Goal: Task Accomplishment & Management: Complete application form

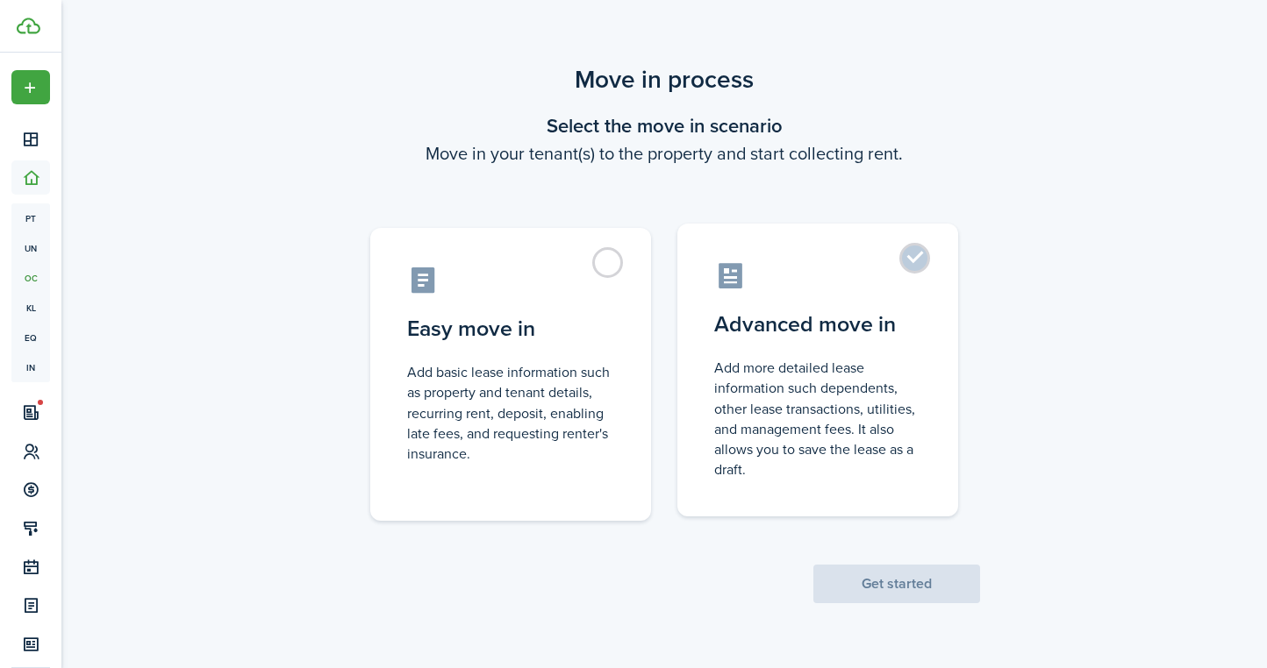
click at [936, 257] on label "Advanced move in Add more detailed lease information such dependents, other lea…" at bounding box center [817, 370] width 281 height 293
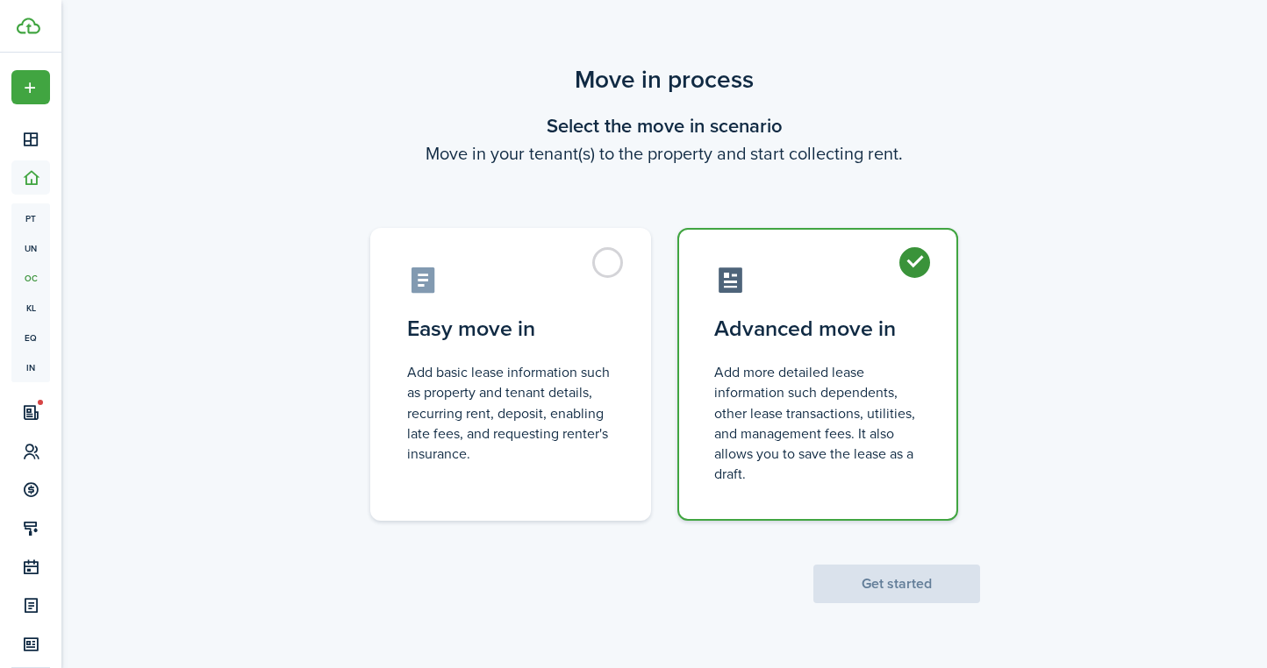
radio input "true"
click at [944, 578] on button "Get started" at bounding box center [896, 584] width 167 height 39
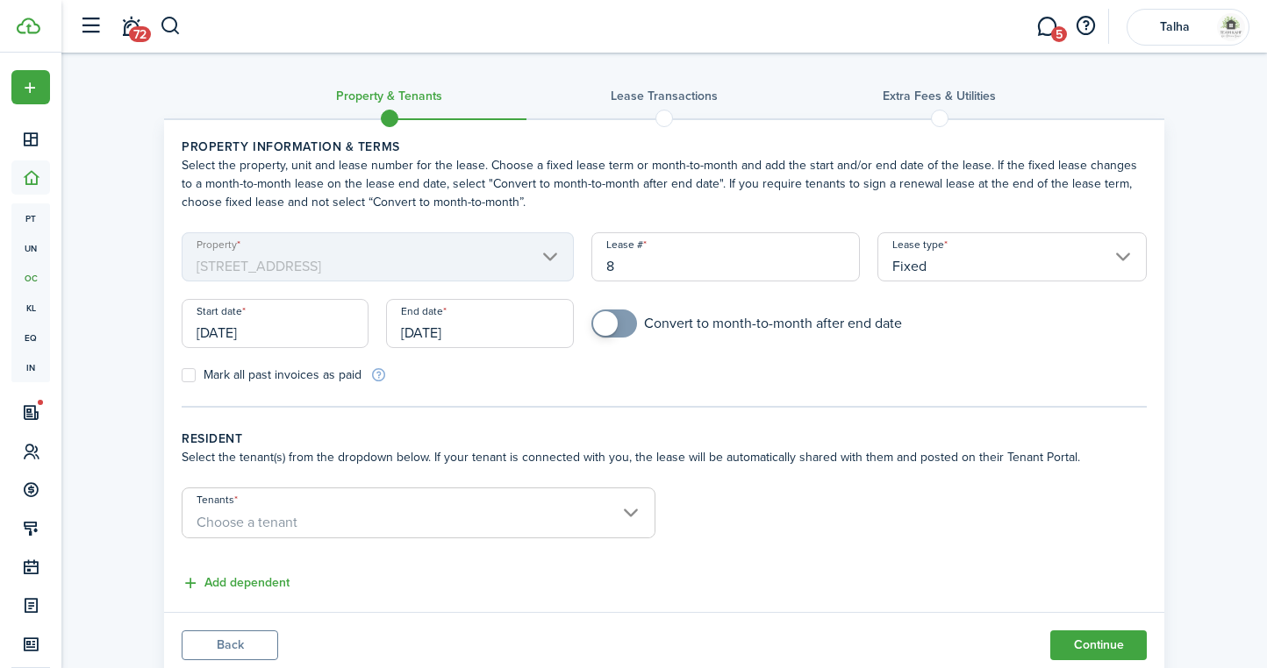
click at [417, 516] on span "Choose a tenant" at bounding box center [418, 523] width 472 height 30
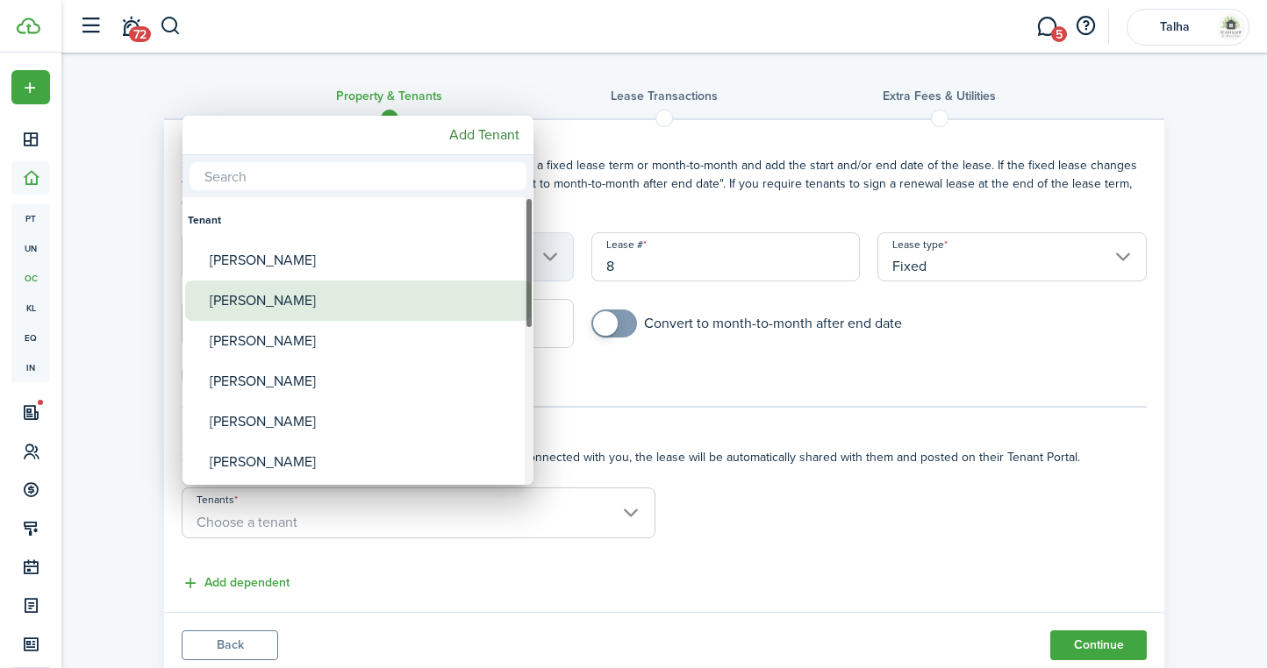
click at [287, 293] on div "[PERSON_NAME]" at bounding box center [365, 301] width 310 height 40
type input "[PERSON_NAME]"
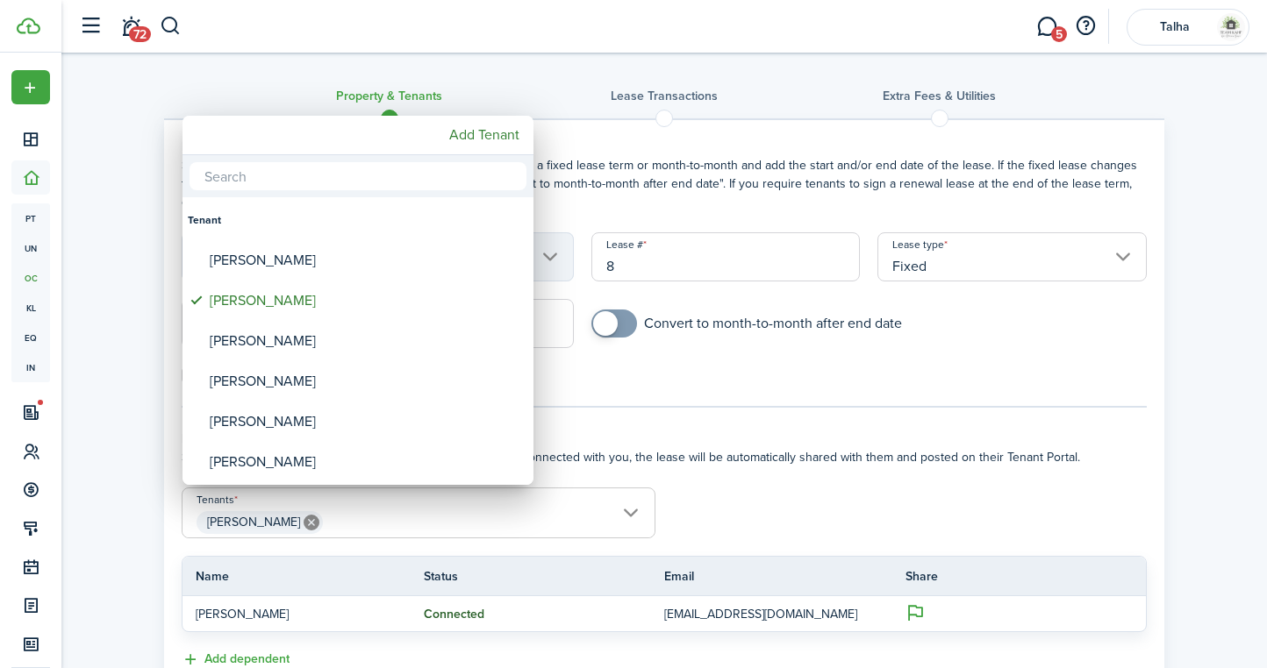
click at [918, 386] on div at bounding box center [633, 334] width 1547 height 949
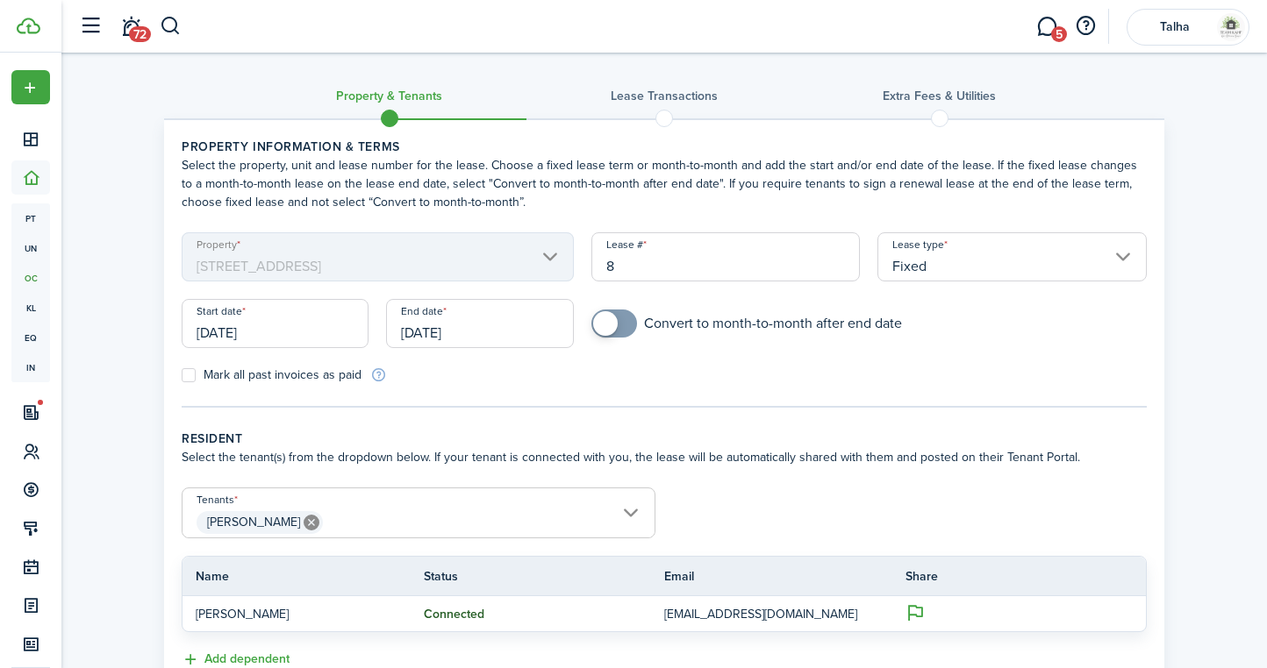
click at [597, 509] on span "[PERSON_NAME]" at bounding box center [418, 523] width 472 height 30
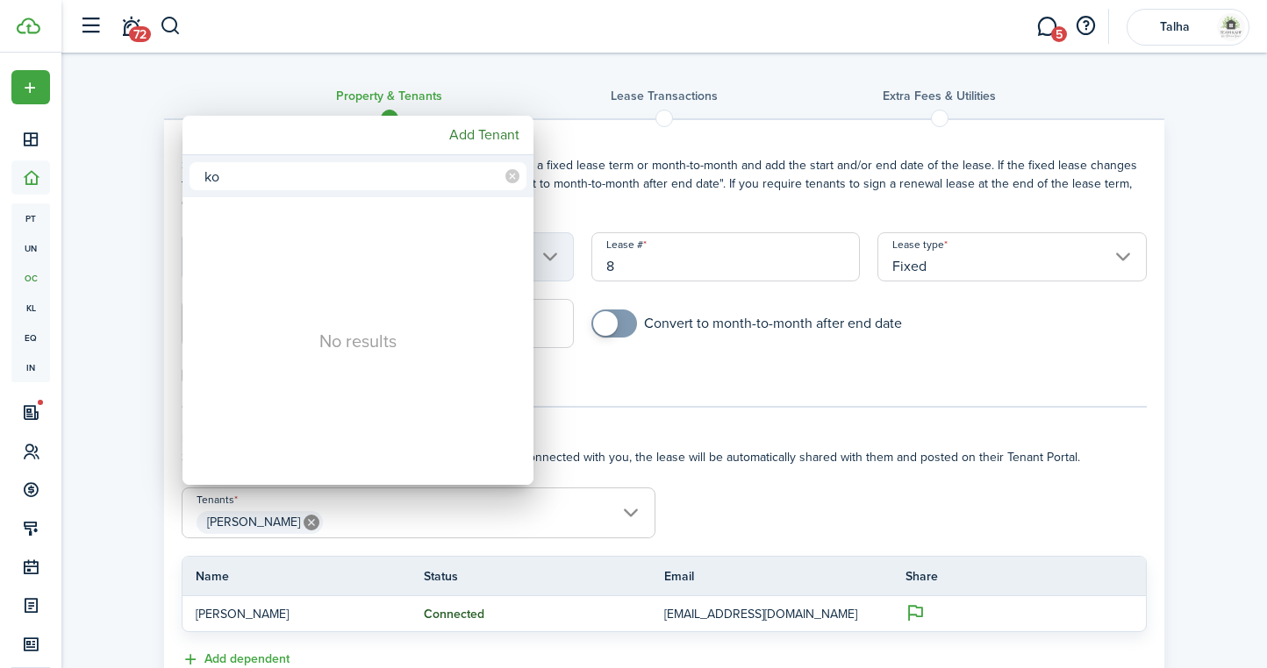
type input "k"
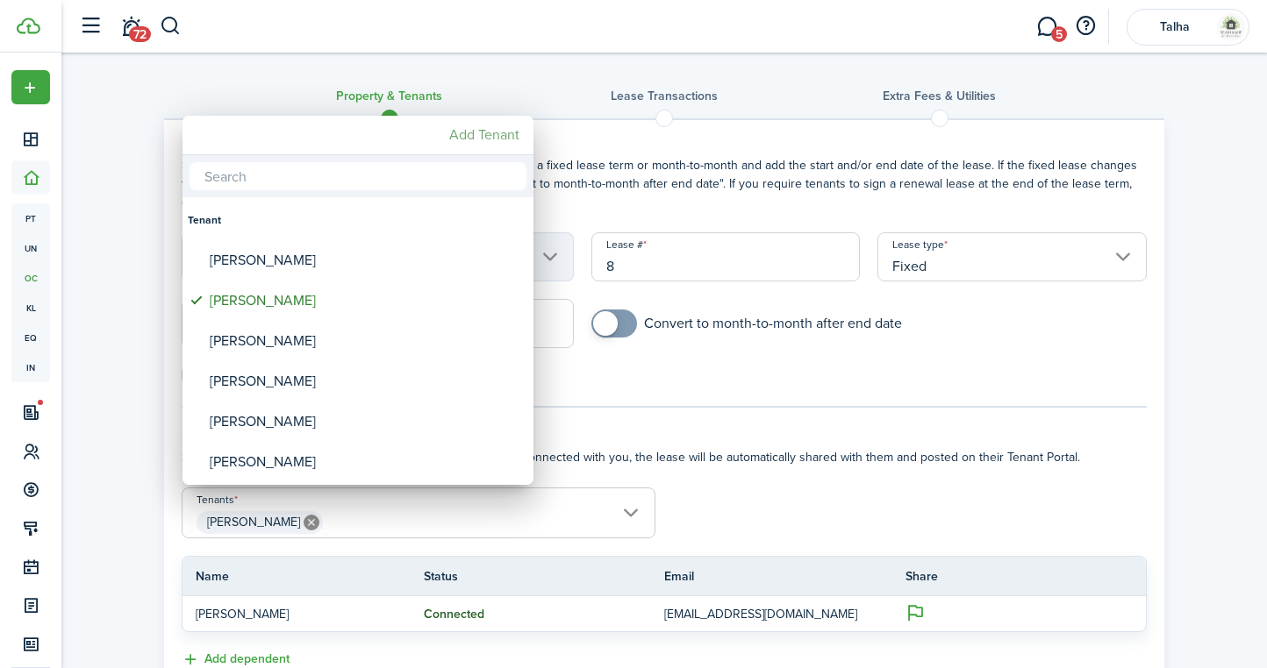
click at [483, 130] on mbsc-button "Add Tenant" at bounding box center [484, 135] width 84 height 32
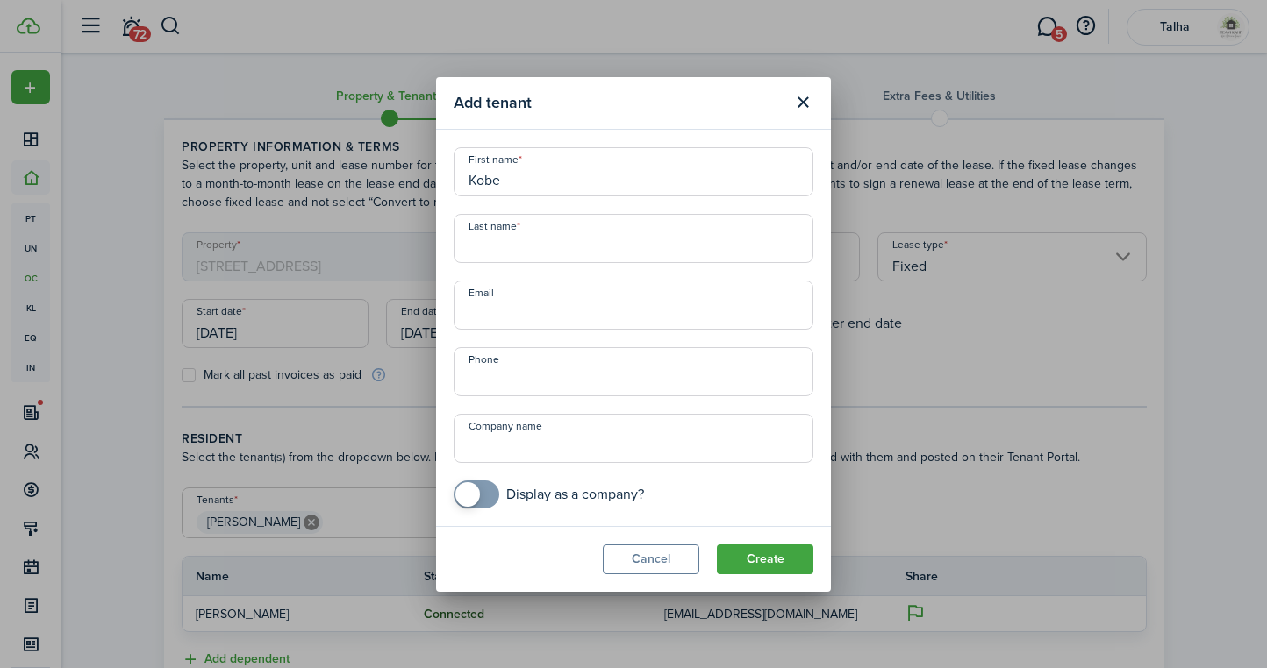
type input "Kobe"
type input "[PERSON_NAME]"
click at [676, 111] on modal-title "Add tenant" at bounding box center [618, 103] width 330 height 34
type input "[EMAIL_ADDRESS][DOMAIN_NAME]"
click at [734, 110] on modal-title "Add tenant" at bounding box center [618, 103] width 330 height 34
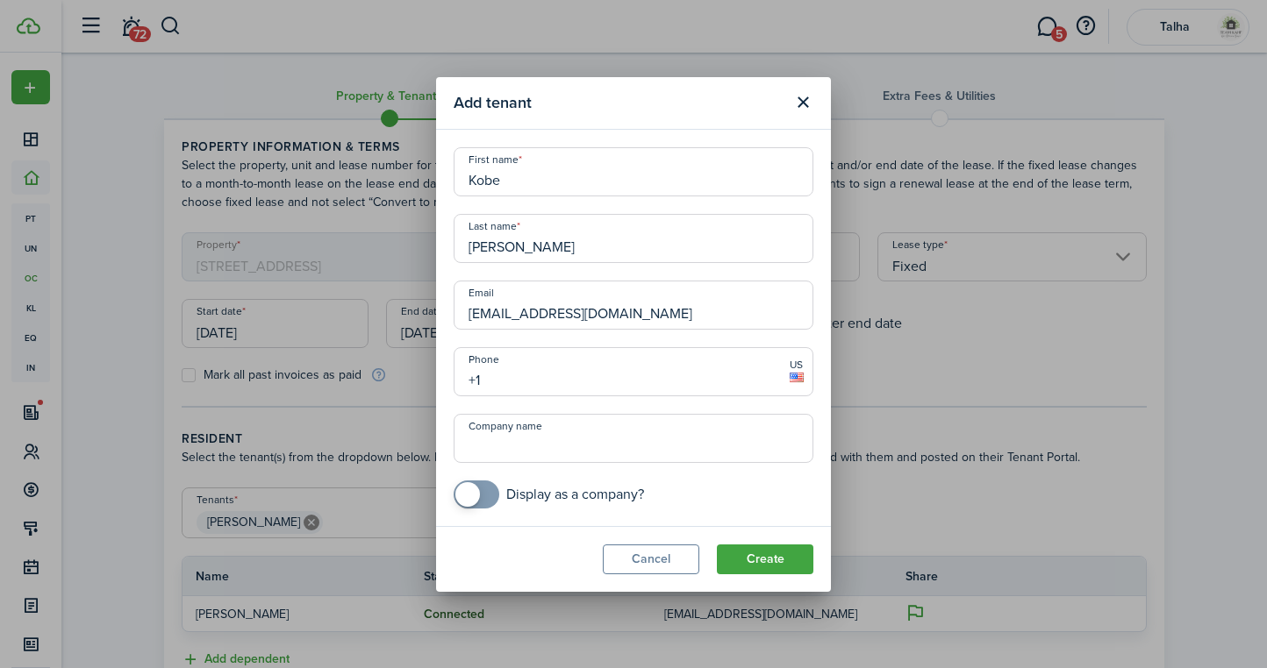
click at [533, 381] on input "+1" at bounding box center [633, 371] width 360 height 49
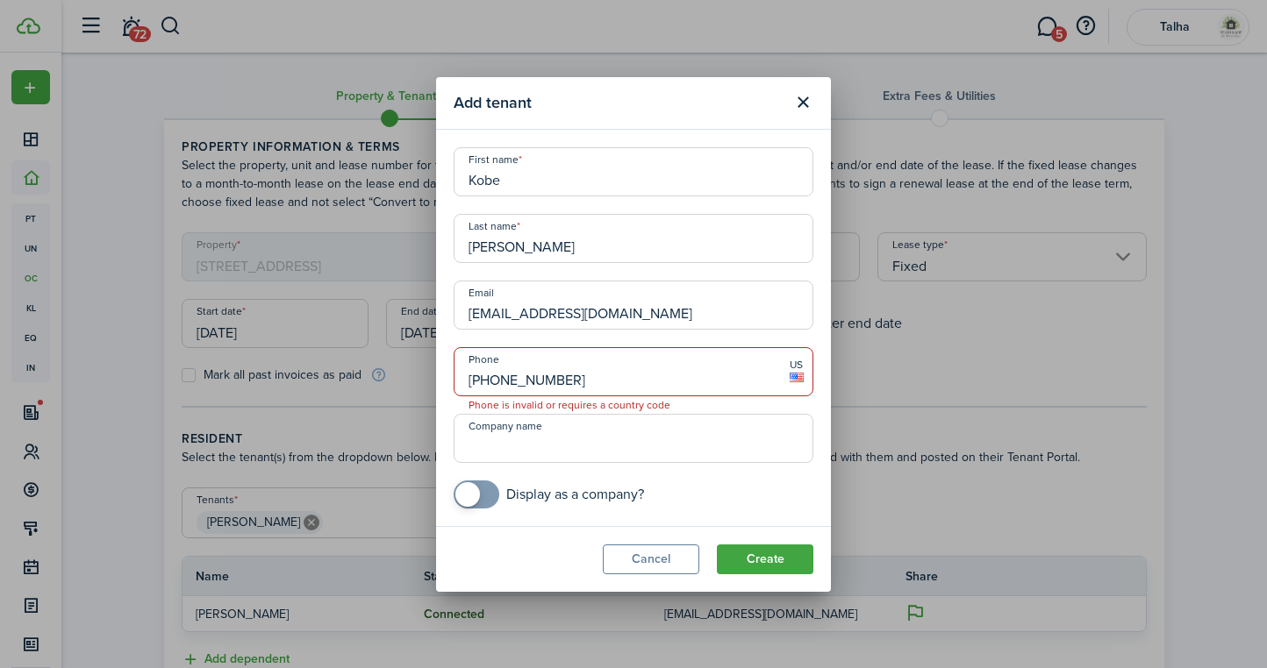
type input "[PHONE_NUMBER]"
click at [685, 109] on modal-title "Add tenant" at bounding box center [618, 103] width 330 height 34
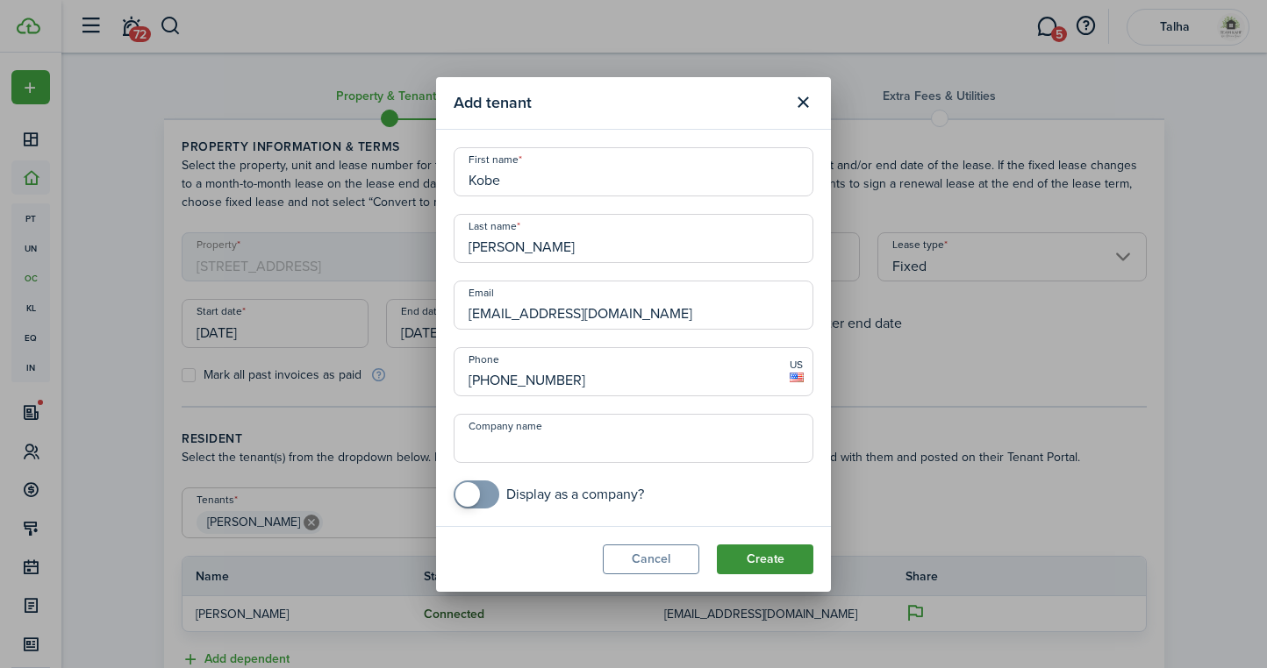
click at [769, 554] on button "Create" at bounding box center [765, 560] width 96 height 30
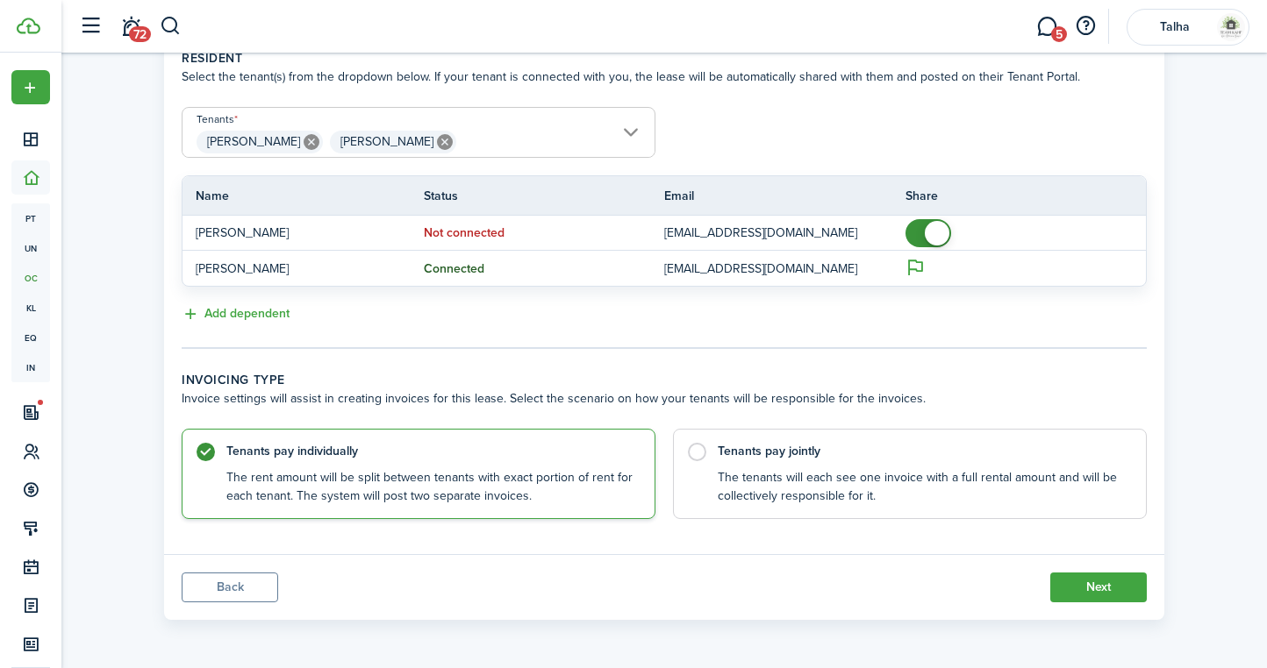
scroll to position [380, 0]
click at [759, 456] on control-radio-card-title "Tenants pay jointly" at bounding box center [922, 448] width 410 height 18
radio input "false"
radio input "true"
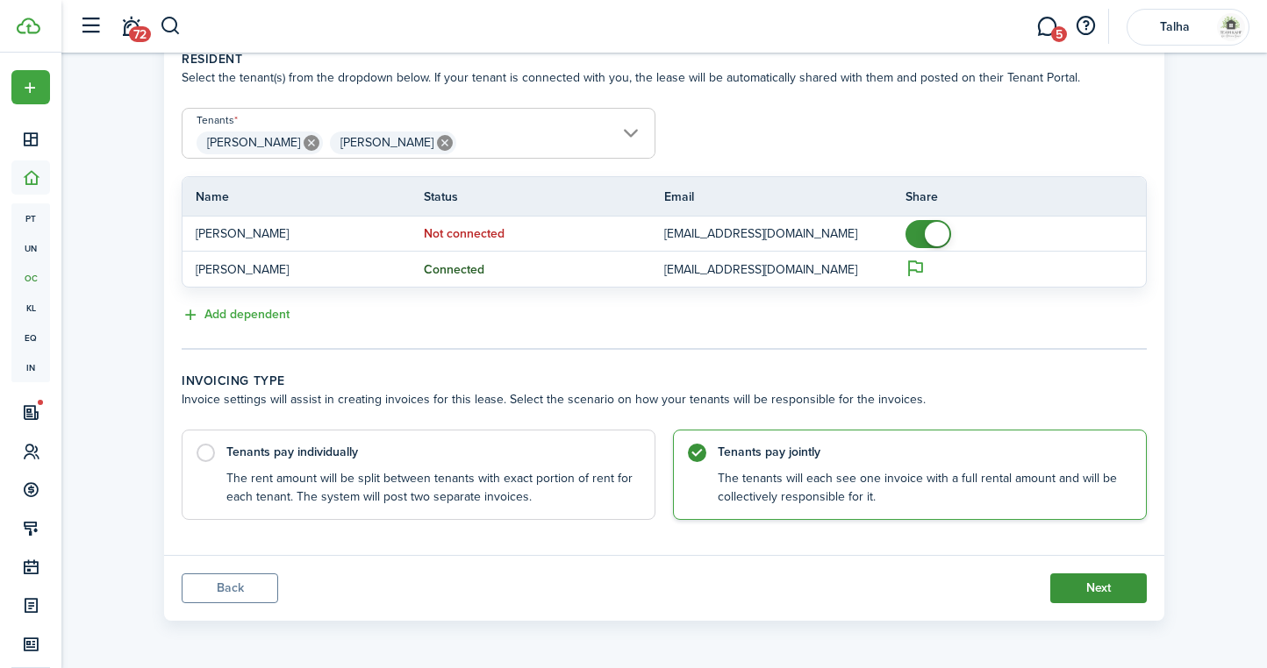
click at [1100, 588] on button "Next" at bounding box center [1098, 589] width 96 height 30
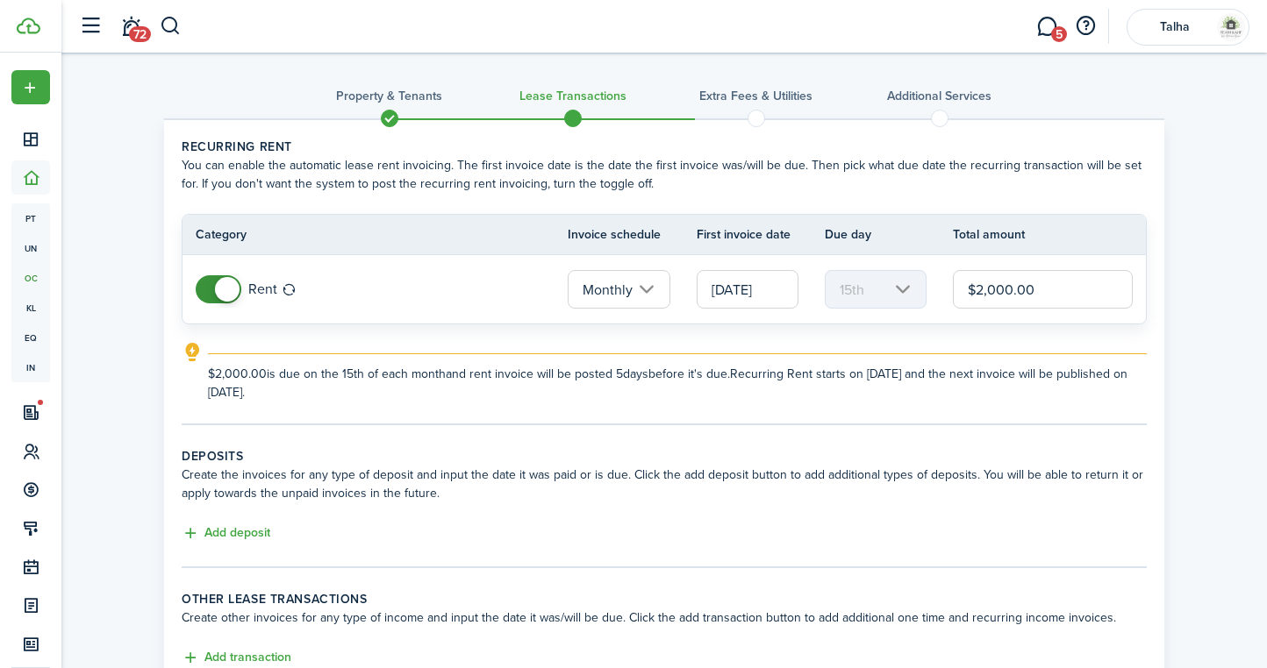
click at [751, 292] on input "[DATE]" at bounding box center [747, 289] width 102 height 39
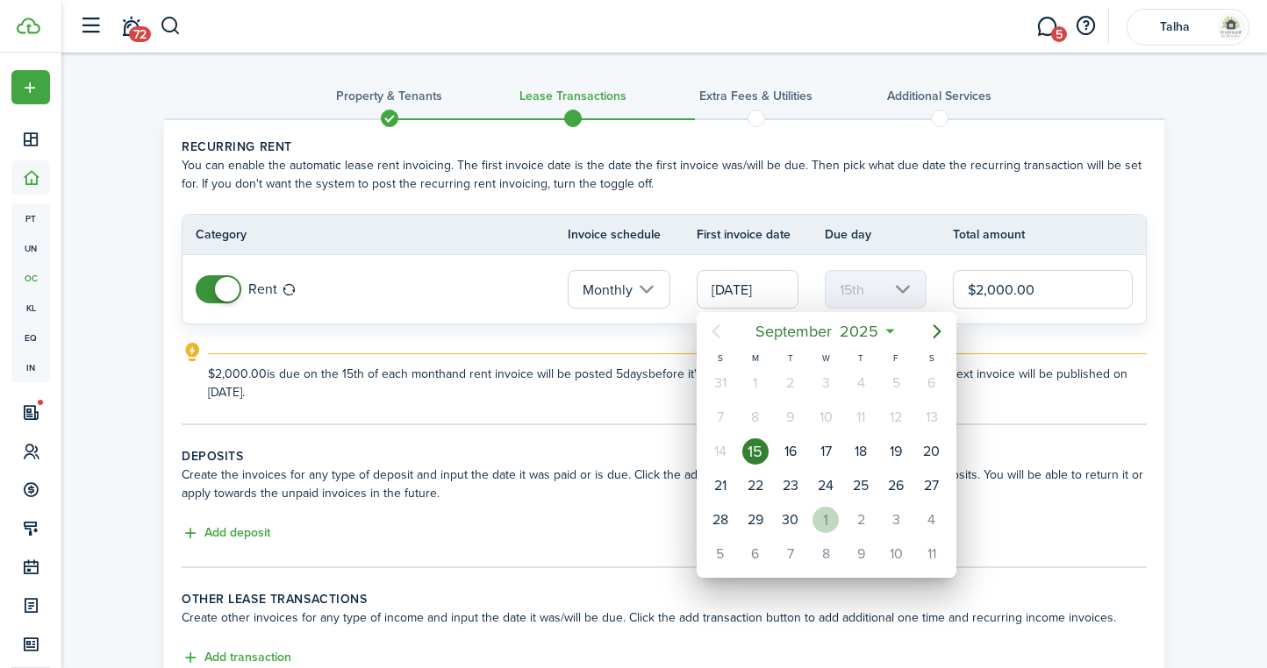
click at [823, 518] on div "1" at bounding box center [825, 520] width 26 height 26
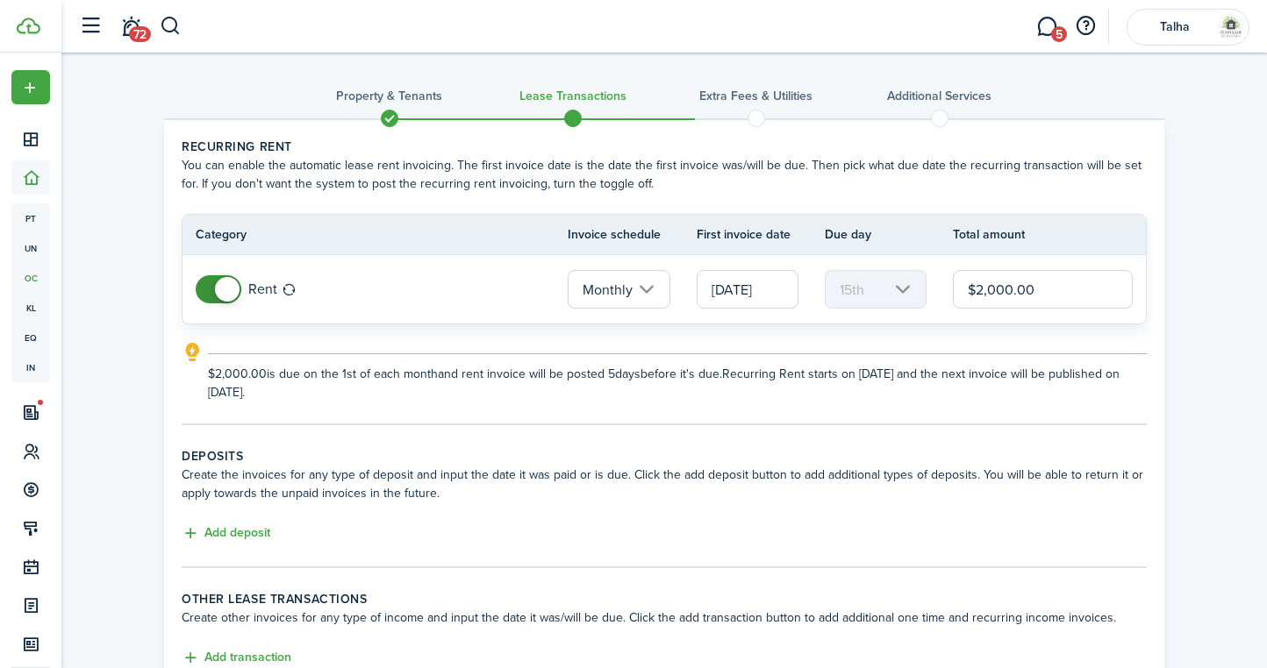
type input "[DATE]"
type input "1st"
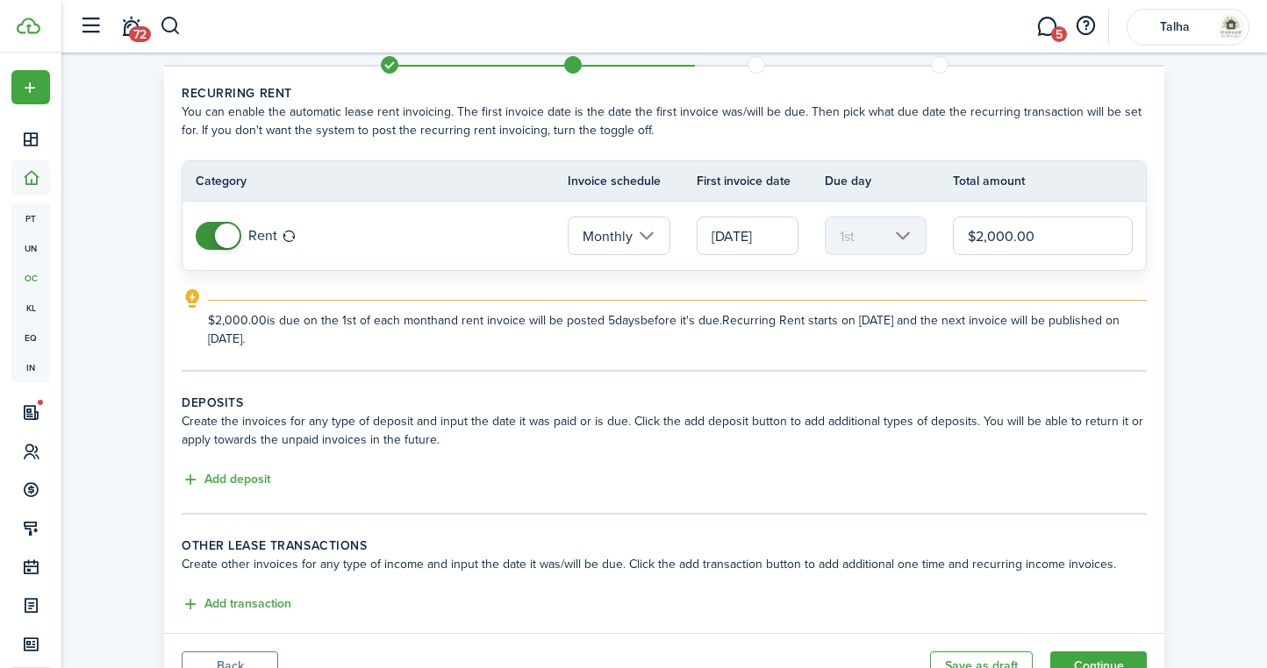
scroll to position [64, 0]
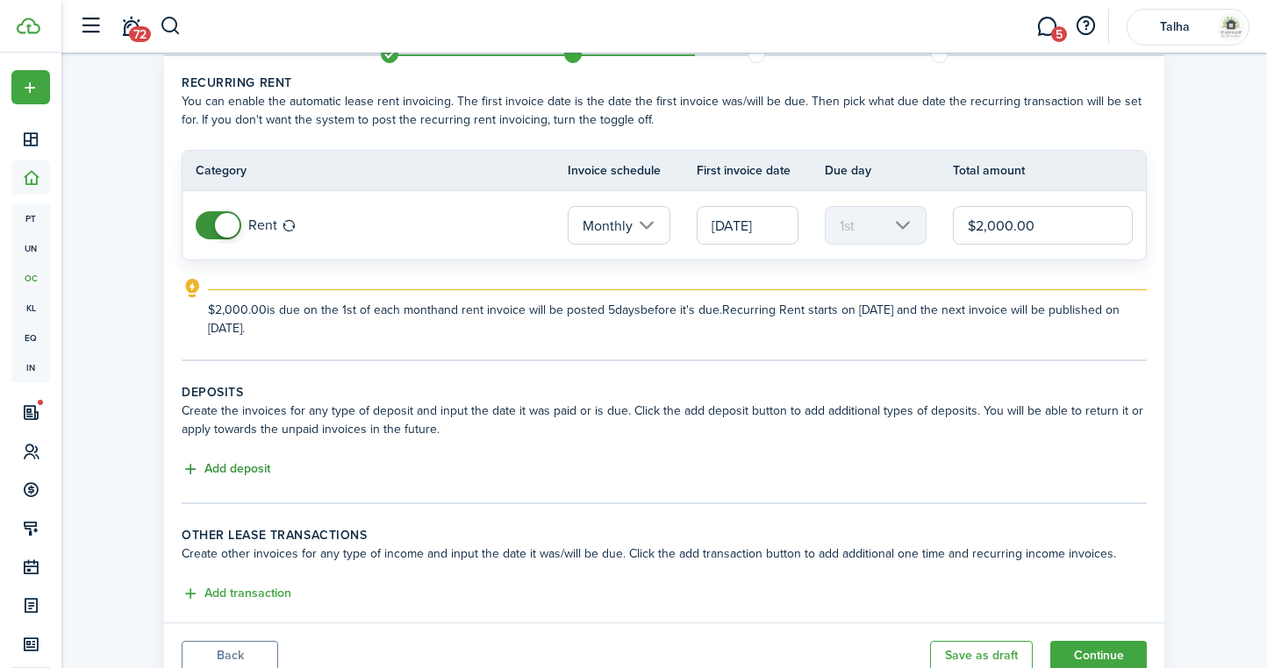
click at [254, 468] on button "Add deposit" at bounding box center [226, 470] width 89 height 20
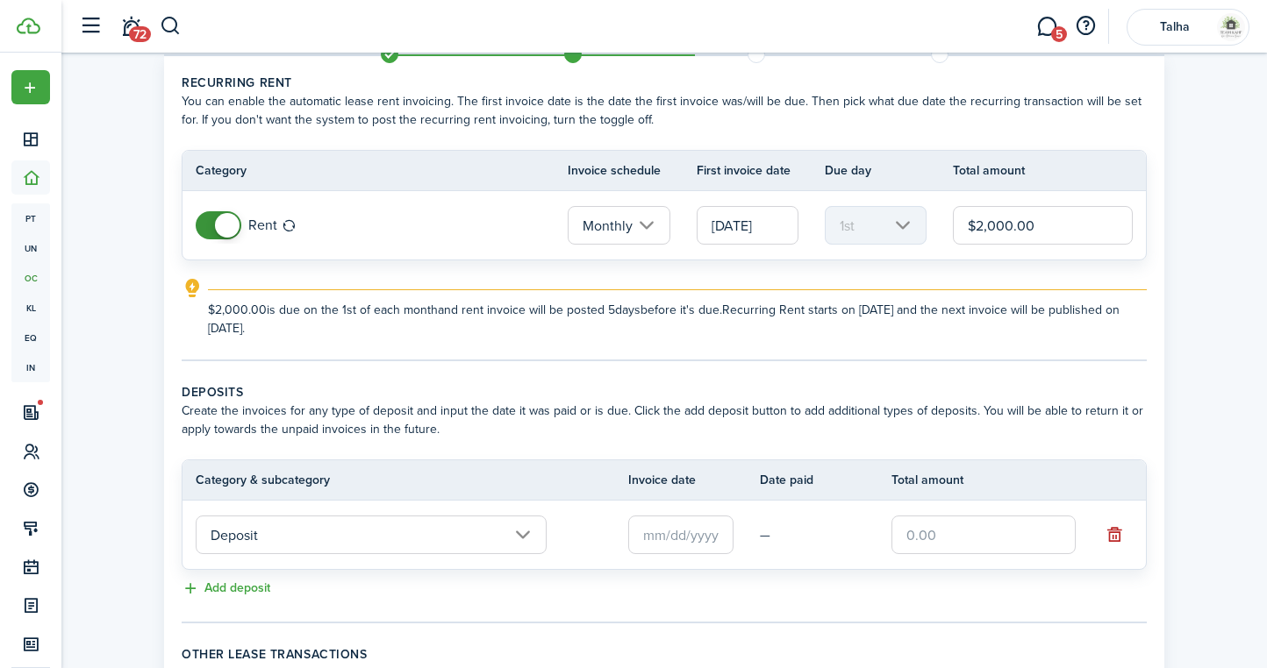
click at [681, 531] on input "text" at bounding box center [680, 535] width 105 height 39
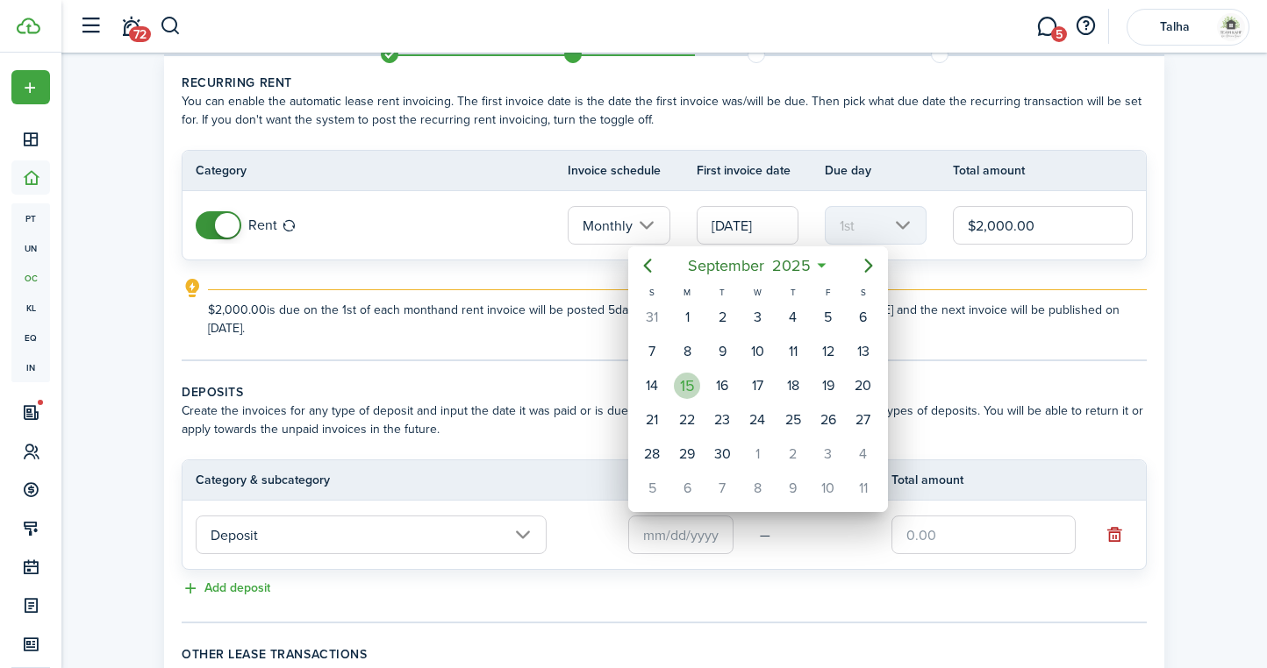
click at [684, 383] on div "15" at bounding box center [687, 386] width 26 height 26
type input "[DATE]"
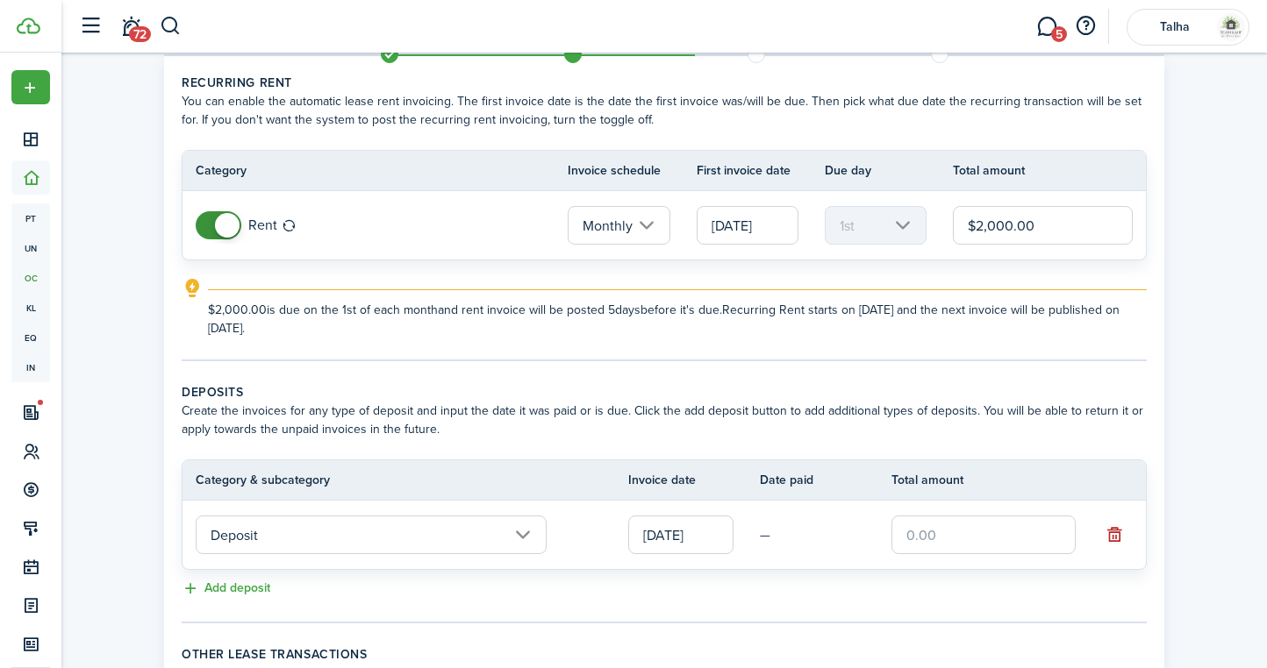
click at [958, 532] on input "text" at bounding box center [983, 535] width 184 height 39
click at [900, 372] on panel-main-body "Recurring rent You can enable the automatic lease rent invoicing. The first inv…" at bounding box center [664, 399] width 1000 height 686
type input "$2,000.00"
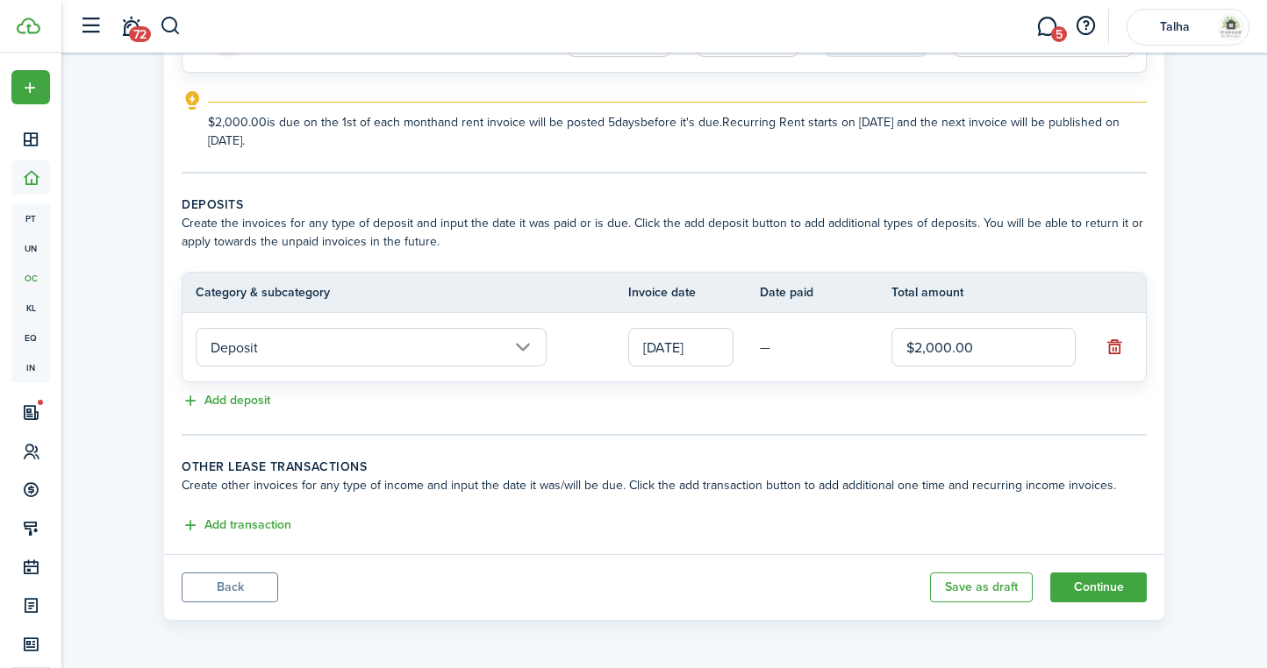
scroll to position [252, 0]
click at [256, 525] on button "Add transaction" at bounding box center [237, 526] width 110 height 20
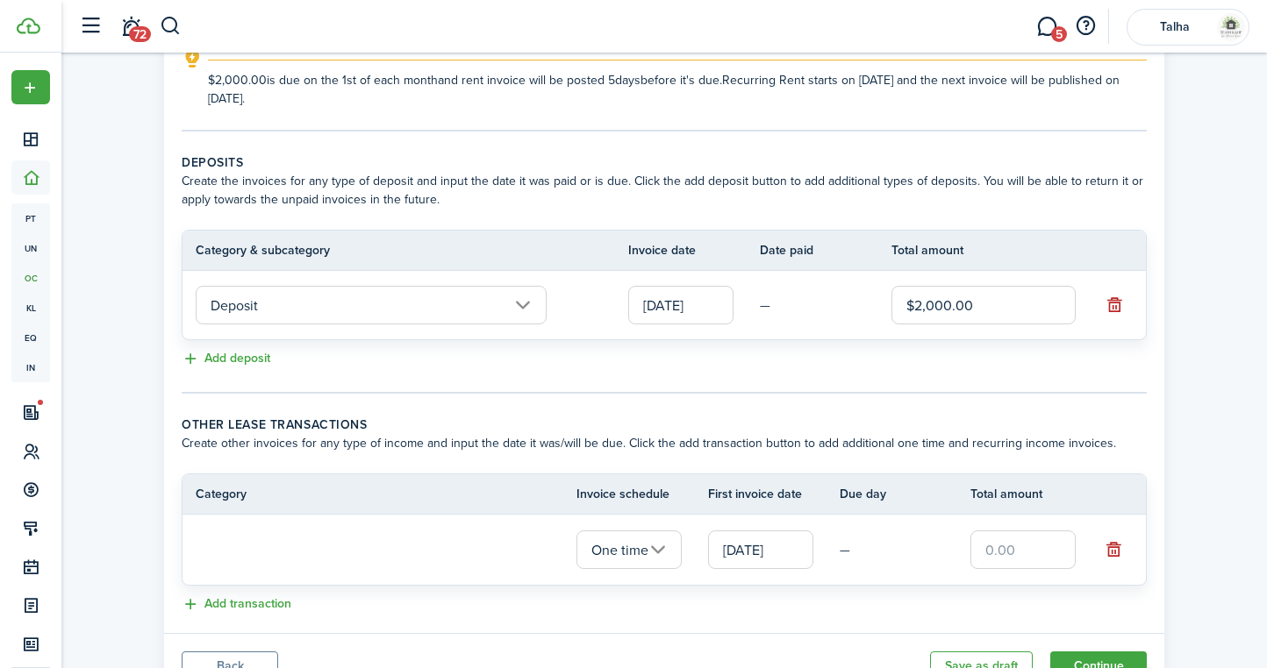
scroll to position [332, 0]
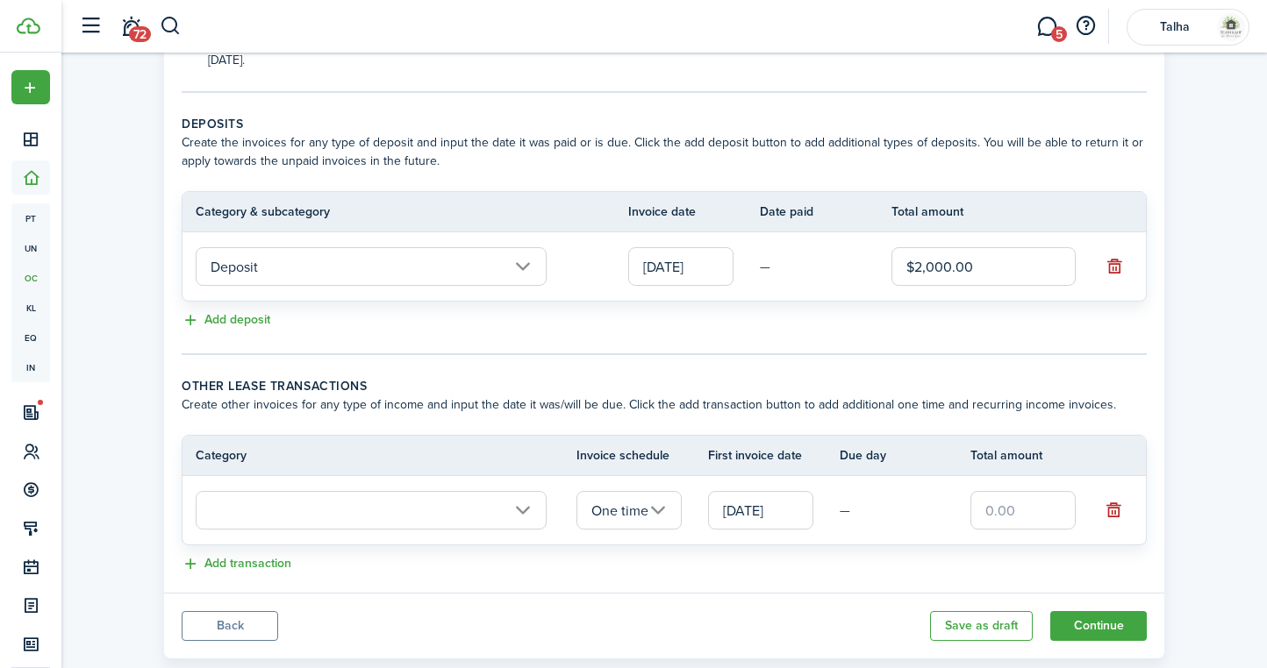
click at [390, 510] on input "text" at bounding box center [371, 510] width 351 height 39
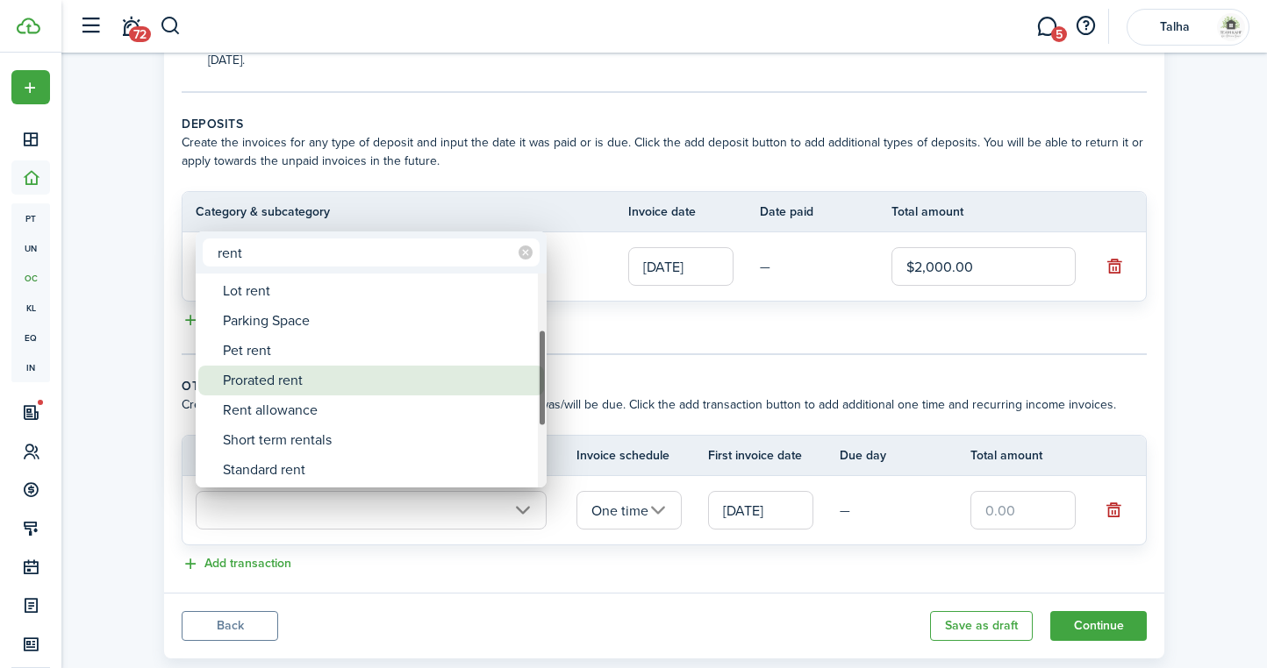
type input "rent"
click at [282, 382] on div "Prorated rent" at bounding box center [378, 381] width 310 height 30
type input "Rent / Prorated rent"
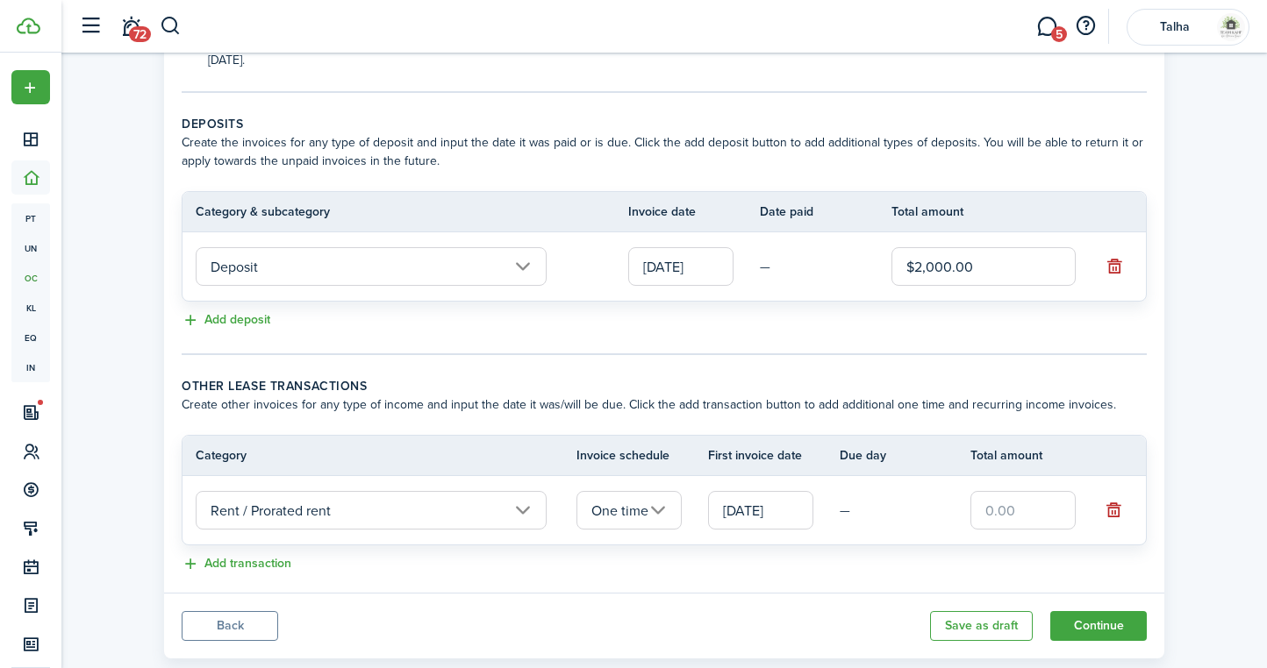
click at [1023, 514] on input "text" at bounding box center [1022, 510] width 105 height 39
click at [1013, 332] on tc-wizard-step "Deposits Create the invoices for any type of deposit and input the date it was …" at bounding box center [664, 235] width 965 height 240
type input "$1,000.00"
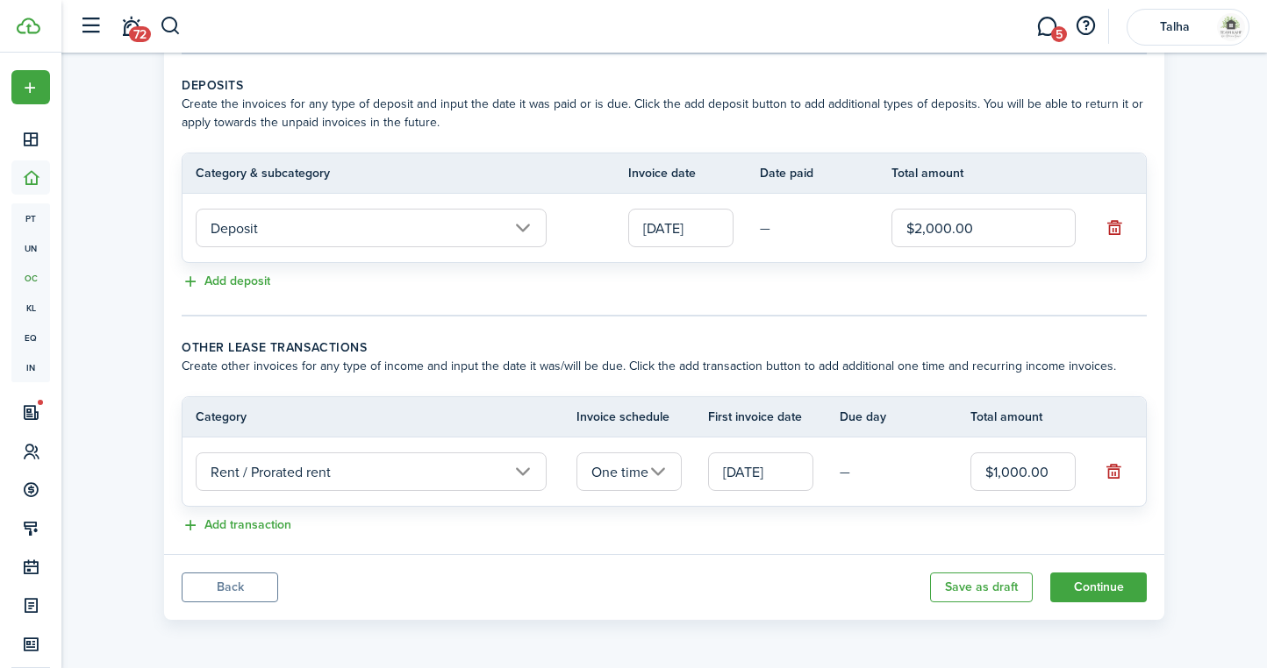
scroll to position [371, 0]
click at [1115, 591] on button "Continue" at bounding box center [1098, 588] width 96 height 30
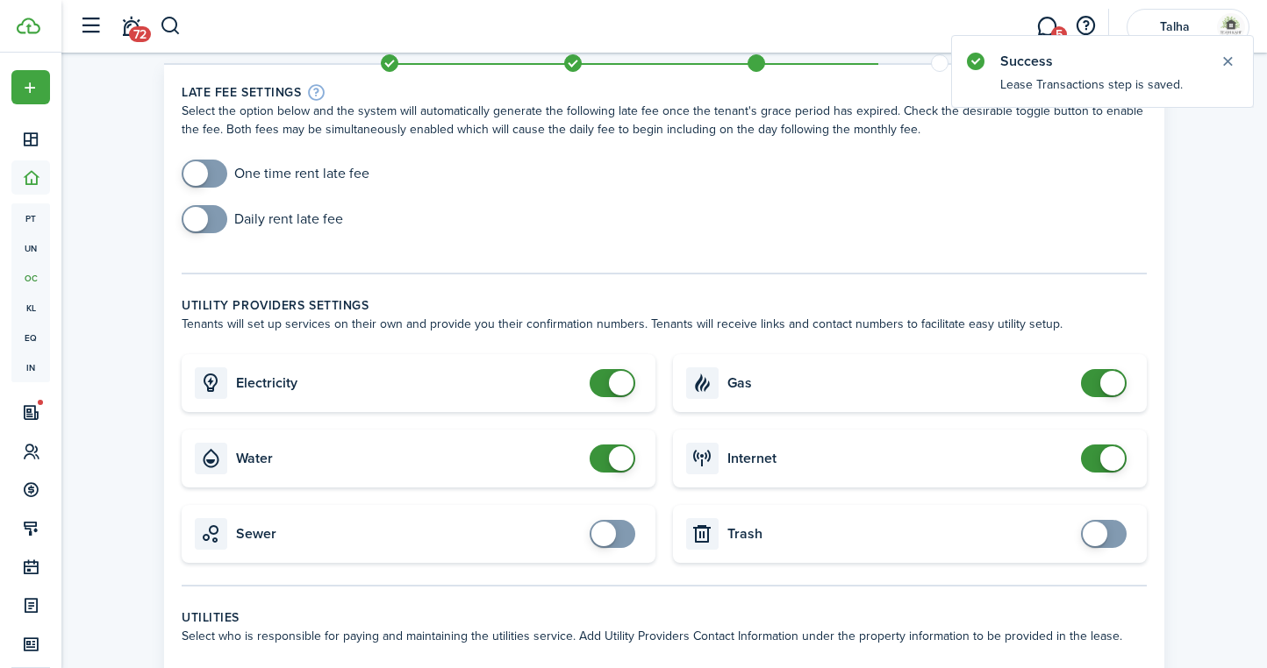
scroll to position [58, 0]
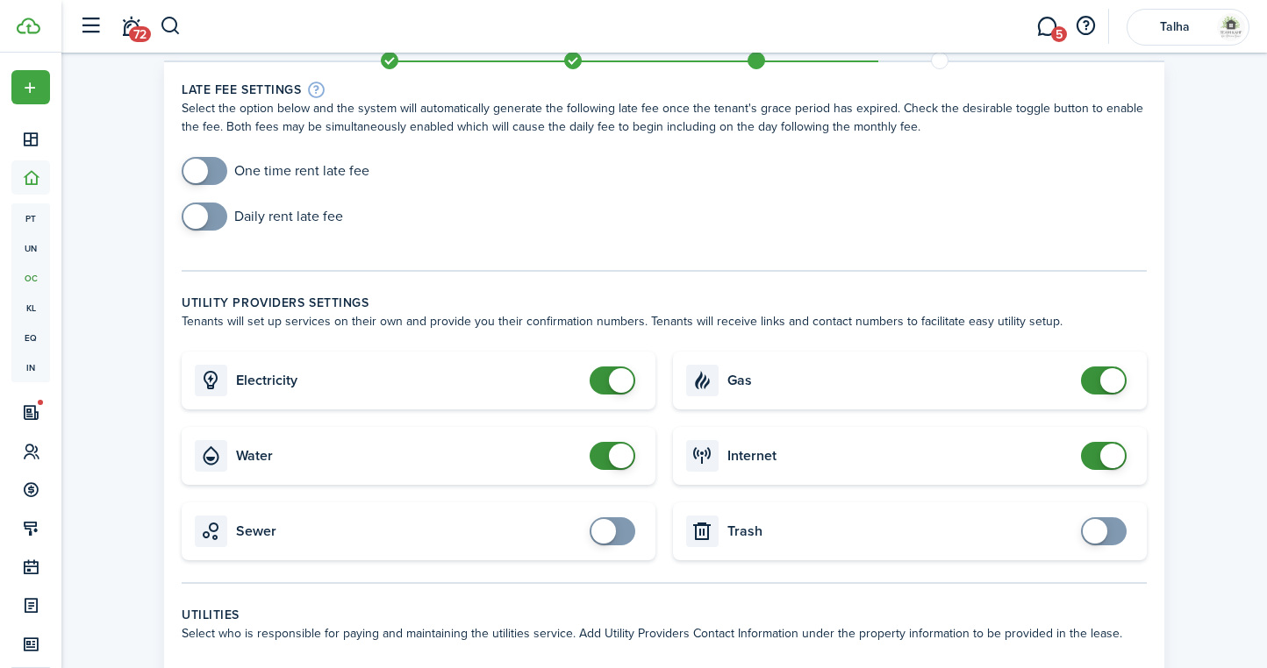
checkbox input "false"
click at [612, 374] on span at bounding box center [621, 380] width 25 height 25
checkbox input "false"
click at [621, 460] on span at bounding box center [621, 456] width 25 height 25
checkbox input "false"
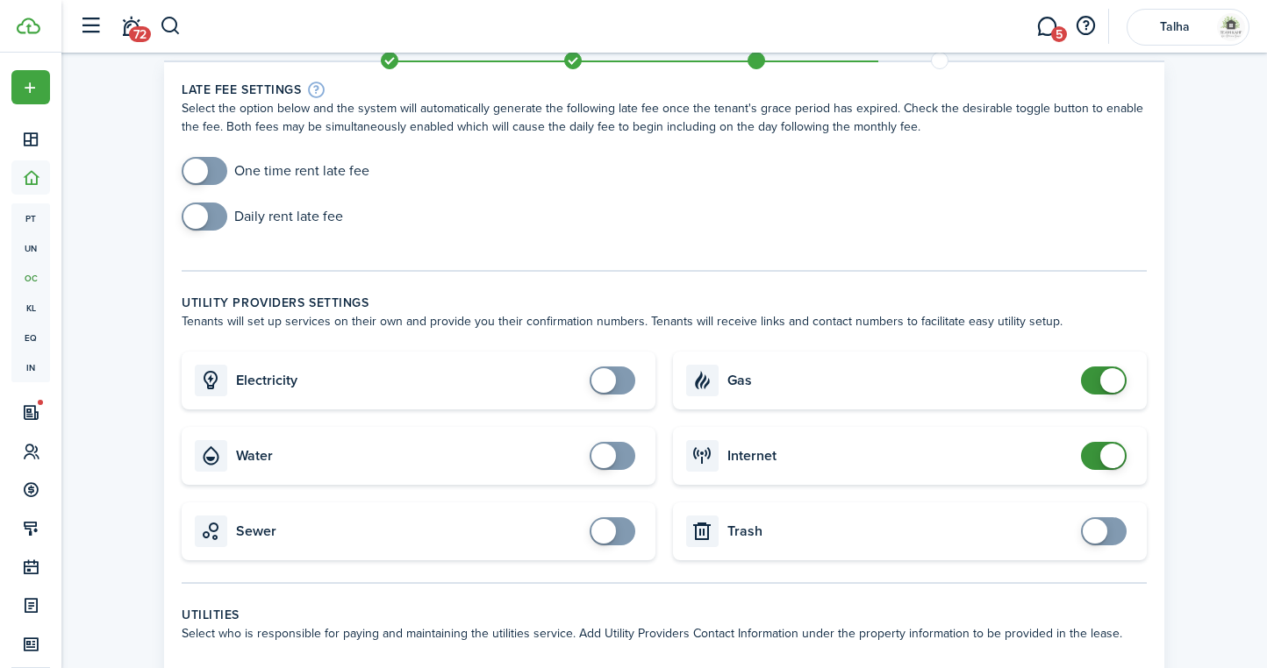
click at [1103, 375] on span at bounding box center [1112, 380] width 25 height 25
click at [1110, 453] on span at bounding box center [1112, 456] width 25 height 25
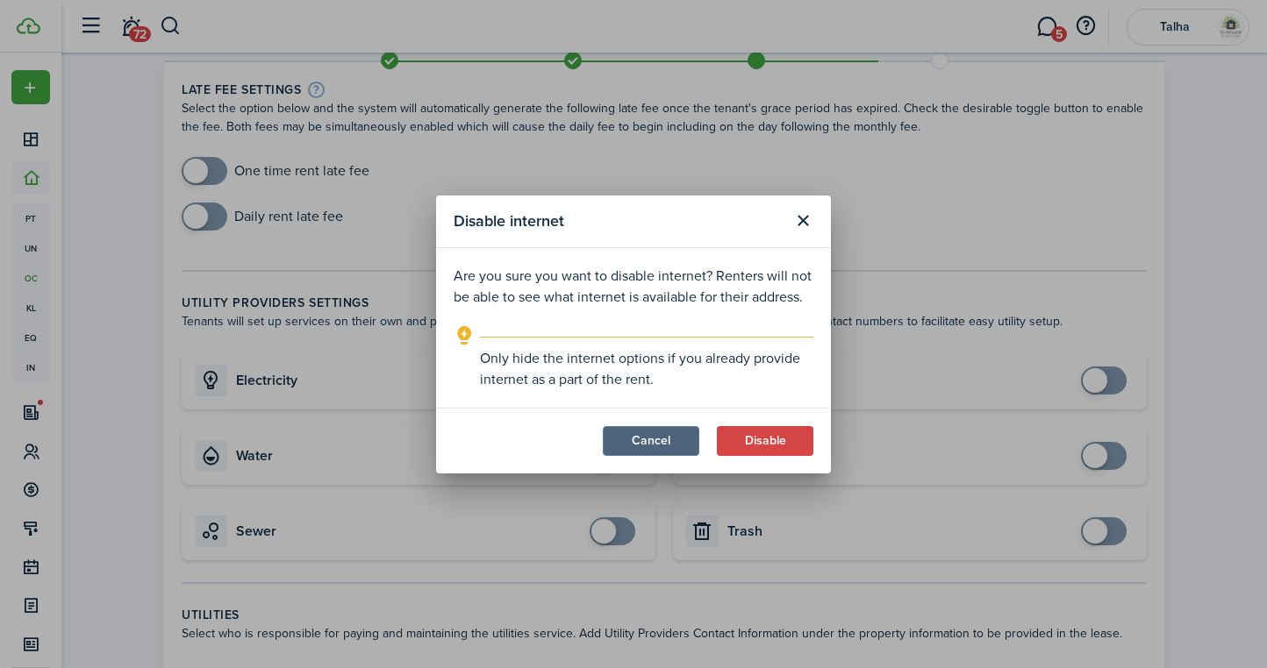
click at [657, 442] on button "Cancel" at bounding box center [651, 441] width 96 height 30
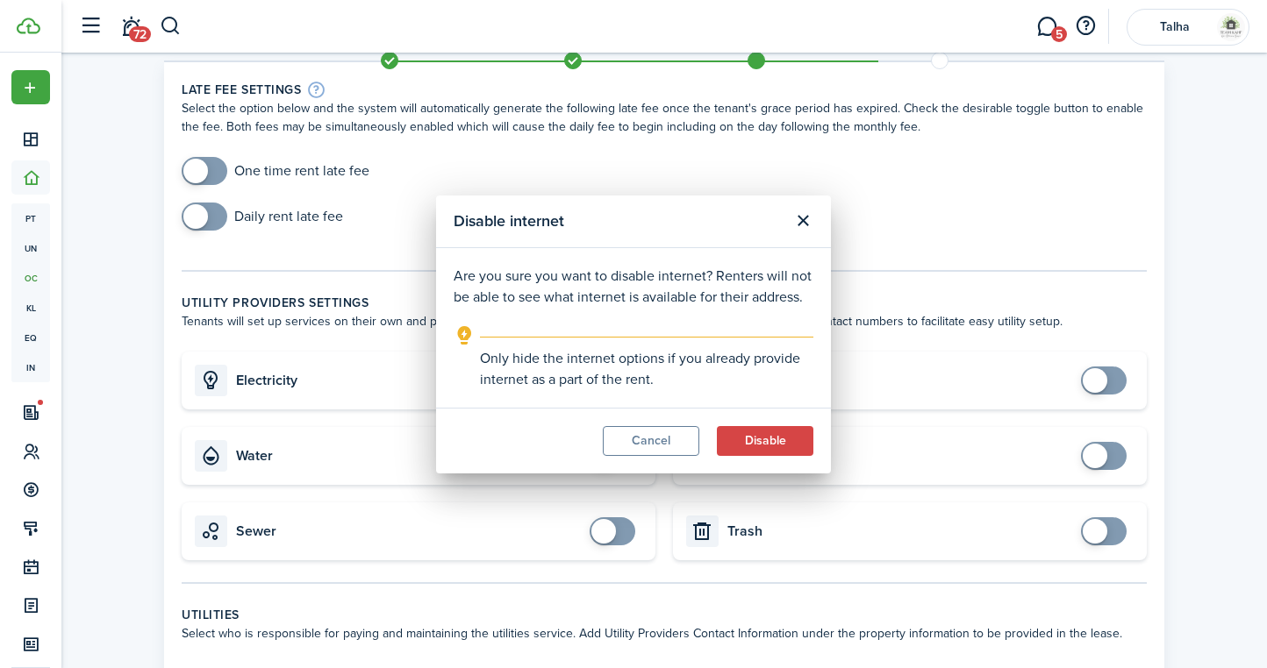
checkbox input "true"
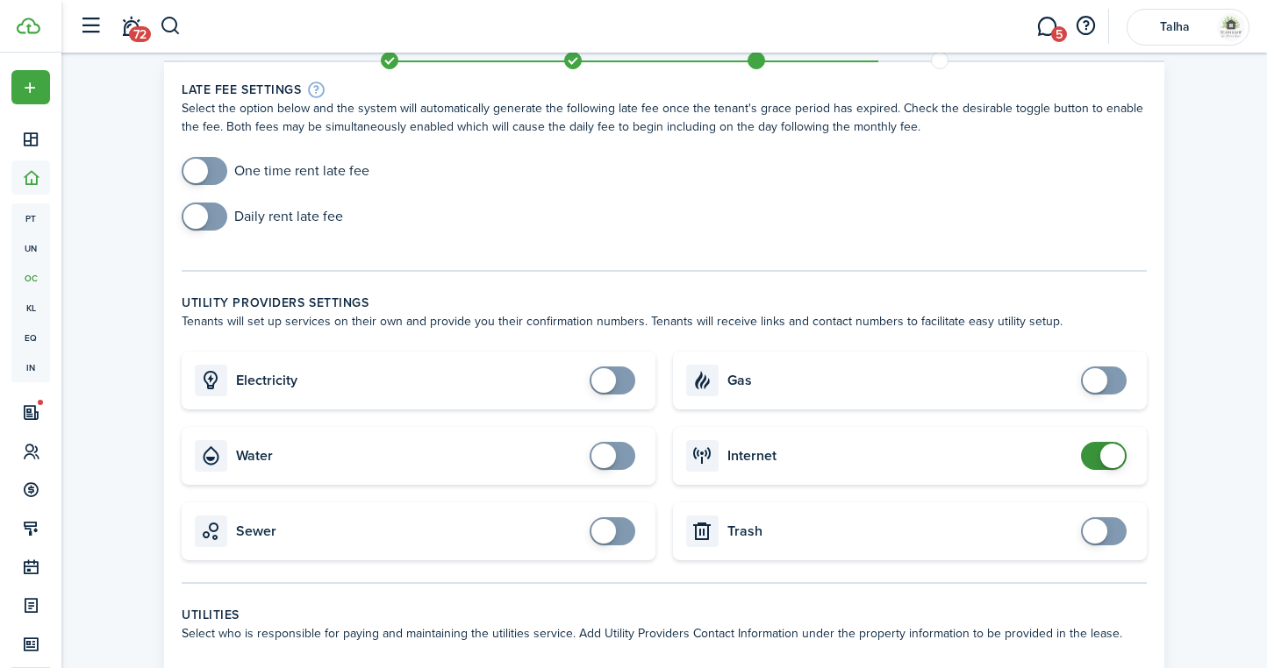
checkbox input "true"
click at [1096, 379] on span at bounding box center [1094, 380] width 25 height 25
checkbox input "true"
click at [603, 382] on span at bounding box center [603, 380] width 25 height 25
checkbox input "true"
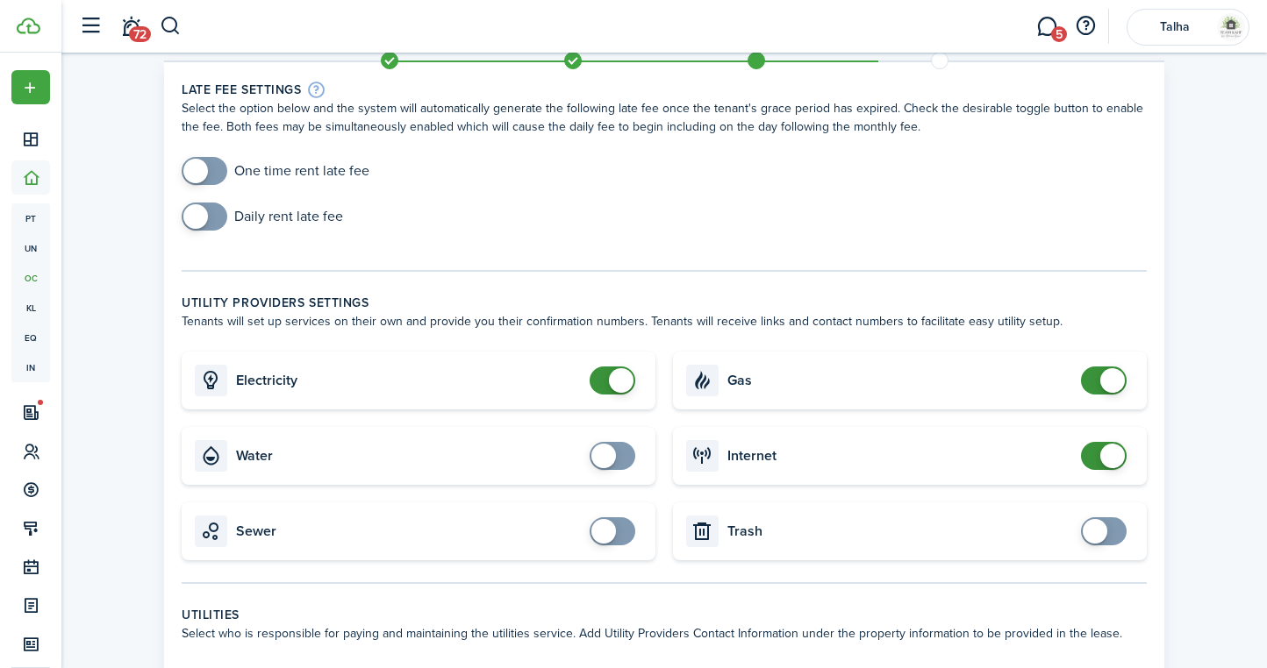
click at [605, 453] on span at bounding box center [603, 456] width 25 height 25
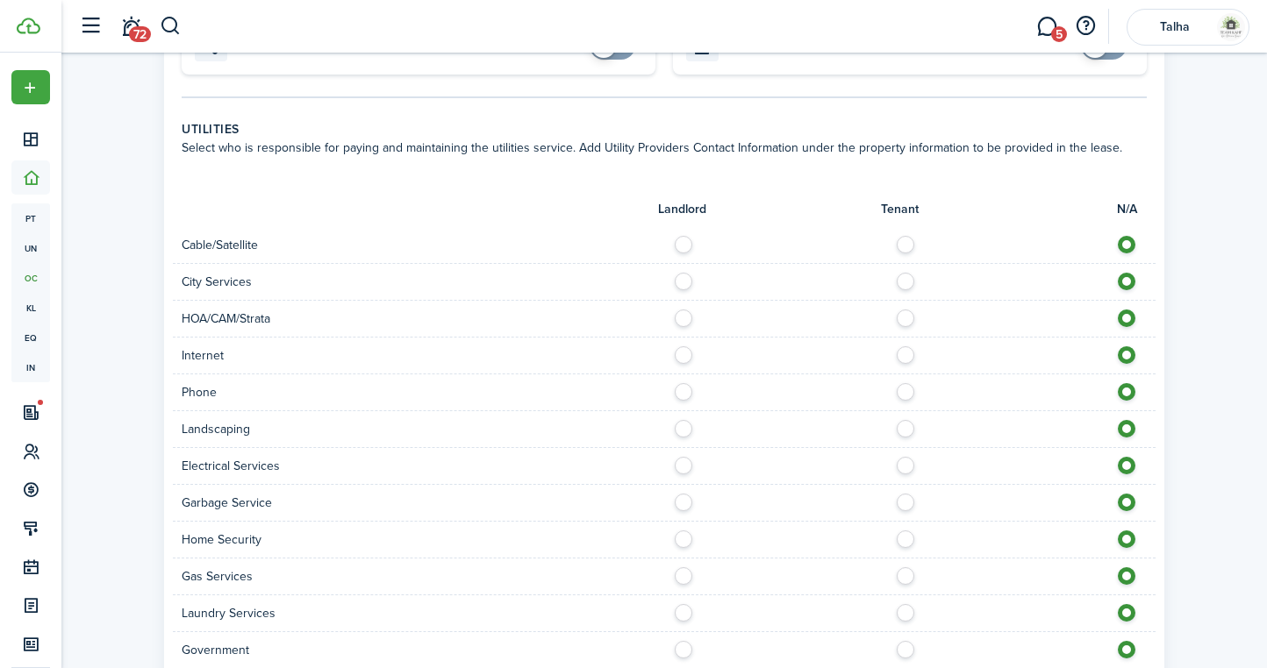
scroll to position [547, 0]
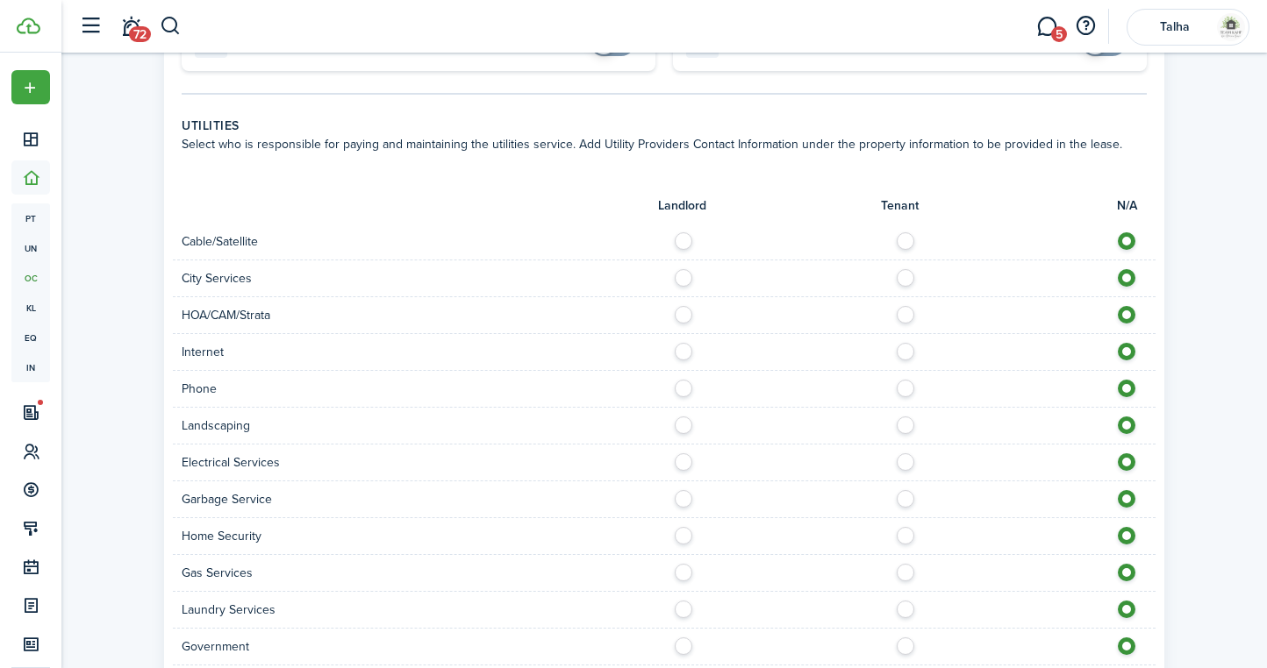
click at [910, 239] on label at bounding box center [910, 236] width 31 height 9
radio input "true"
click at [908, 277] on label at bounding box center [910, 273] width 31 height 9
radio input "true"
click at [907, 315] on label at bounding box center [910, 310] width 31 height 9
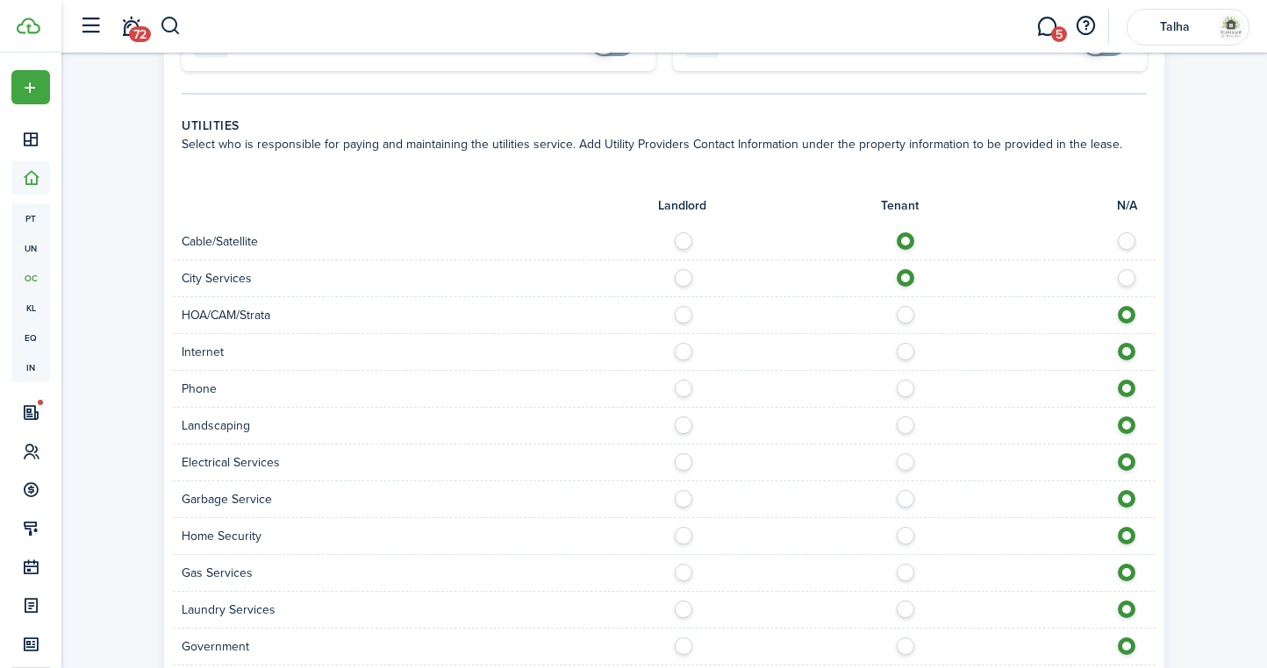
radio input "true"
click at [907, 348] on label at bounding box center [910, 347] width 31 height 9
radio input "true"
click at [907, 389] on label at bounding box center [910, 384] width 31 height 9
radio input "true"
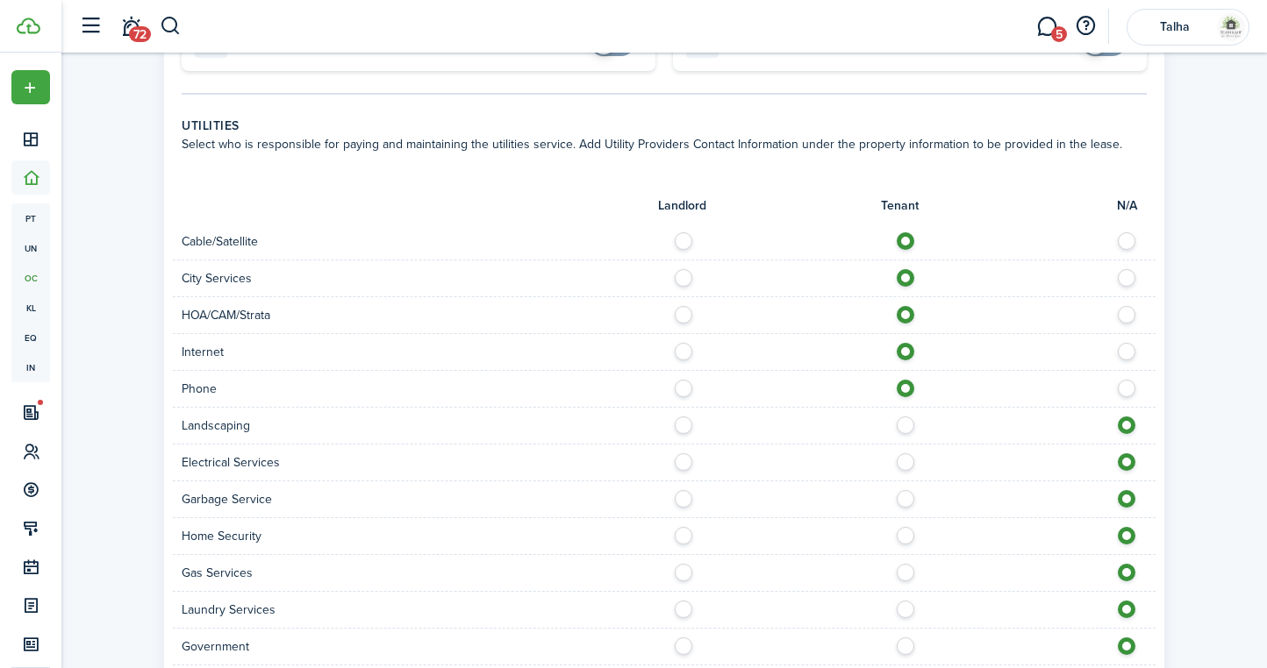
click at [906, 425] on label at bounding box center [910, 421] width 31 height 9
radio input "true"
click at [906, 462] on label at bounding box center [910, 457] width 31 height 9
radio input "true"
click at [906, 499] on label at bounding box center [910, 494] width 31 height 9
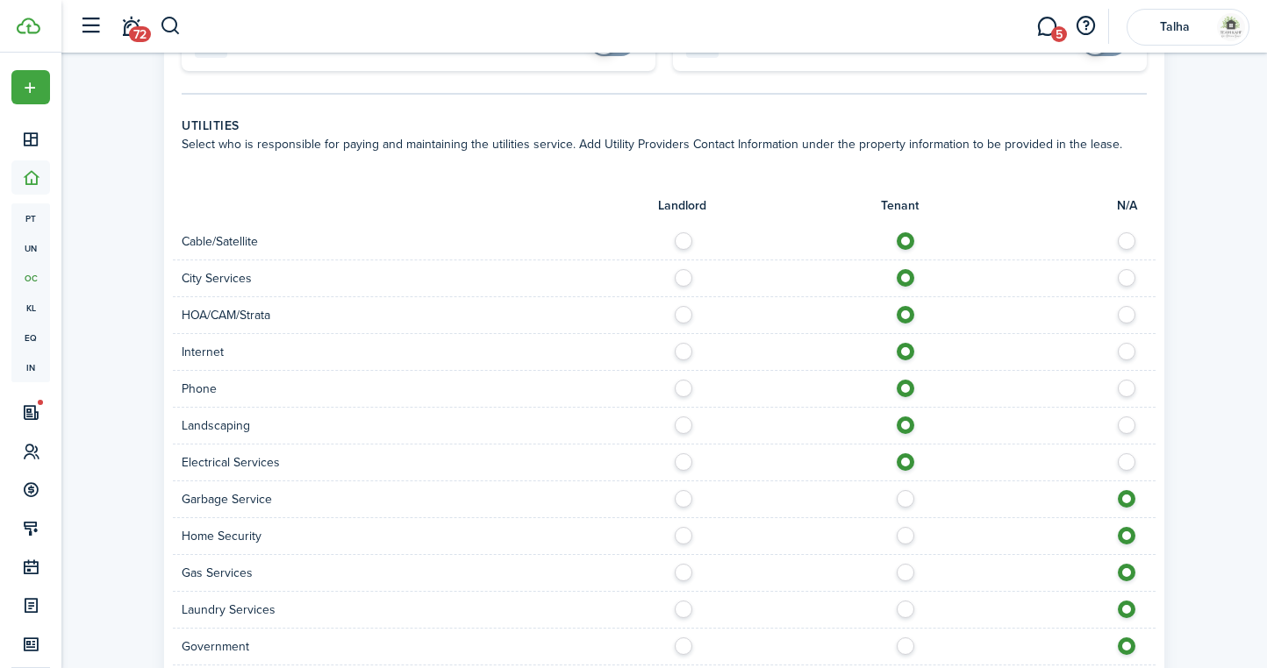
radio input "true"
click at [906, 534] on label at bounding box center [910, 531] width 31 height 9
radio input "true"
click at [906, 570] on label at bounding box center [910, 568] width 31 height 9
radio input "true"
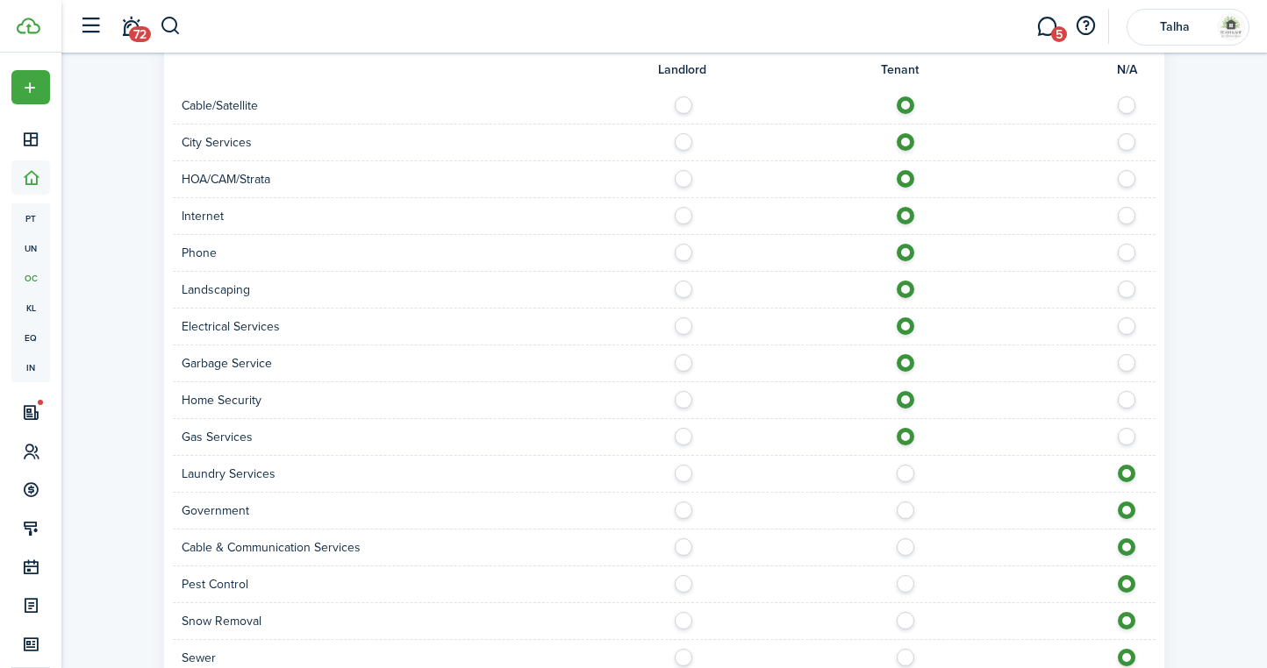
scroll to position [726, 0]
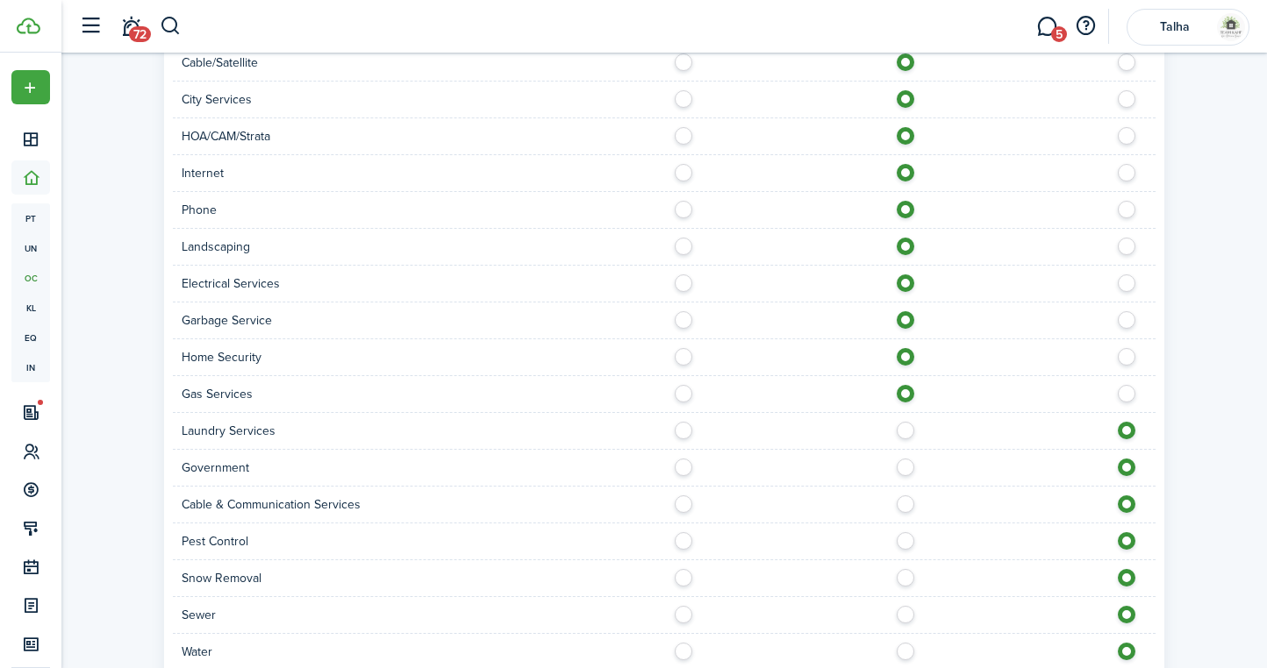
click at [910, 431] on label at bounding box center [910, 426] width 31 height 9
radio input "true"
click at [907, 467] on label at bounding box center [910, 463] width 31 height 9
radio input "true"
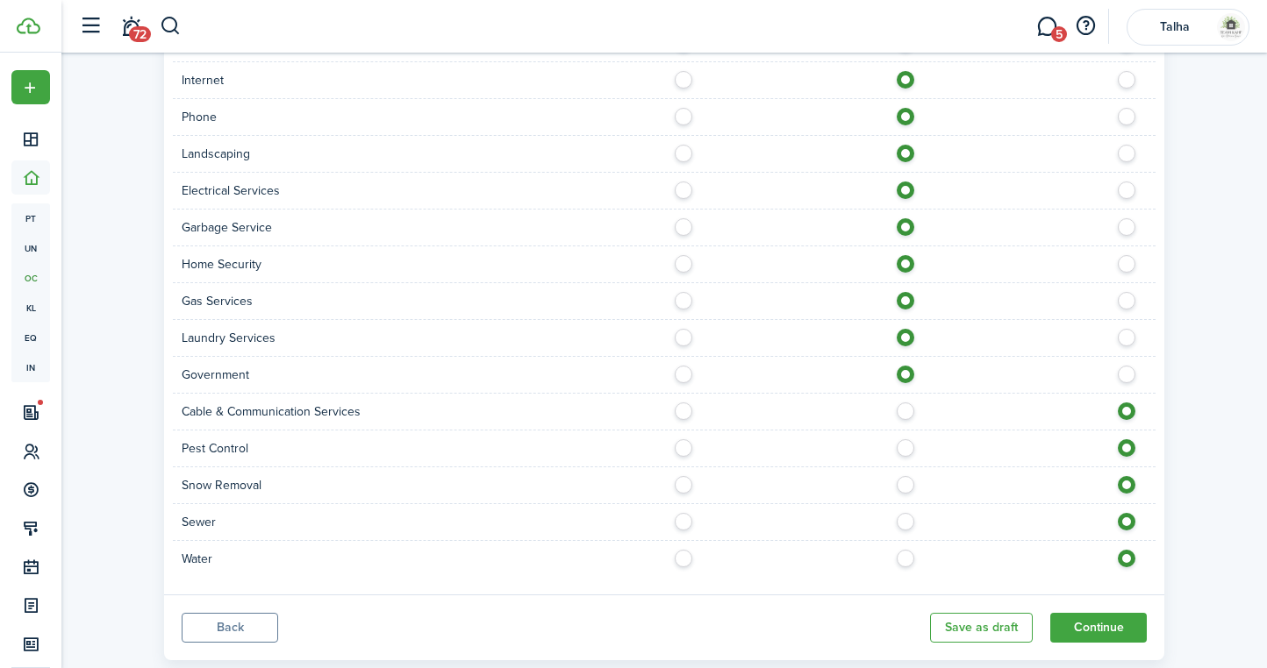
scroll to position [841, 0]
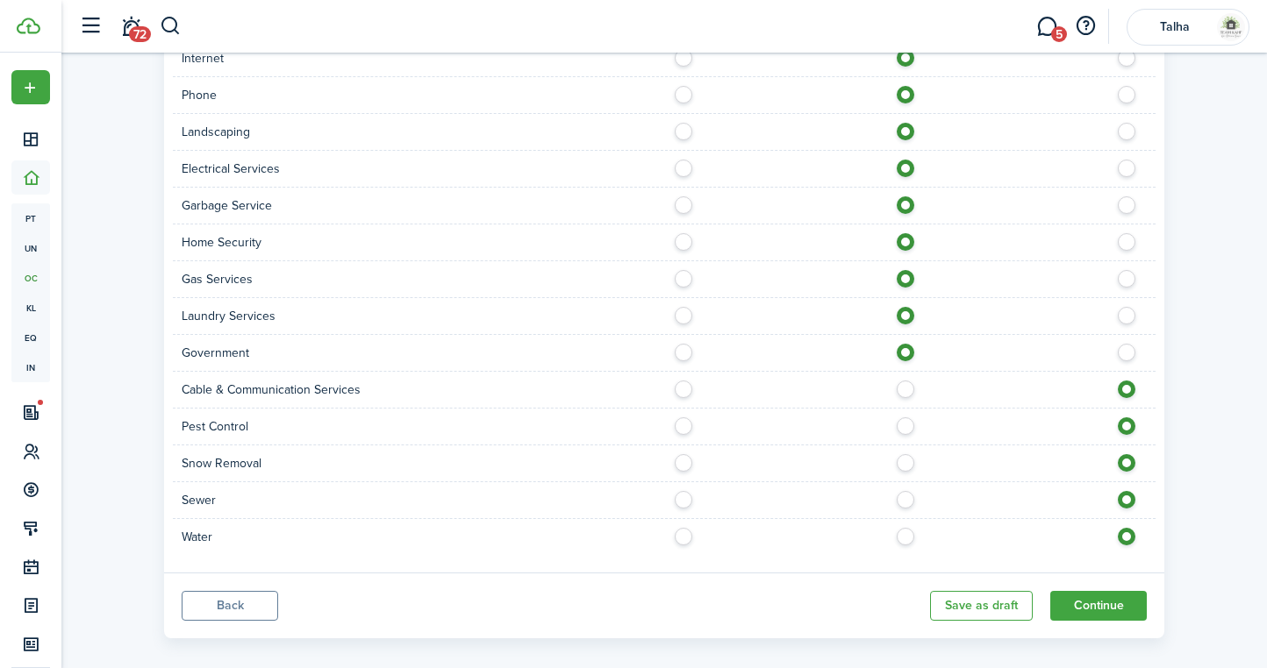
click at [899, 389] on label at bounding box center [910, 385] width 31 height 9
radio input "true"
click at [902, 423] on label at bounding box center [910, 421] width 31 height 9
radio input "true"
click at [903, 463] on label at bounding box center [910, 458] width 31 height 9
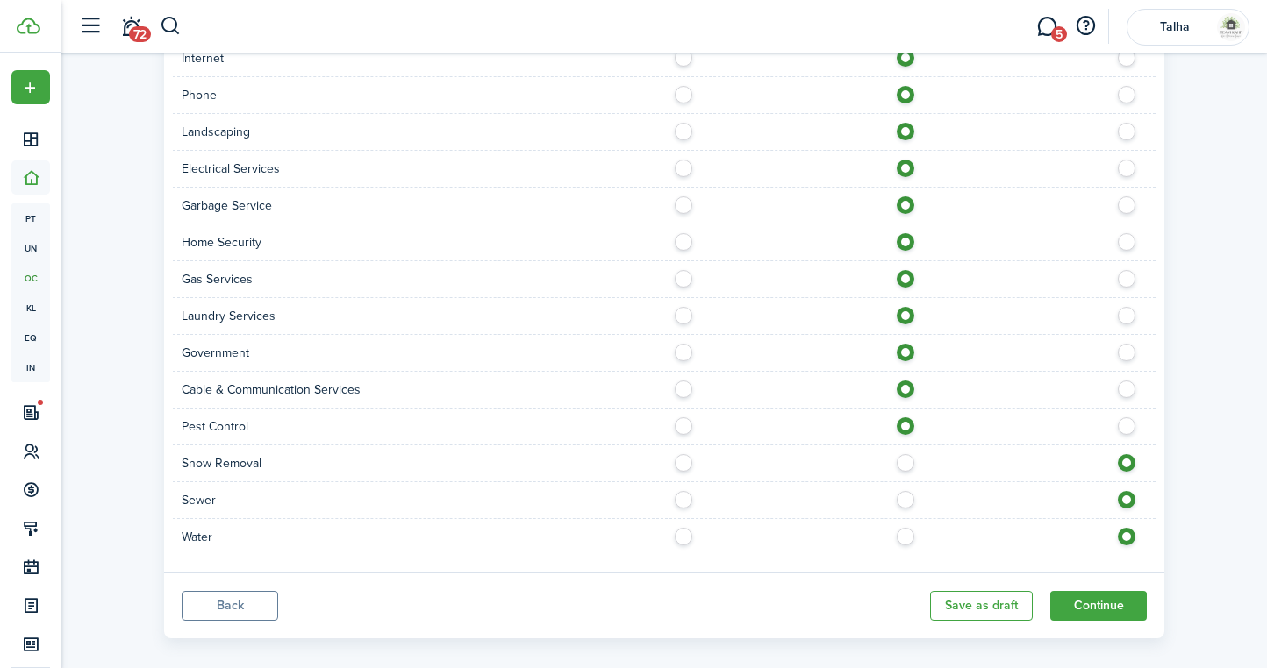
radio input "true"
click at [903, 500] on label at bounding box center [910, 495] width 31 height 9
radio input "true"
click at [903, 534] on label at bounding box center [910, 532] width 31 height 9
radio input "true"
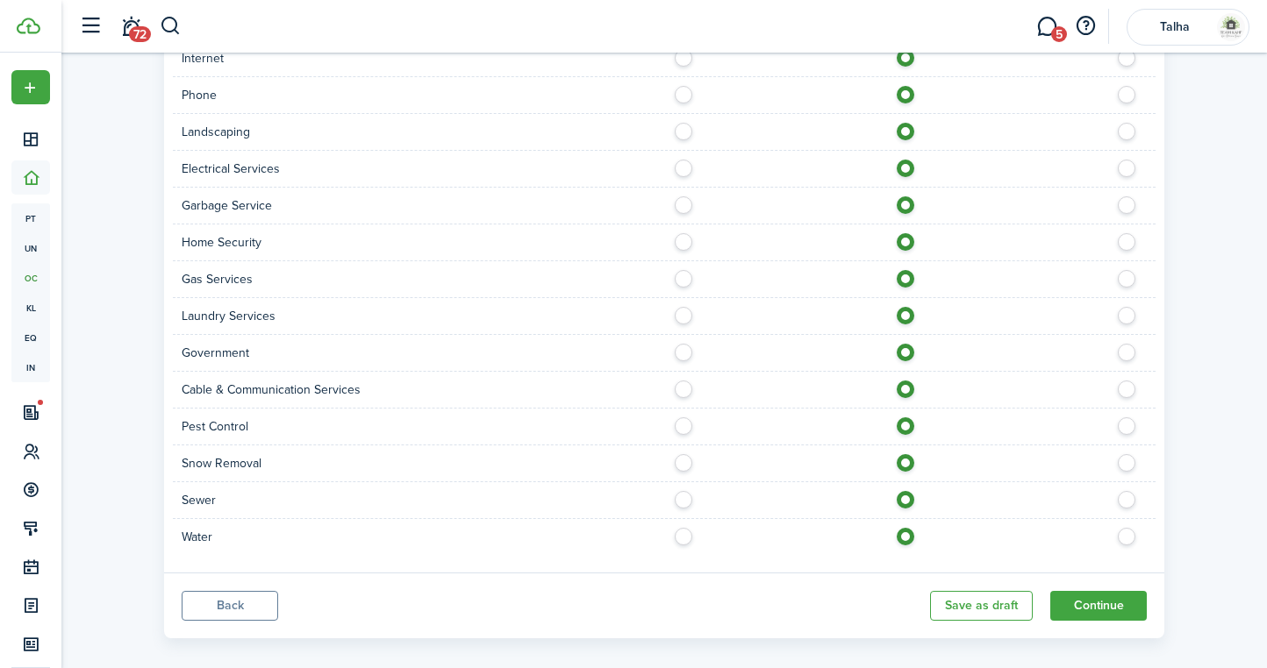
click at [682, 500] on label at bounding box center [688, 495] width 31 height 9
radio input "true"
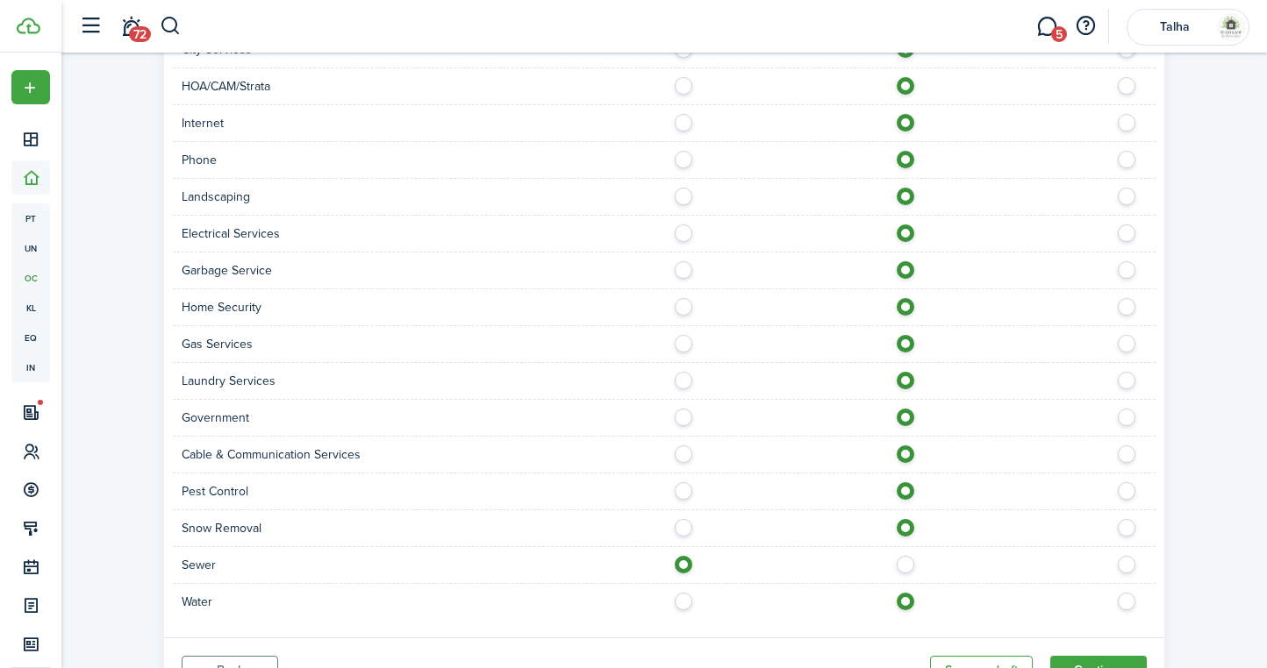
scroll to position [774, 0]
click at [683, 419] on label at bounding box center [688, 414] width 31 height 9
radio input "true"
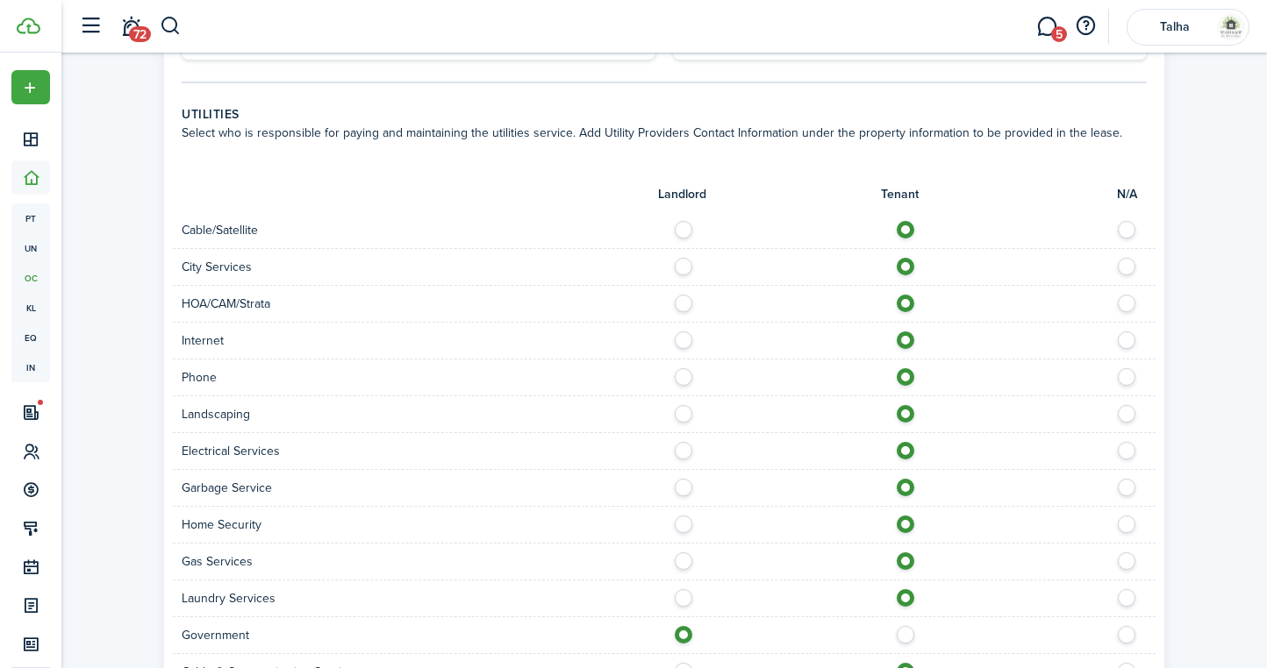
scroll to position [559, 0]
click at [681, 267] on label at bounding box center [688, 262] width 31 height 9
radio input "true"
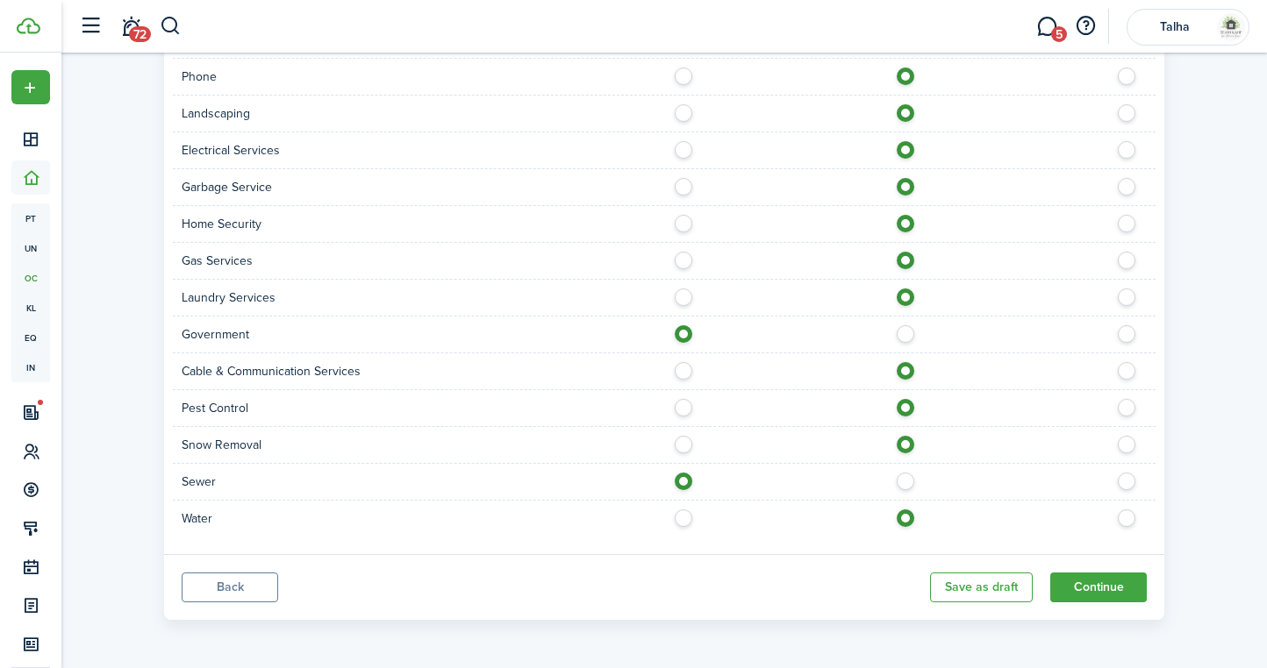
scroll to position [860, 0]
click at [1104, 596] on button "Continue" at bounding box center [1098, 588] width 96 height 30
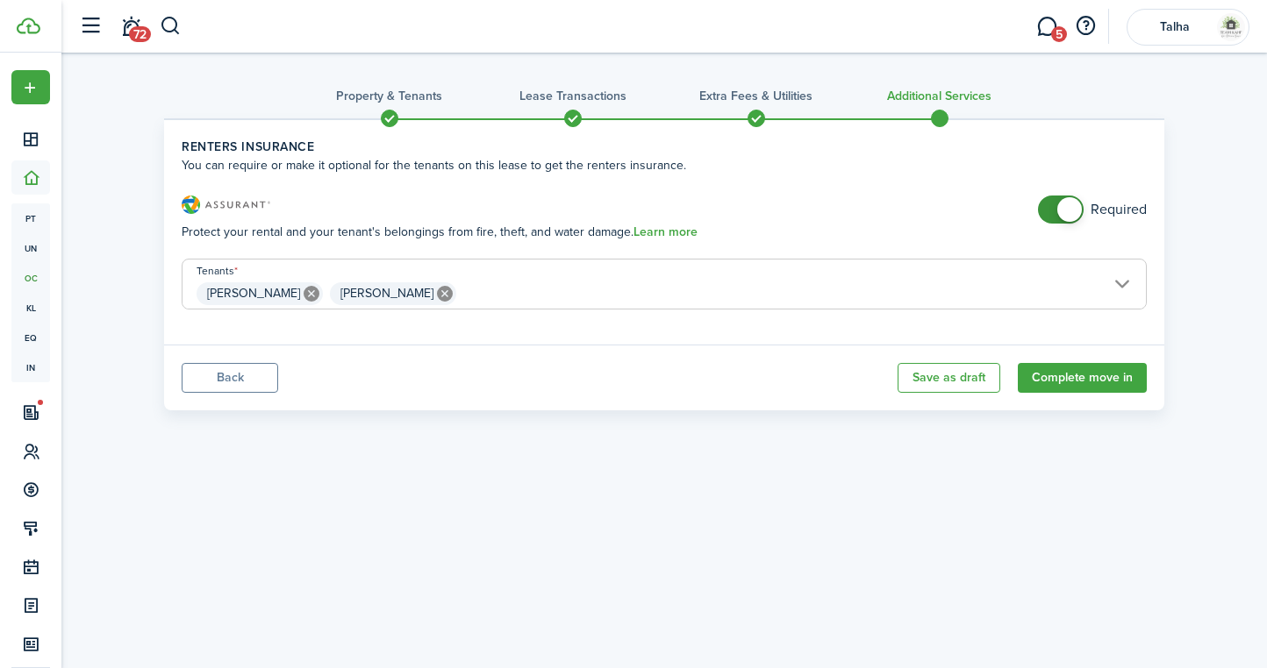
checkbox input "false"
click at [1067, 201] on span at bounding box center [1069, 209] width 25 height 25
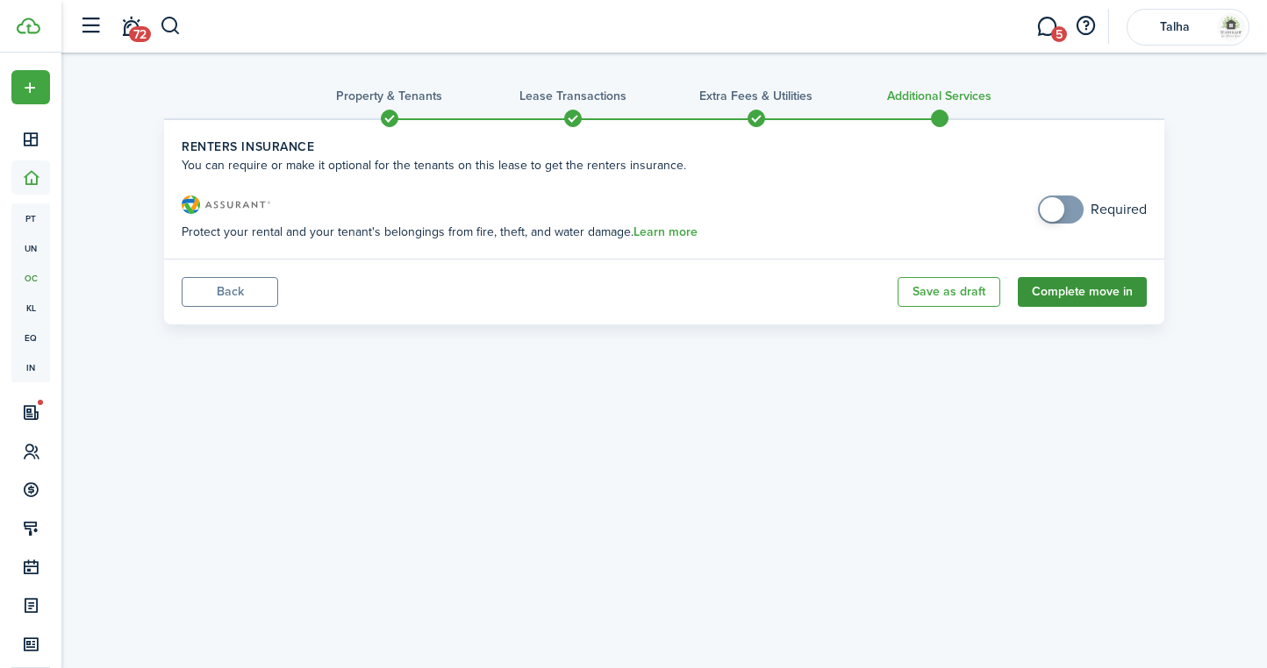
click at [1067, 285] on button "Complete move in" at bounding box center [1081, 292] width 129 height 30
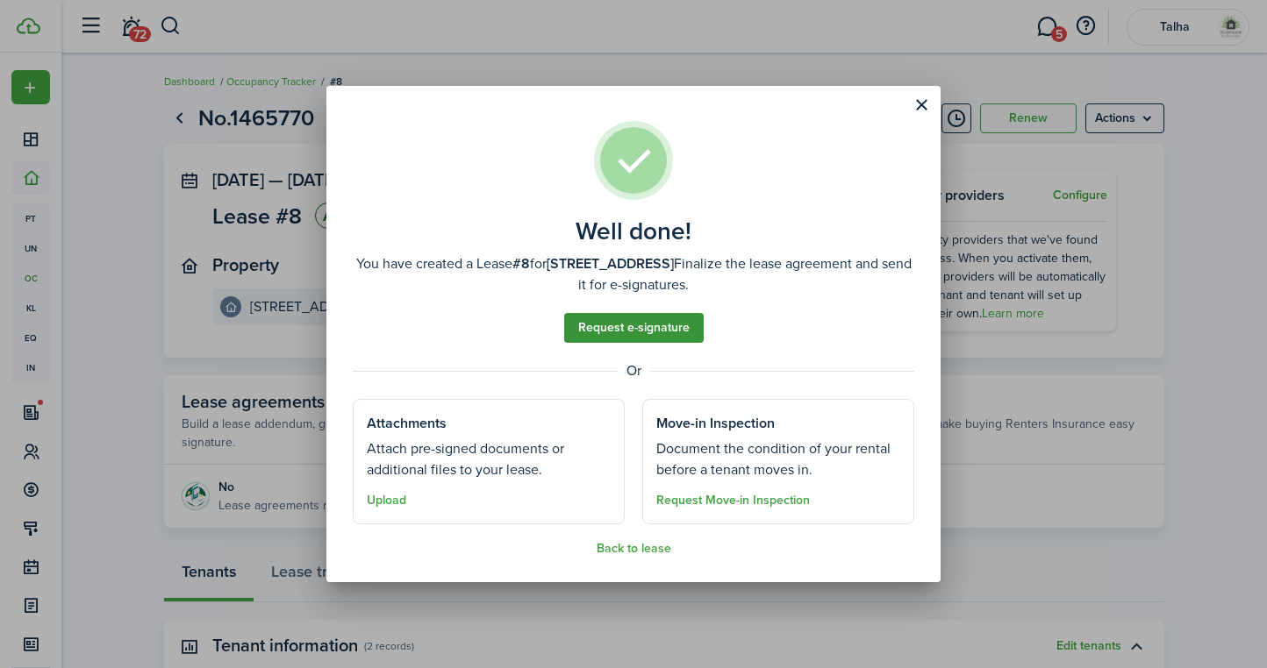
click at [679, 330] on link "Request e-signature" at bounding box center [633, 328] width 139 height 30
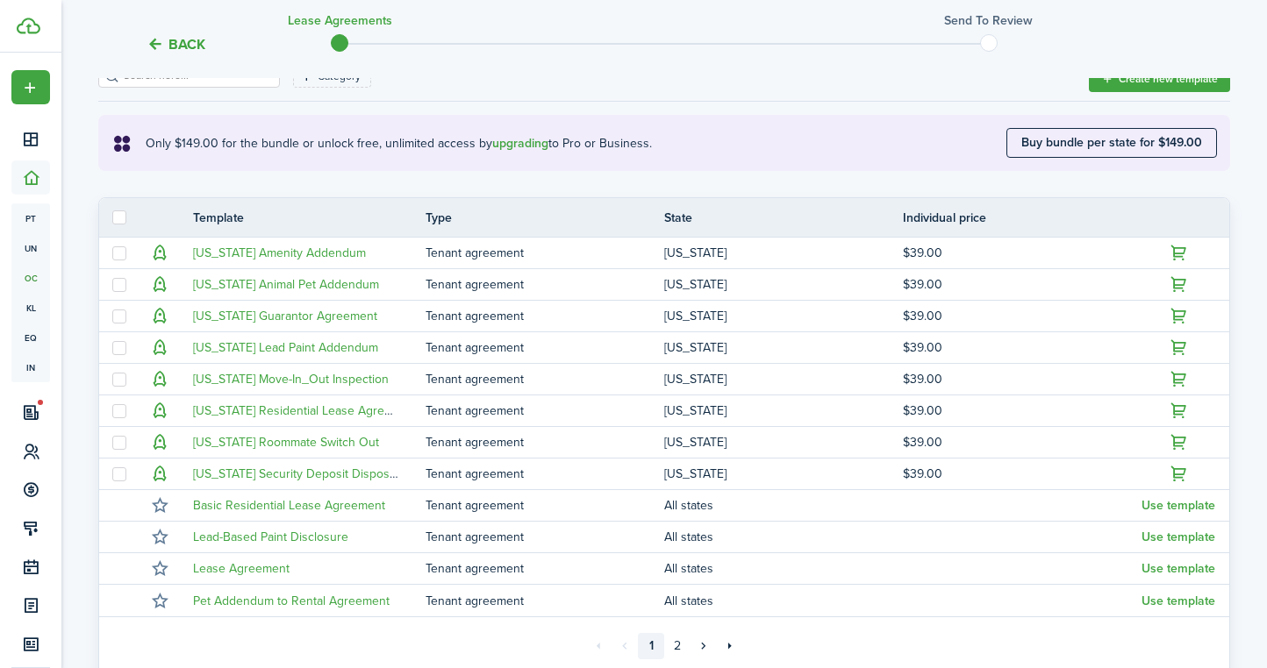
scroll to position [278, 0]
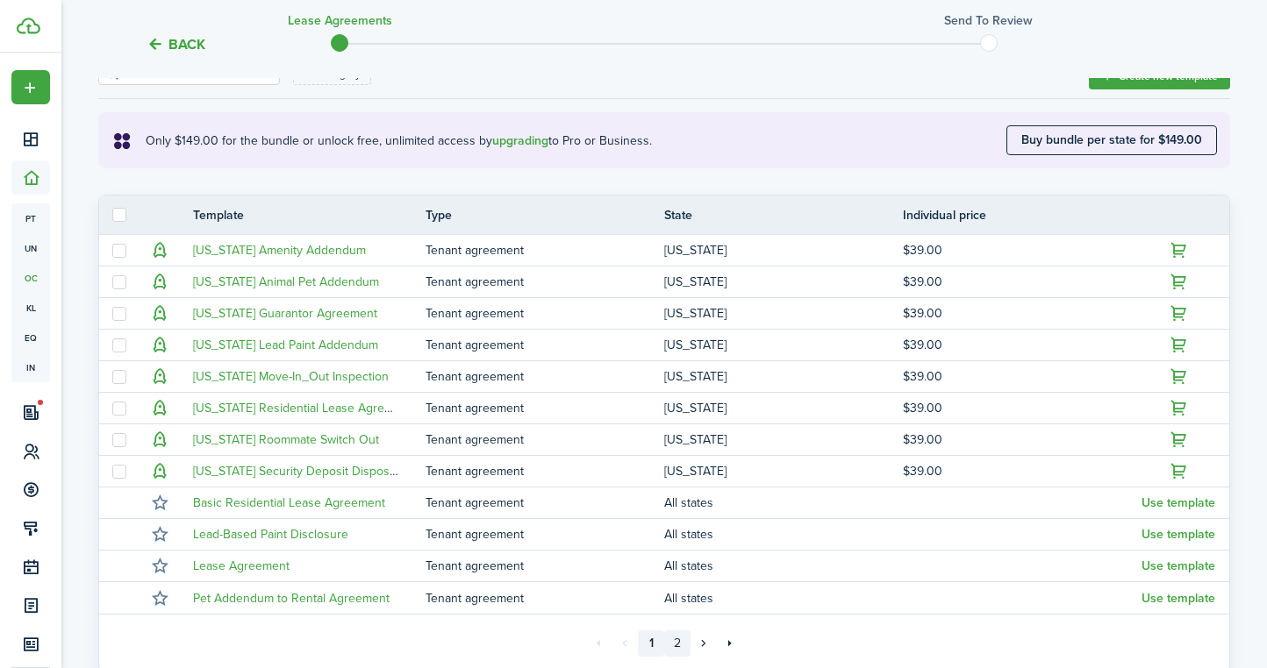
click at [676, 643] on link "2" at bounding box center [677, 644] width 26 height 26
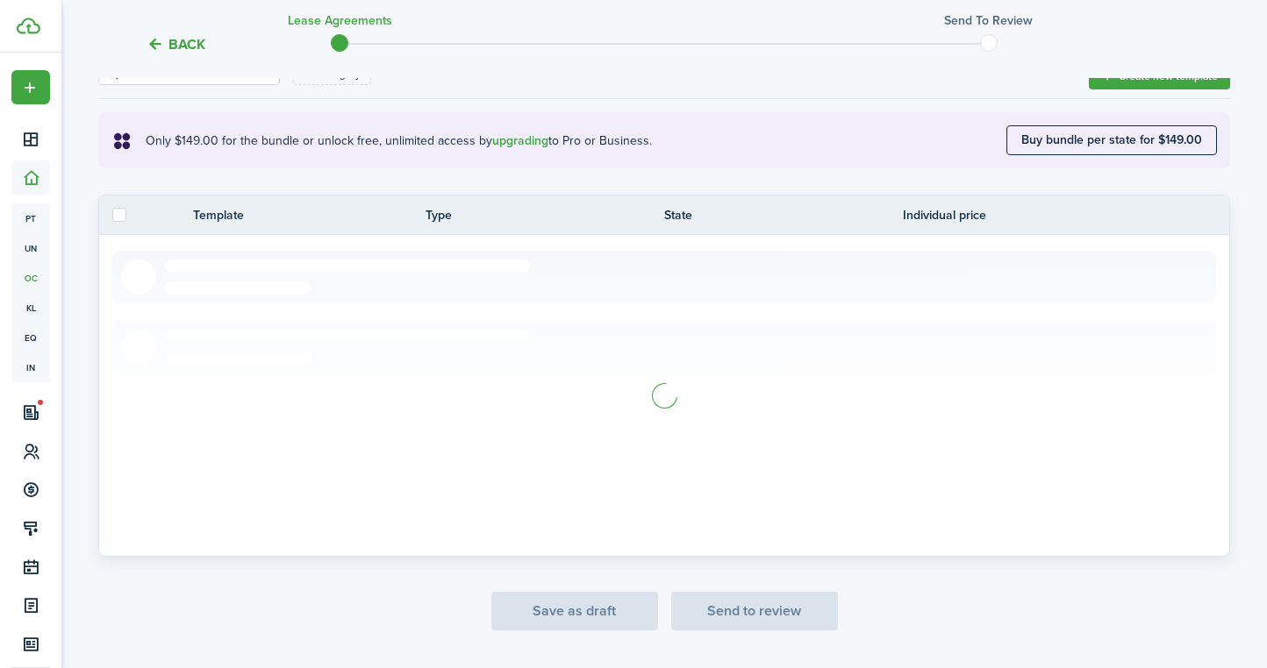
scroll to position [124, 0]
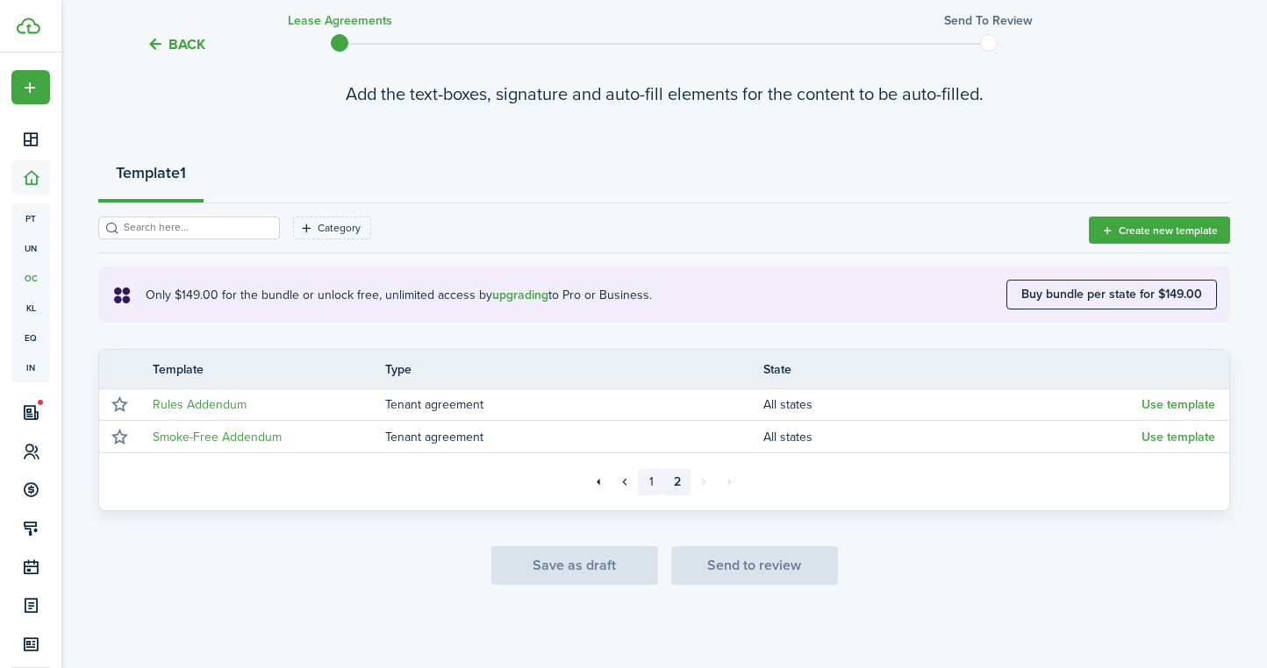
click at [653, 475] on link "1" at bounding box center [651, 482] width 26 height 26
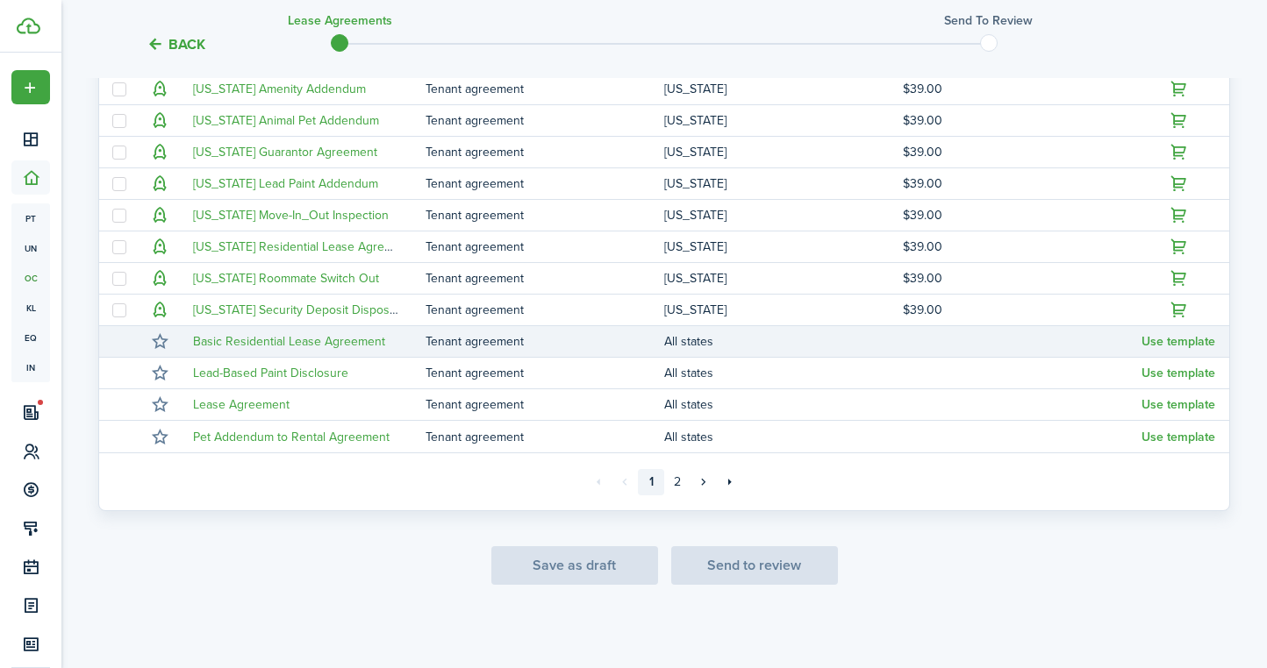
scroll to position [439, 0]
click at [1178, 342] on button "Use template" at bounding box center [1178, 342] width 74 height 14
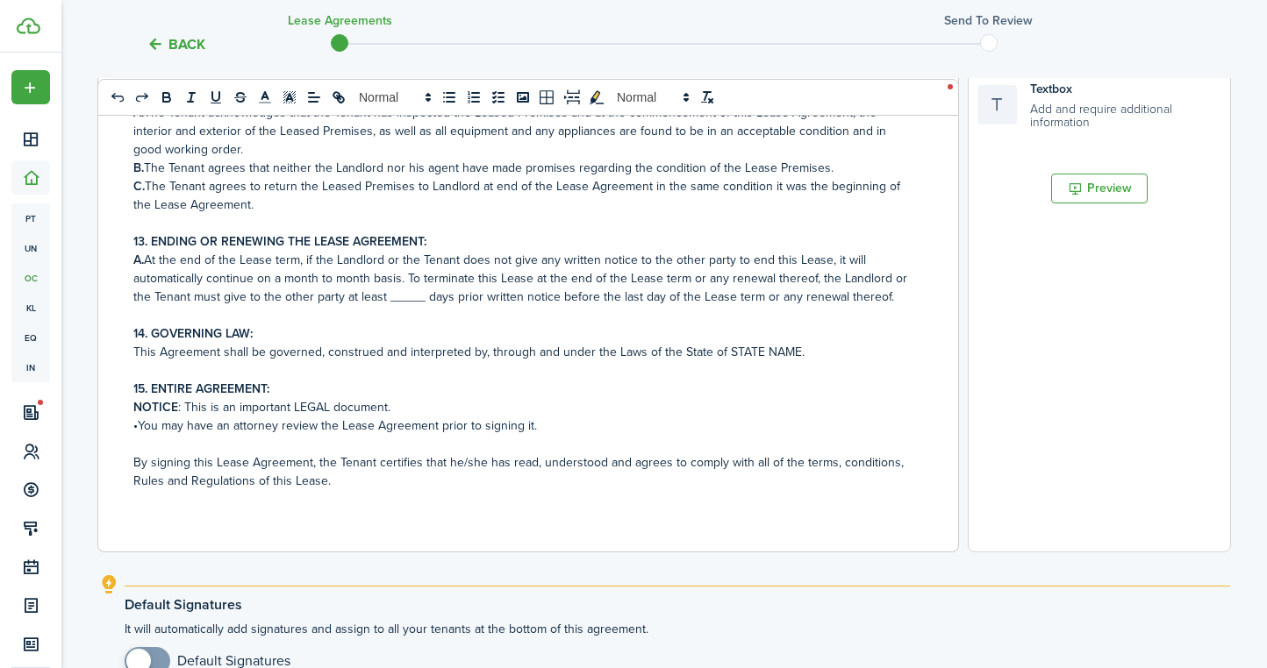
scroll to position [516, 0]
click at [560, 413] on p "NOTICE : This is an important LEGAL document." at bounding box center [521, 405] width 776 height 18
click at [581, 430] on p "•You may have an attorney review the Lease Agreement prior to signing it." at bounding box center [521, 424] width 776 height 18
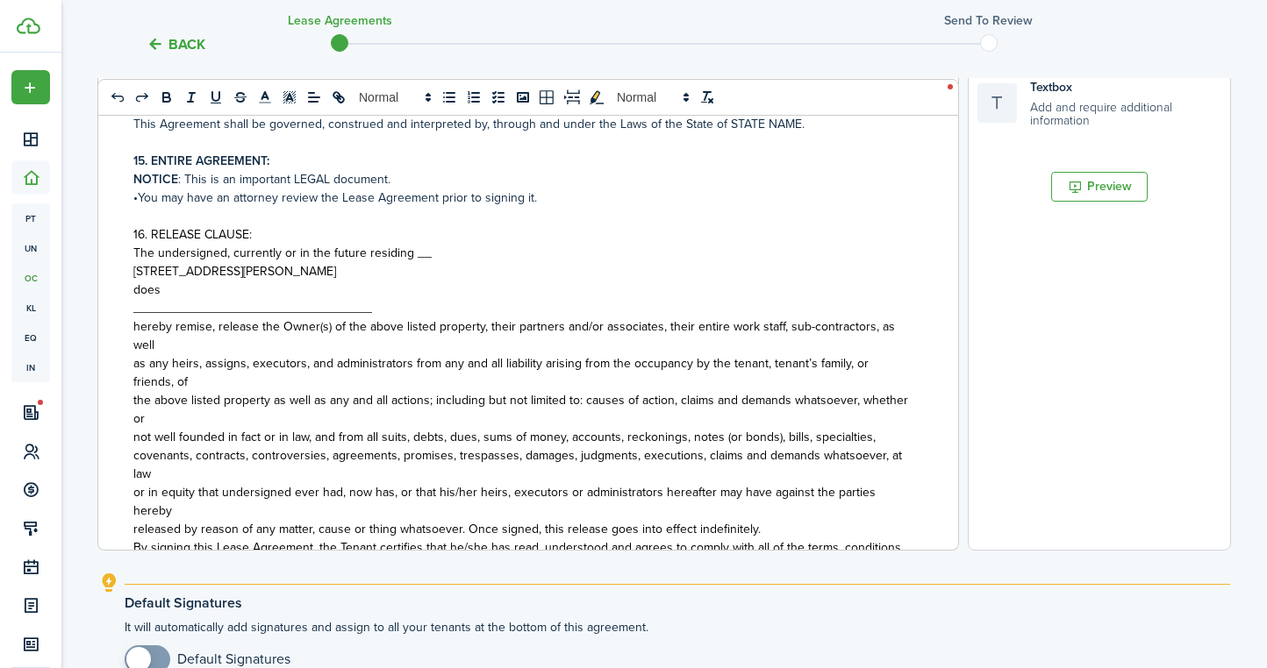
scroll to position [1123, 0]
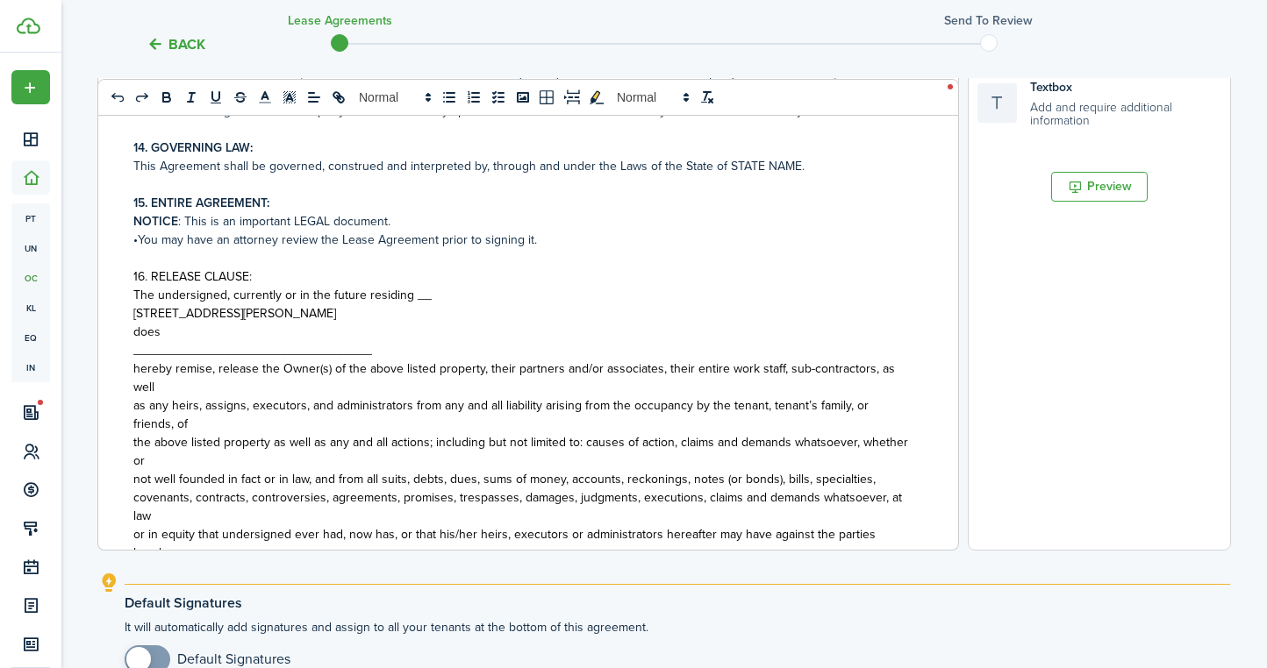
click at [140, 275] on span "16. RELEASE CLAUSE:" at bounding box center [192, 277] width 118 height 18
click at [170, 95] on icon "bold" at bounding box center [167, 97] width 16 height 16
drag, startPoint x: 133, startPoint y: 313, endPoint x: 314, endPoint y: 310, distance: 180.7
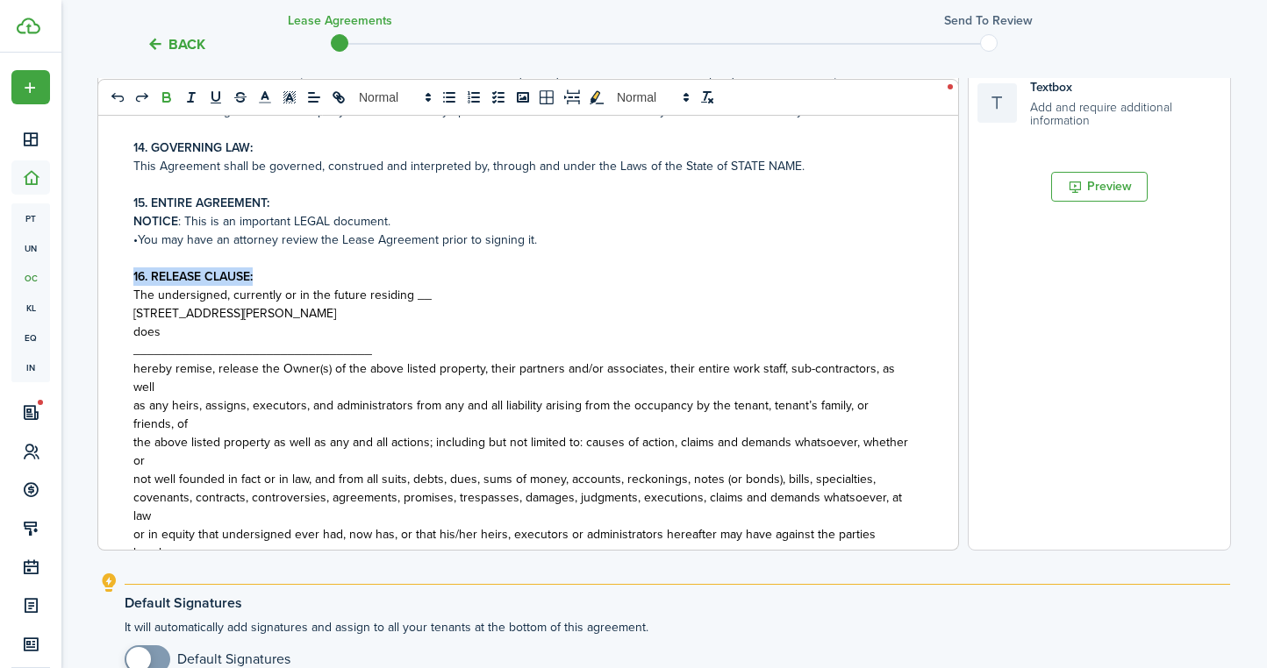
click at [314, 310] on span "[STREET_ADDRESS][PERSON_NAME]" at bounding box center [234, 313] width 203 height 18
click at [132, 332] on div "RESIDENTIAL LEASE AGREEMENT This agreement, dated ﻿ [DATE] ﻿, is between ﻿ [PER…" at bounding box center [521, 205] width 846 height 689
click at [132, 314] on div "RESIDENTIAL LEASE AGREEMENT This agreement, dated ﻿ [DATE] ﻿, is between ﻿ [PER…" at bounding box center [521, 205] width 846 height 689
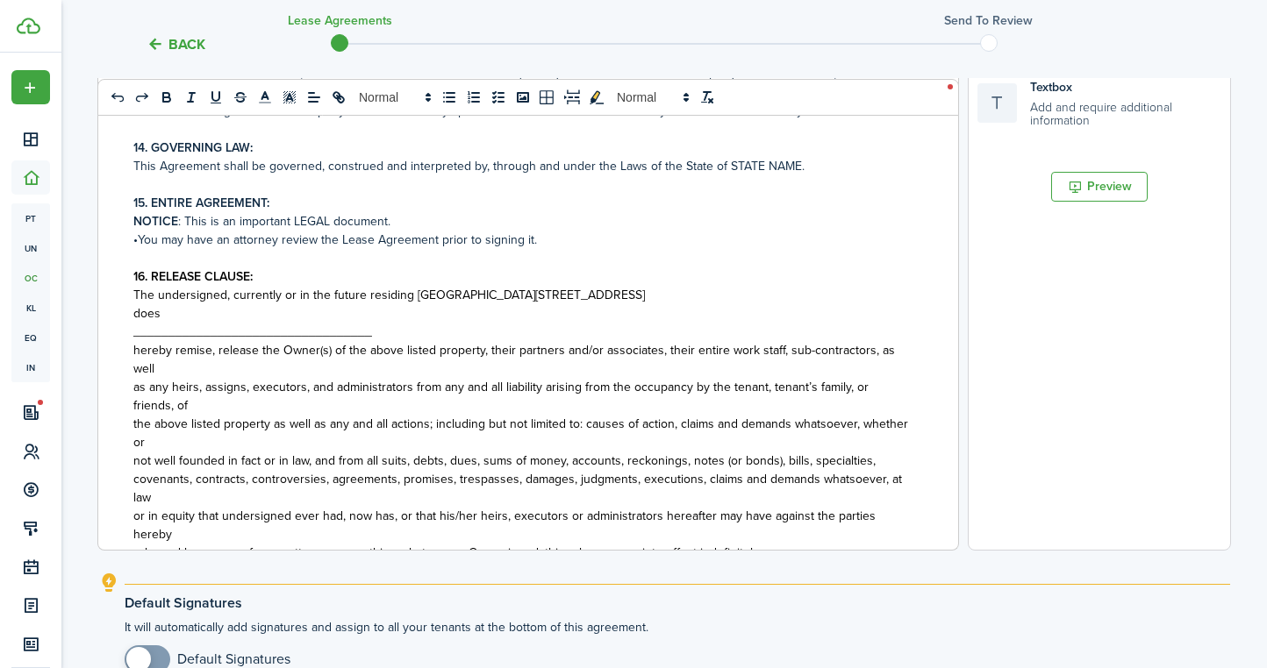
click at [135, 311] on span "does" at bounding box center [146, 313] width 27 height 18
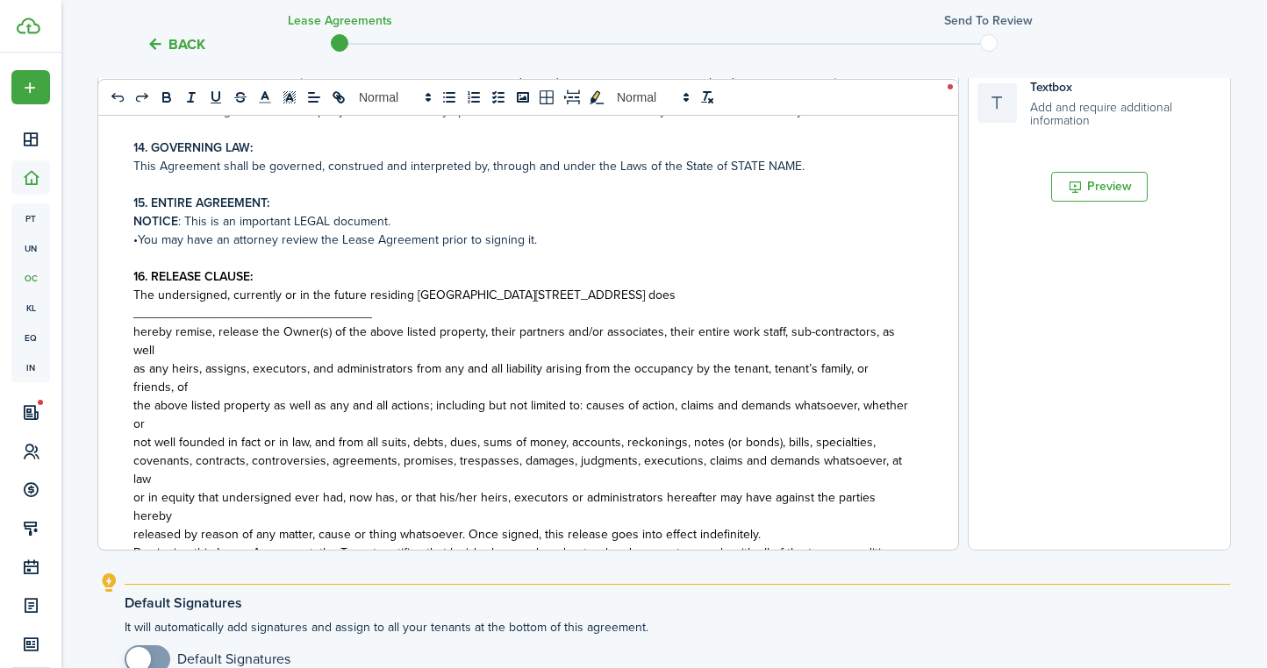
click at [210, 313] on span "__________________________________" at bounding box center [252, 313] width 239 height 18
click at [617, 290] on span "The undersigned, currently or in the future residing [GEOGRAPHIC_DATA][STREET_A…" at bounding box center [404, 295] width 542 height 18
click at [132, 327] on div "RESIDENTIAL LEASE AGREEMENT This agreement, dated ﻿ [DATE] ﻿, is between ﻿ [PER…" at bounding box center [521, 205] width 846 height 689
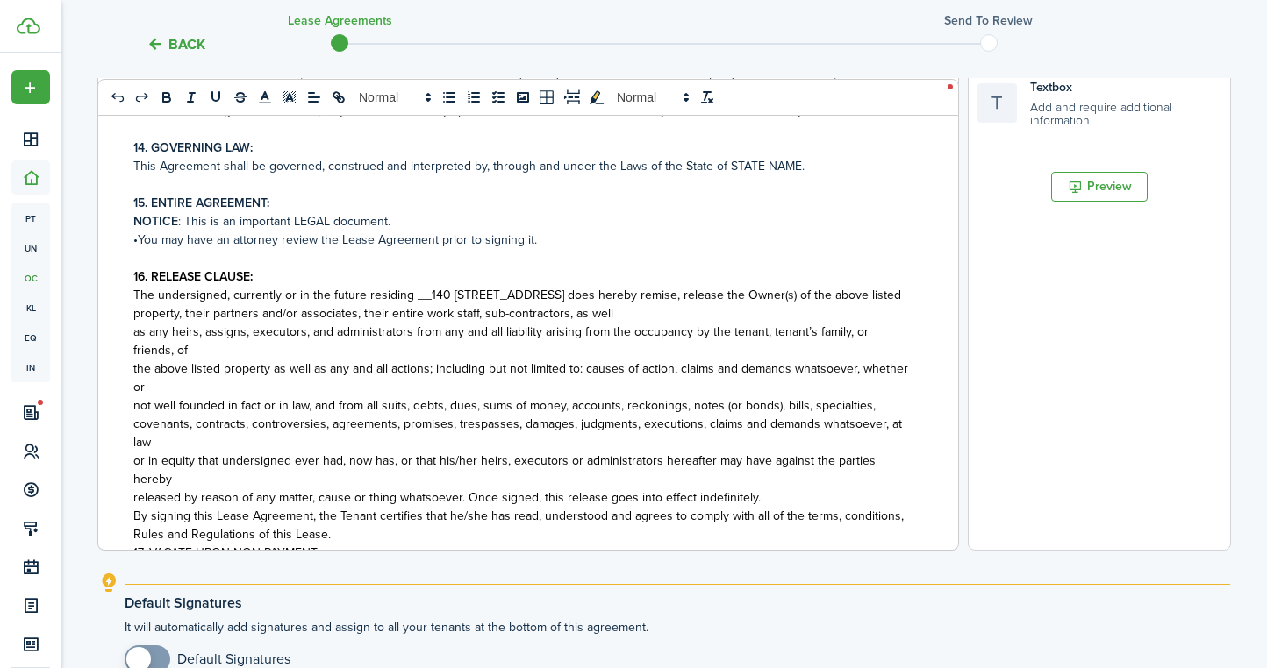
click at [135, 335] on span "as any heirs, assigns, executors, and administrators from any and all liability…" at bounding box center [500, 341] width 735 height 37
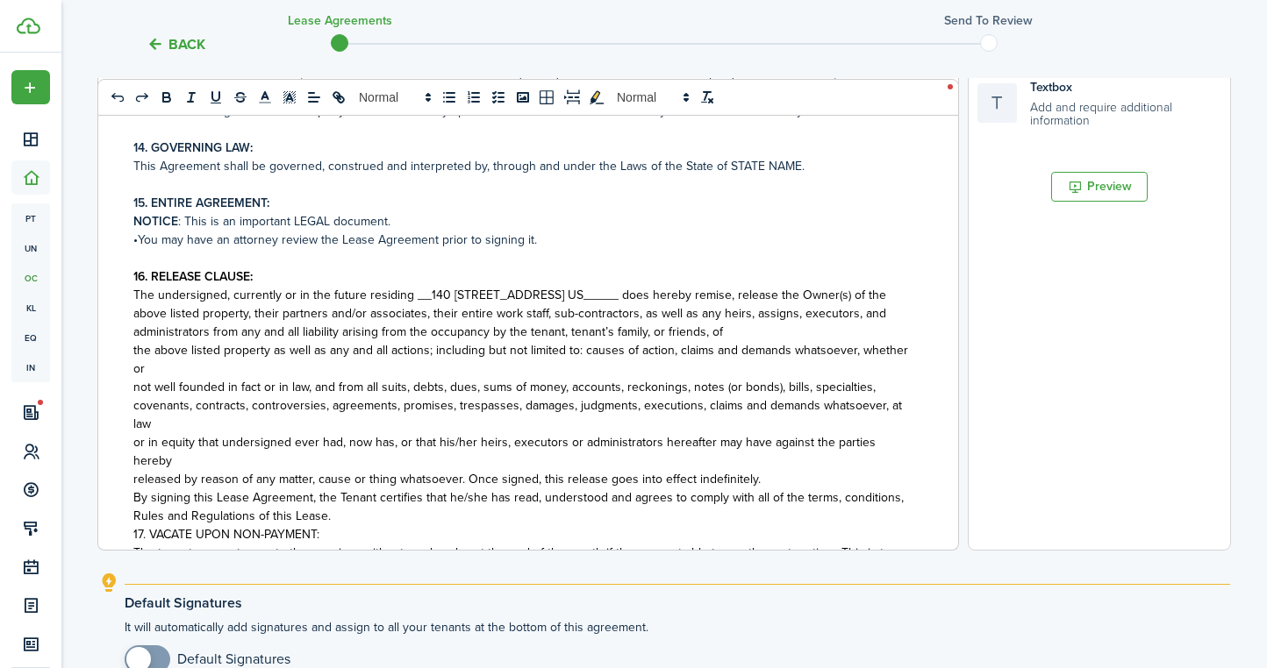
click at [135, 383] on span "not well founded in fact or in law, and from all suits, debts, dues, sums of mo…" at bounding box center [504, 387] width 742 height 18
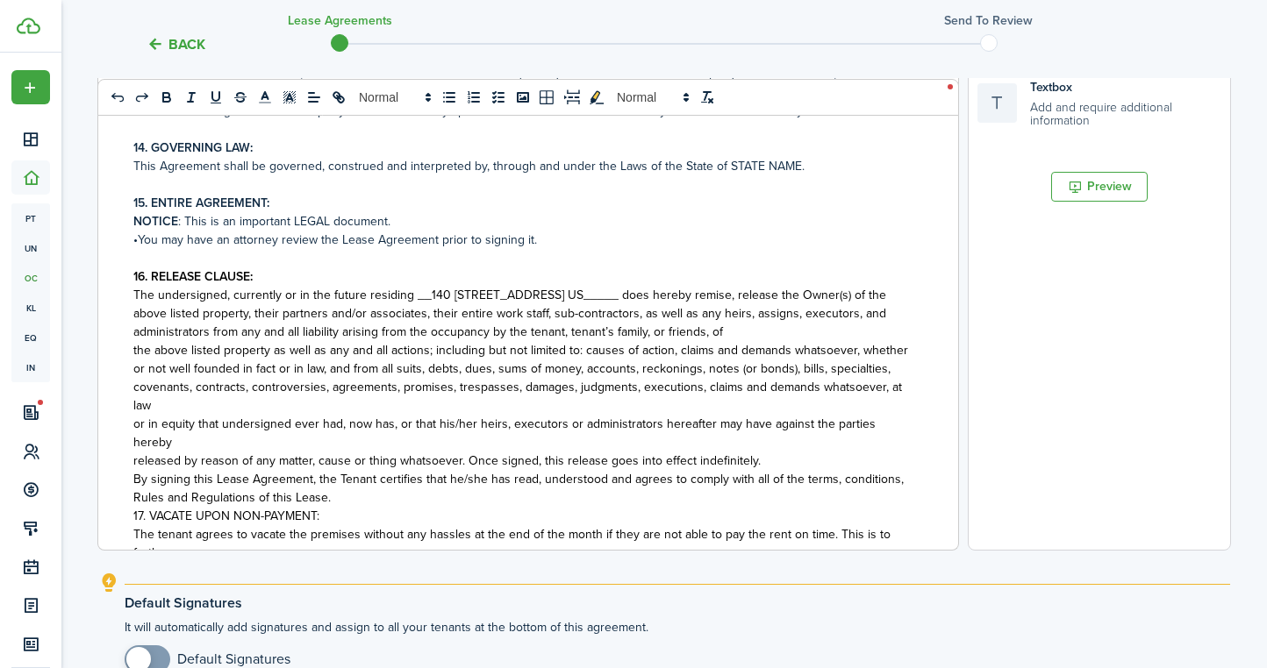
click at [132, 423] on div "RESIDENTIAL LEASE AGREEMENT This agreement, dated ﻿ [DATE] ﻿, is between ﻿ [PER…" at bounding box center [521, 205] width 846 height 689
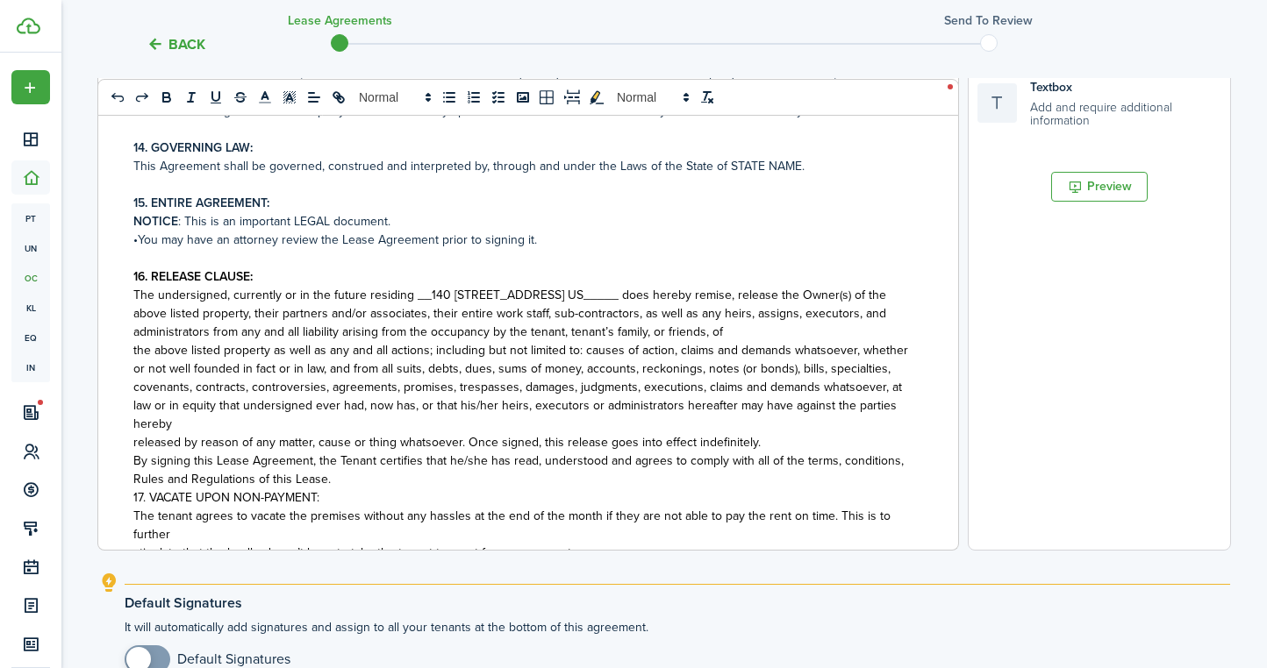
click at [127, 448] on div "RESIDENTIAL LEASE AGREEMENT This agreement, dated ﻿ [DATE] ﻿, is between ﻿ [PER…" at bounding box center [521, 205] width 846 height 689
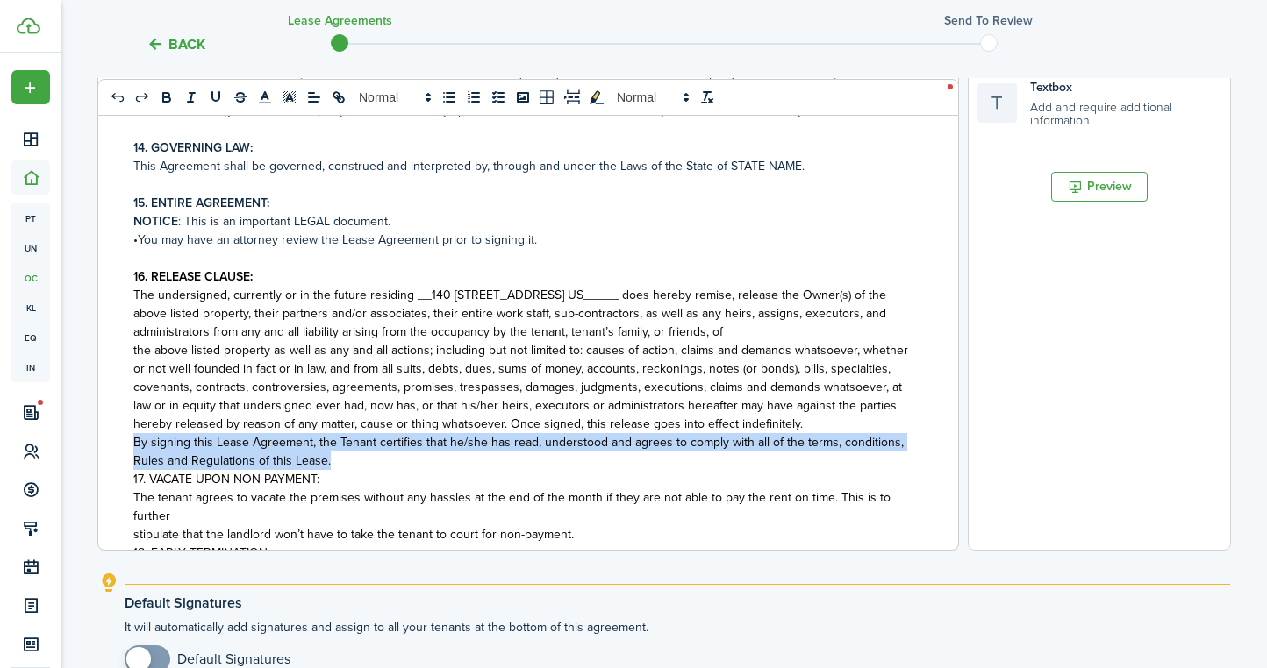
drag, startPoint x: 334, startPoint y: 461, endPoint x: 133, endPoint y: 442, distance: 201.8
click at [133, 442] on div "RESIDENTIAL LEASE AGREEMENT This agreement, dated ﻿ [DATE] ﻿, is between ﻿ [PER…" at bounding box center [521, 205] width 846 height 689
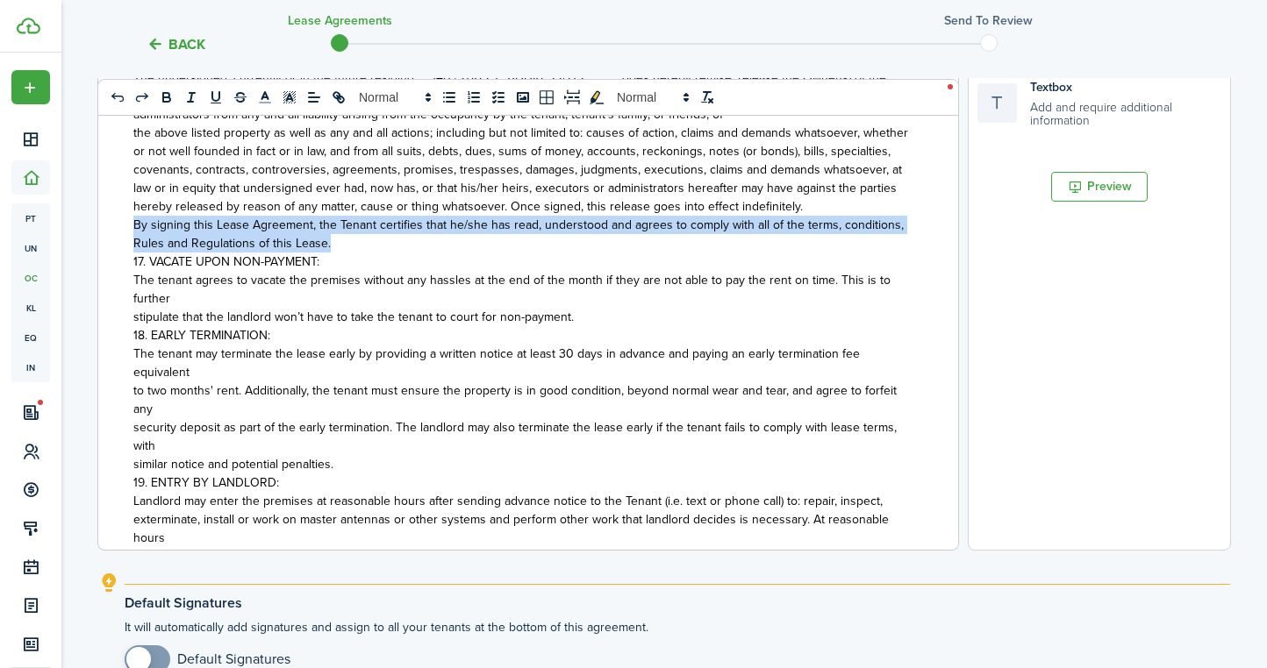
scroll to position [1338, 0]
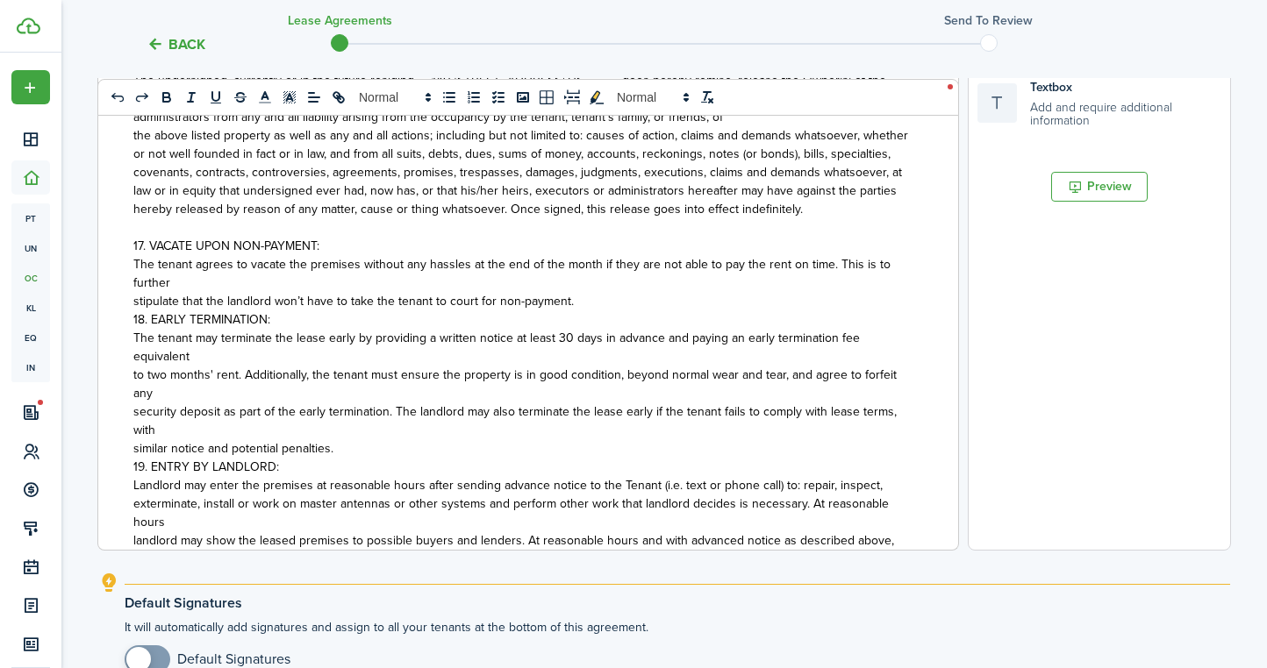
click at [147, 240] on span "17. VACATE UPON NON-PAYMENT:" at bounding box center [226, 246] width 186 height 18
click at [165, 100] on icon "bold" at bounding box center [167, 97] width 16 height 16
click at [133, 318] on span "18. EARLY TERMINATION:" at bounding box center [201, 319] width 137 height 18
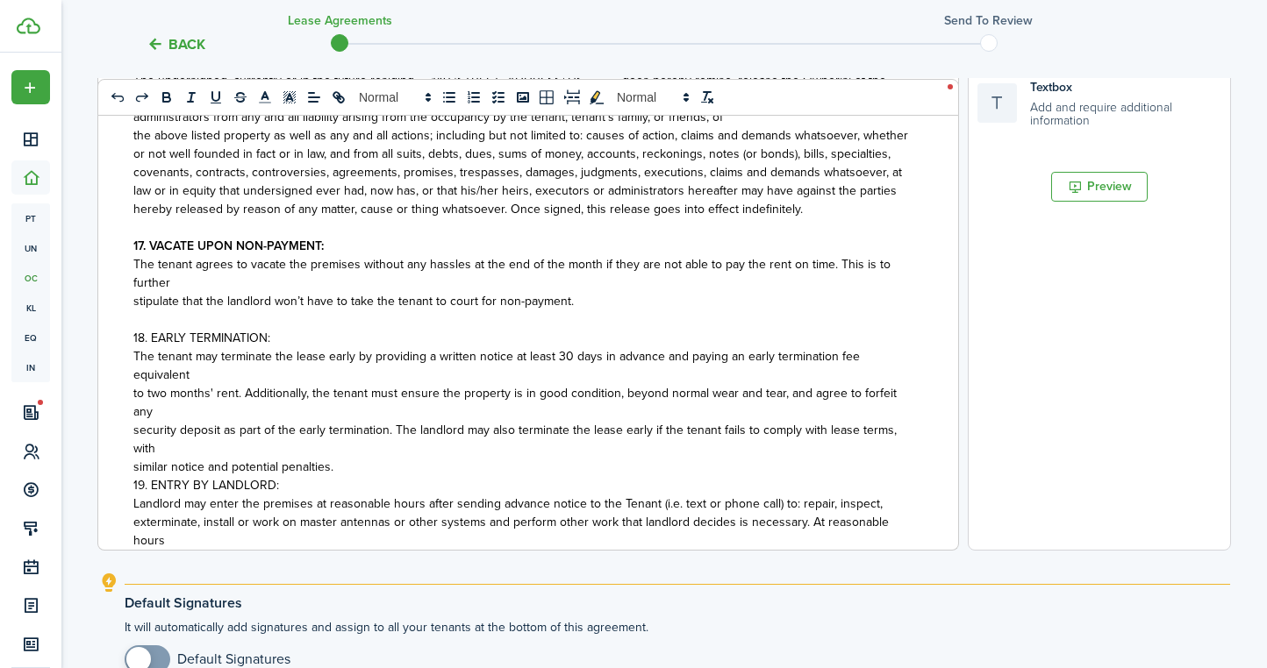
click at [165, 334] on span "18. EARLY TERMINATION:" at bounding box center [201, 338] width 137 height 18
click at [170, 98] on icon "bold" at bounding box center [166, 99] width 7 height 4
click at [353, 458] on p "similar notice and potential penalties." at bounding box center [521, 467] width 776 height 18
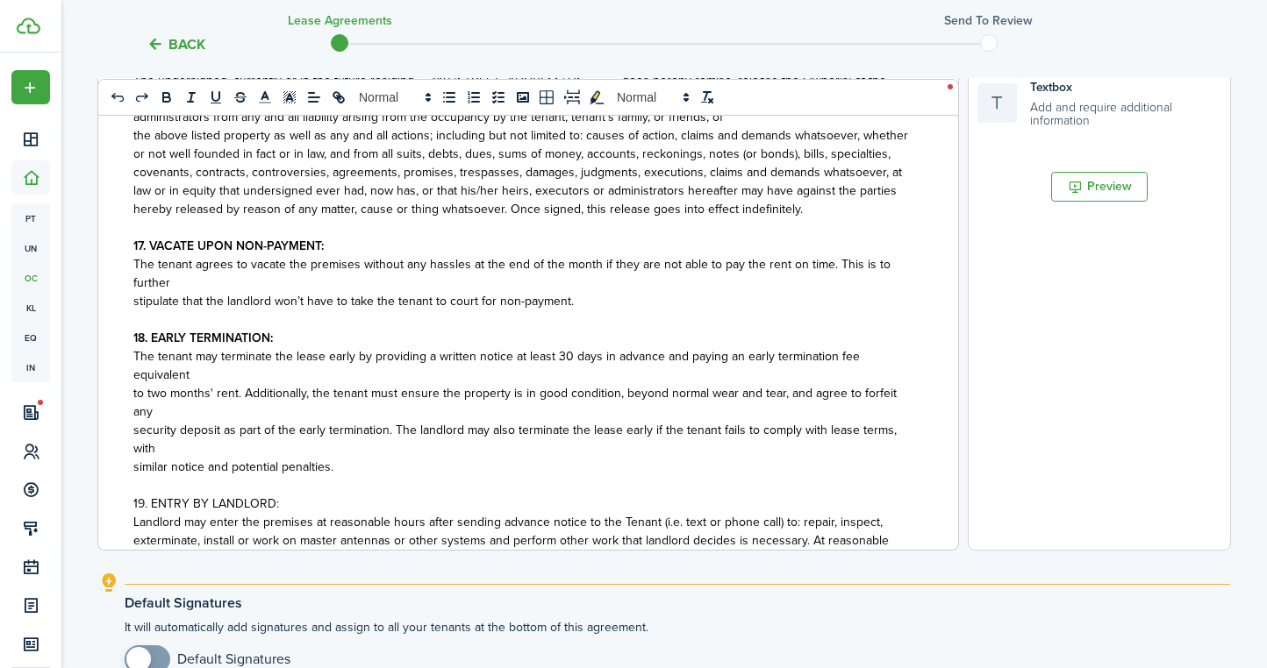
click at [174, 495] on span "19. ENTRY BY LANDLORD:" at bounding box center [206, 504] width 146 height 18
click at [170, 101] on icon "bold" at bounding box center [166, 99] width 7 height 4
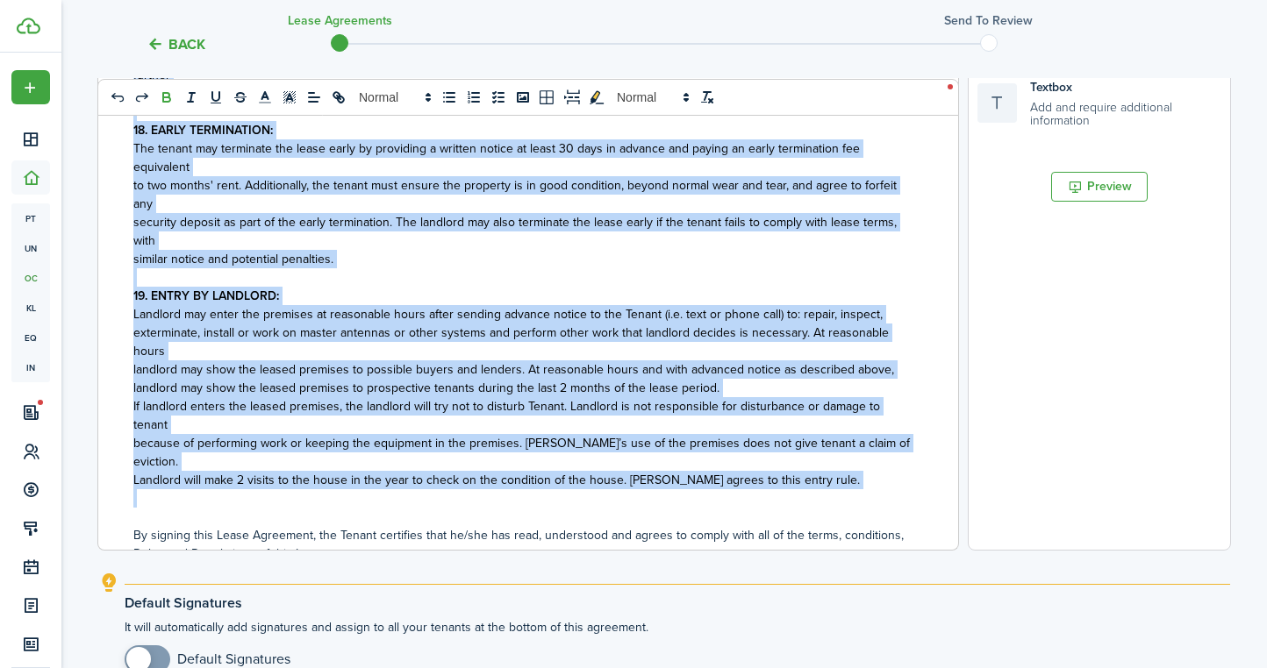
scroll to position [1546, 0]
drag, startPoint x: 133, startPoint y: 270, endPoint x: 850, endPoint y: 405, distance: 729.2
click at [850, 405] on div "RESIDENTIAL LEASE AGREEMENT This agreement, dated ﻿ [DATE] ﻿, is between ﻿ [PER…" at bounding box center [521, 205] width 846 height 689
copy div "50. LOREMIP DOLORS: Ame consectetur, adipiscin el se doe tempor incididu __805 …"
click at [960, 573] on explanation "Default Signatures It will automatically add signatures and assign to all your …" at bounding box center [663, 632] width 1131 height 118
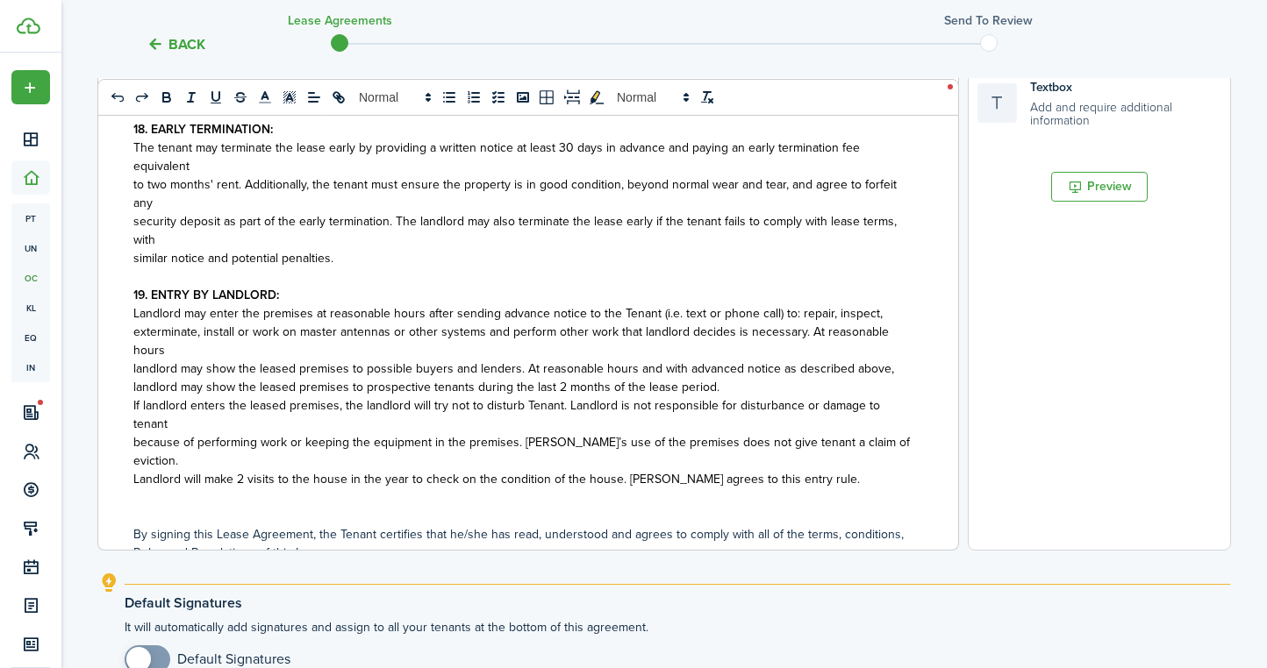
click at [183, 38] on button "Back" at bounding box center [175, 44] width 59 height 18
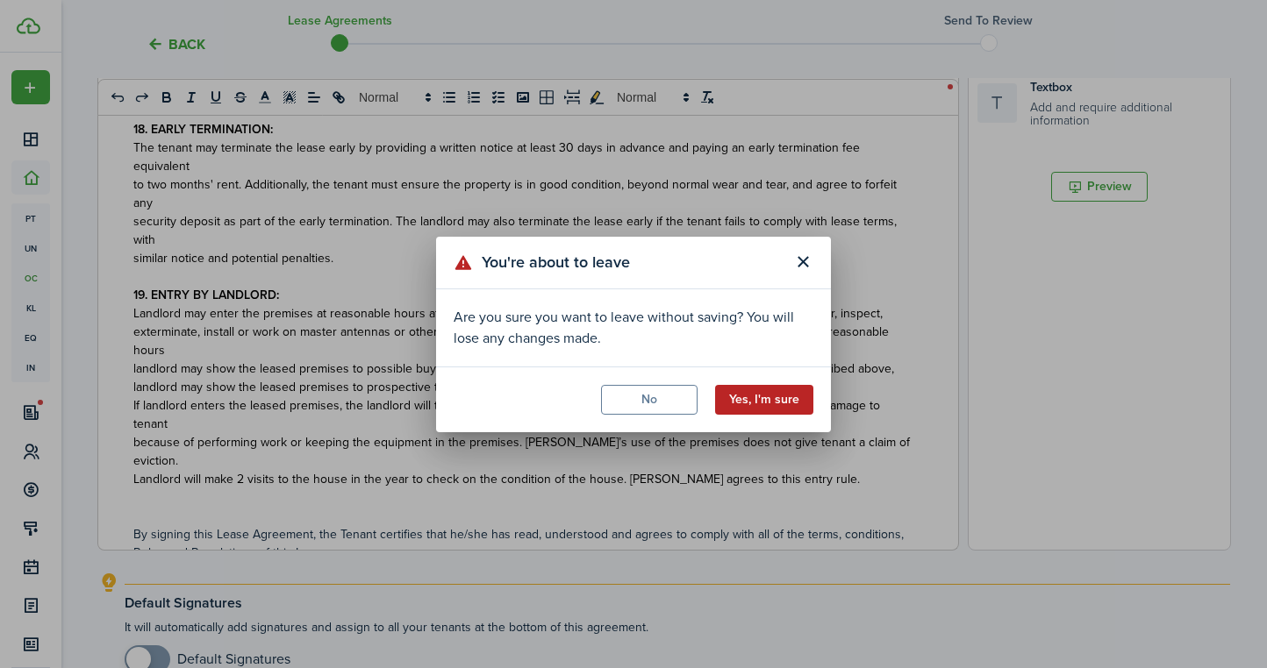
click at [780, 396] on button "Yes, I'm sure" at bounding box center [764, 400] width 98 height 30
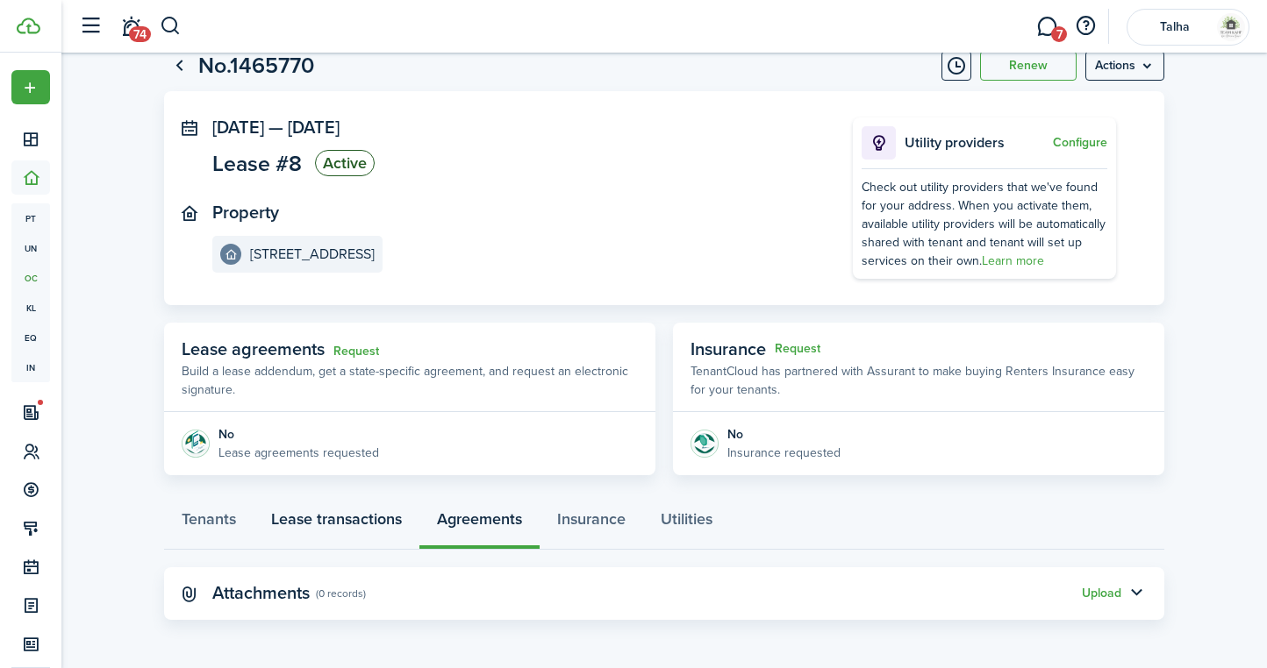
scroll to position [52, 0]
click at [372, 514] on link "Lease transactions" at bounding box center [336, 524] width 166 height 53
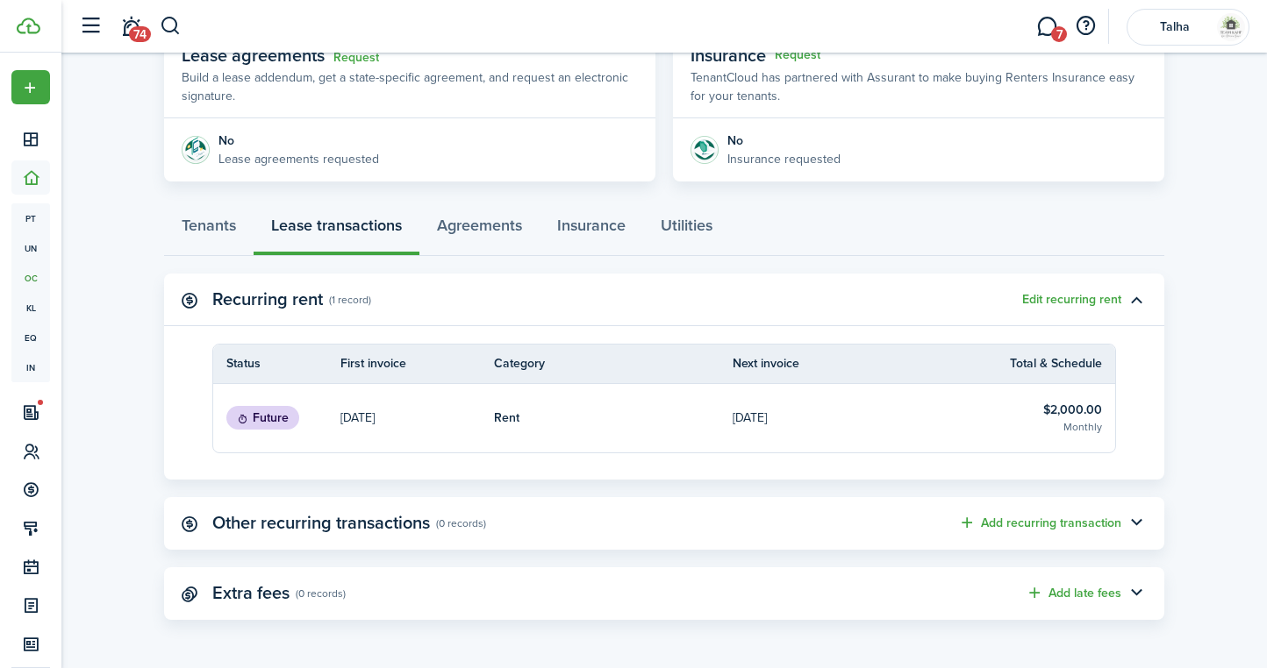
scroll to position [346, 0]
click at [1092, 298] on button "Edit recurring rent" at bounding box center [1071, 301] width 99 height 14
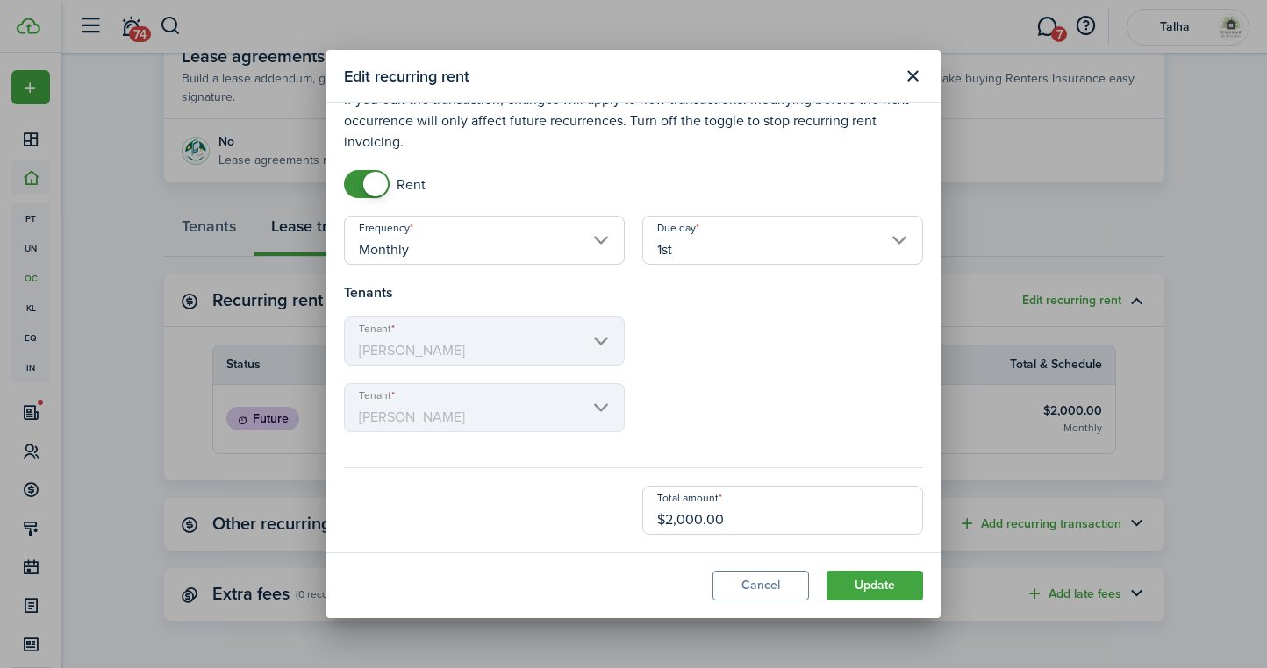
scroll to position [31, 0]
click at [753, 586] on button "Cancel" at bounding box center [760, 586] width 96 height 30
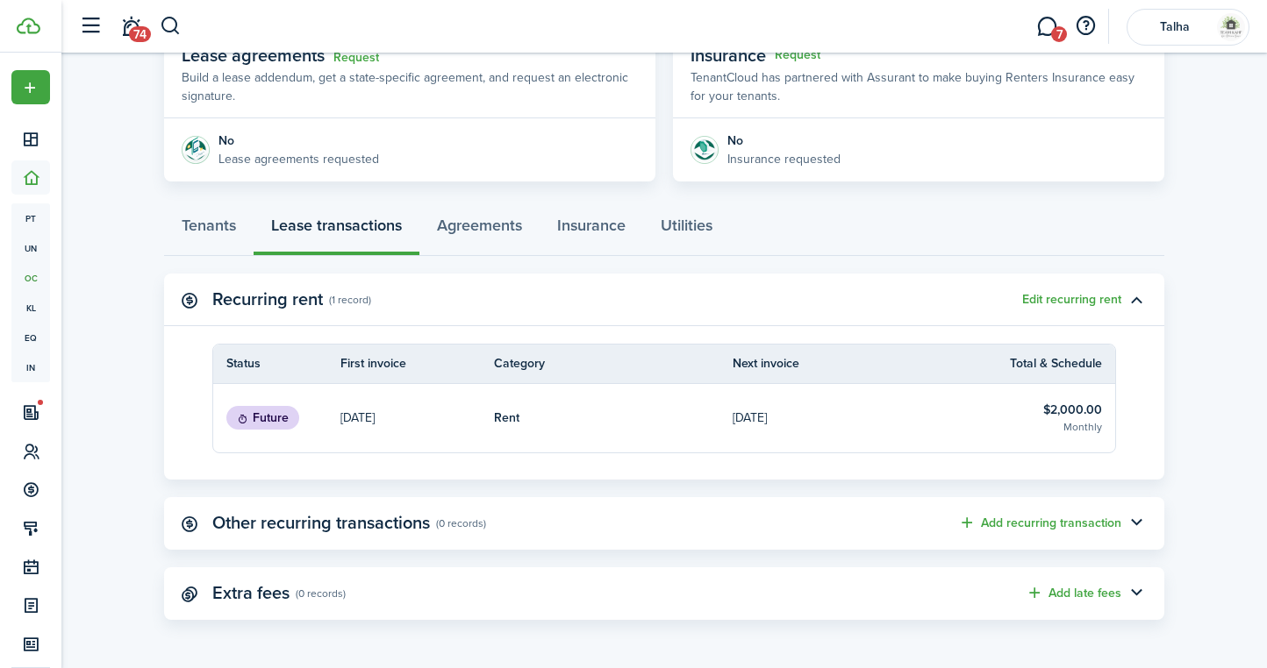
scroll to position [346, 0]
click at [649, 595] on panel-main-header "Extra fees (0 records) Add late fees" at bounding box center [664, 594] width 1000 height 53
click at [1134, 592] on button "button" at bounding box center [1136, 595] width 30 height 30
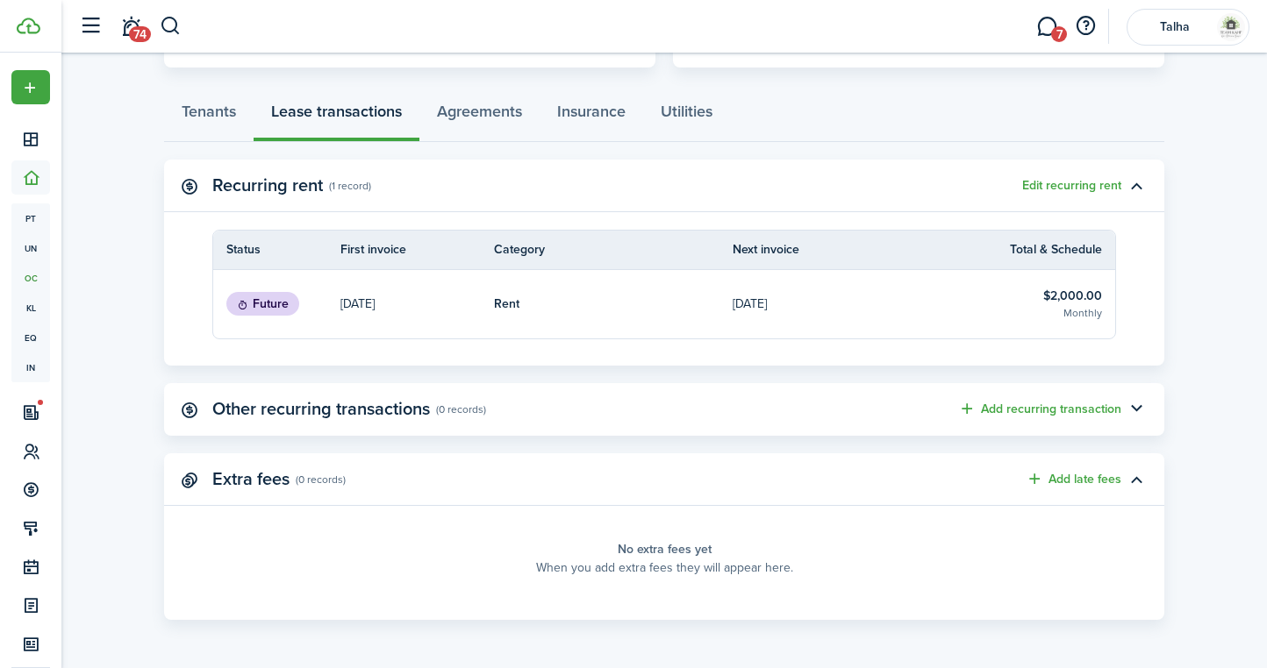
scroll to position [460, 0]
click at [1133, 410] on button "button" at bounding box center [1136, 411] width 30 height 30
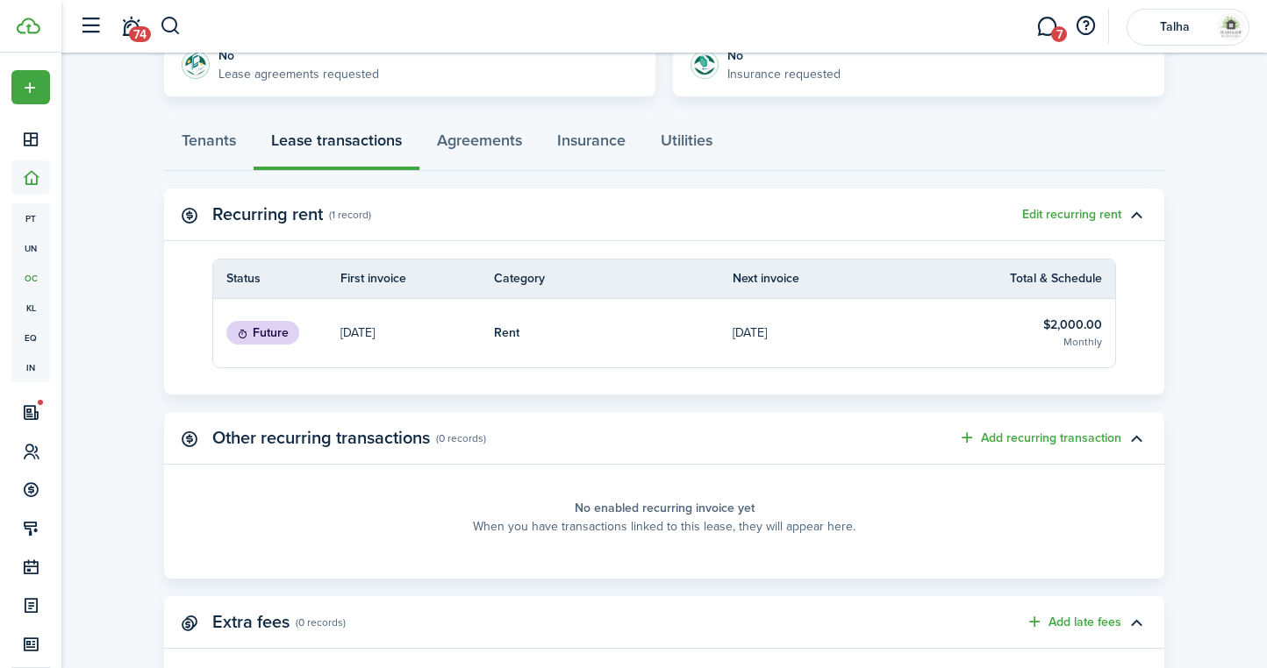
scroll to position [433, 0]
click at [211, 131] on link "Tenants" at bounding box center [208, 143] width 89 height 53
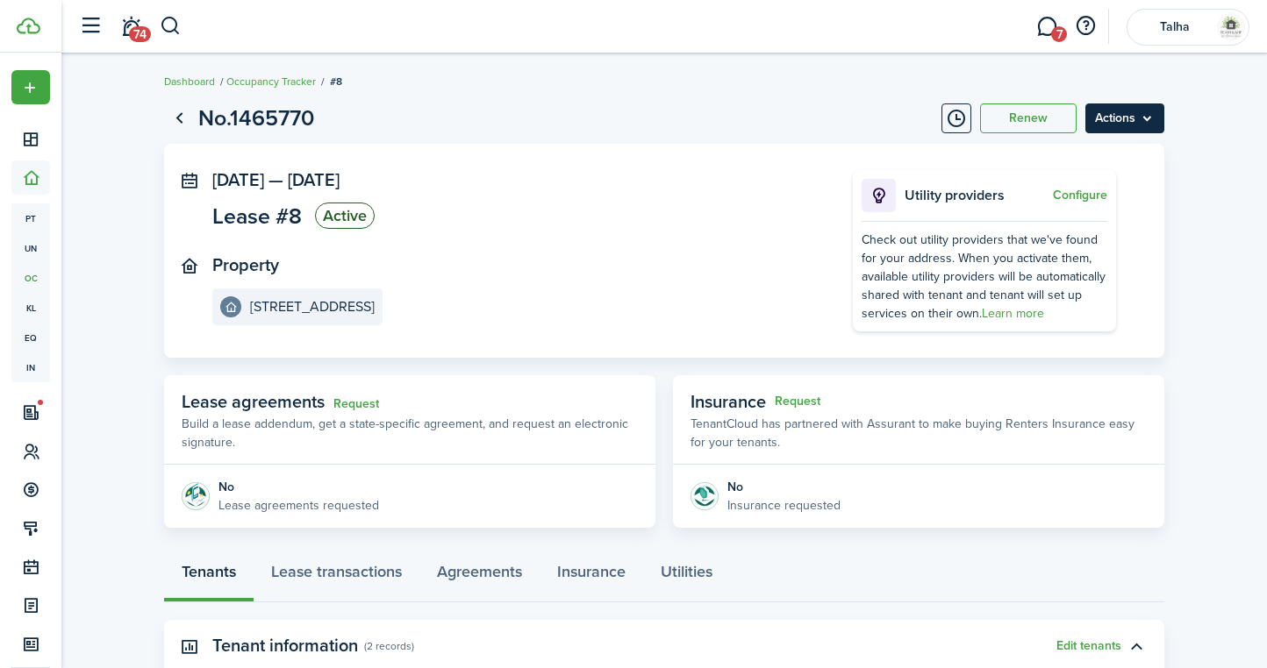
click at [1135, 125] on menu-btn "Actions" at bounding box center [1124, 118] width 79 height 30
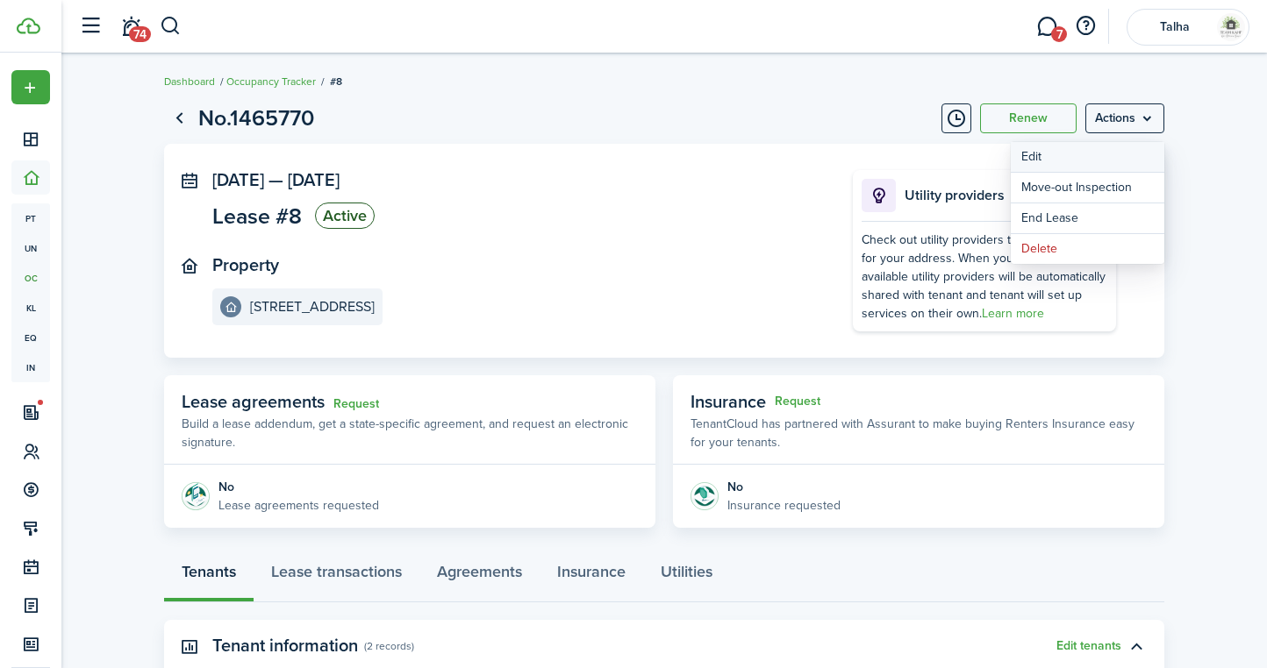
click at [1090, 157] on button "Edit" at bounding box center [1086, 157] width 153 height 30
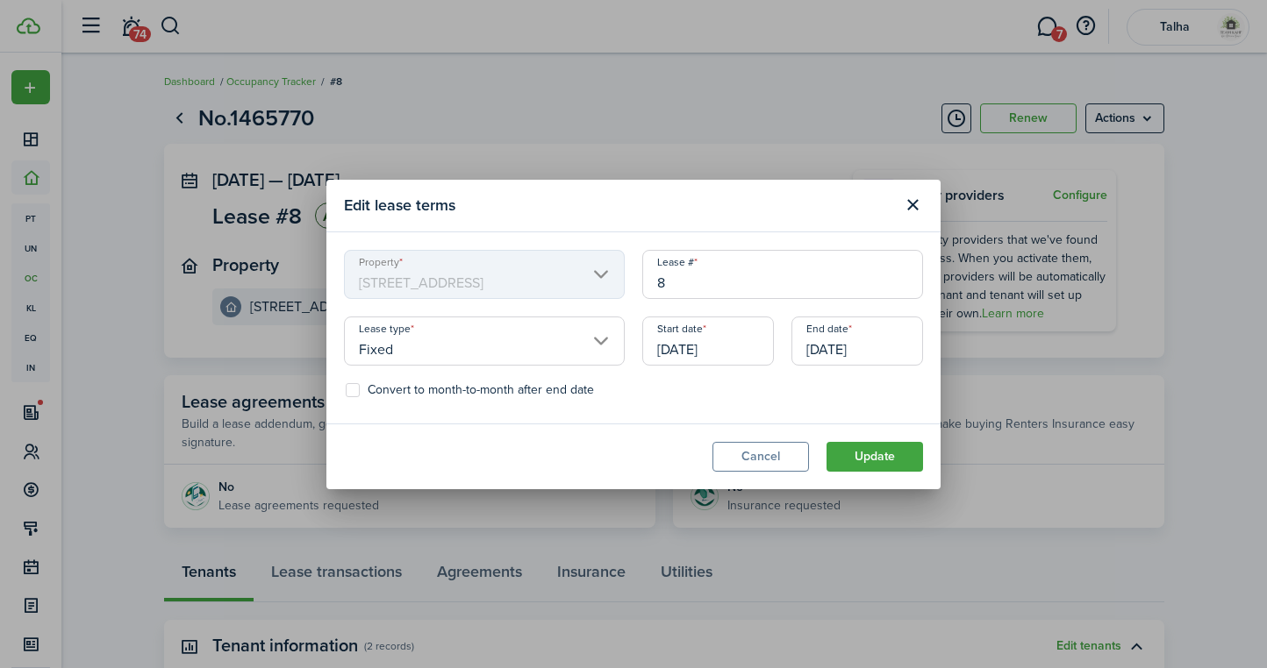
click at [706, 353] on input "[DATE]" at bounding box center [708, 341] width 132 height 49
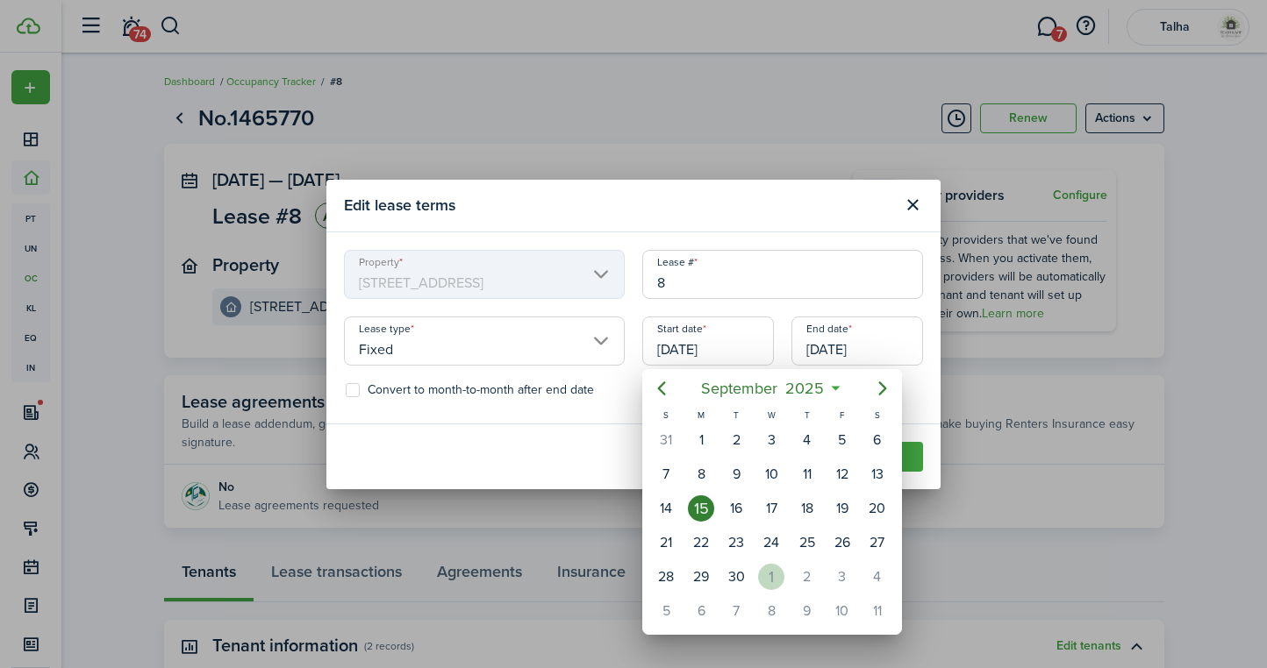
click at [773, 574] on div "1" at bounding box center [771, 577] width 26 height 26
type input "[DATE]"
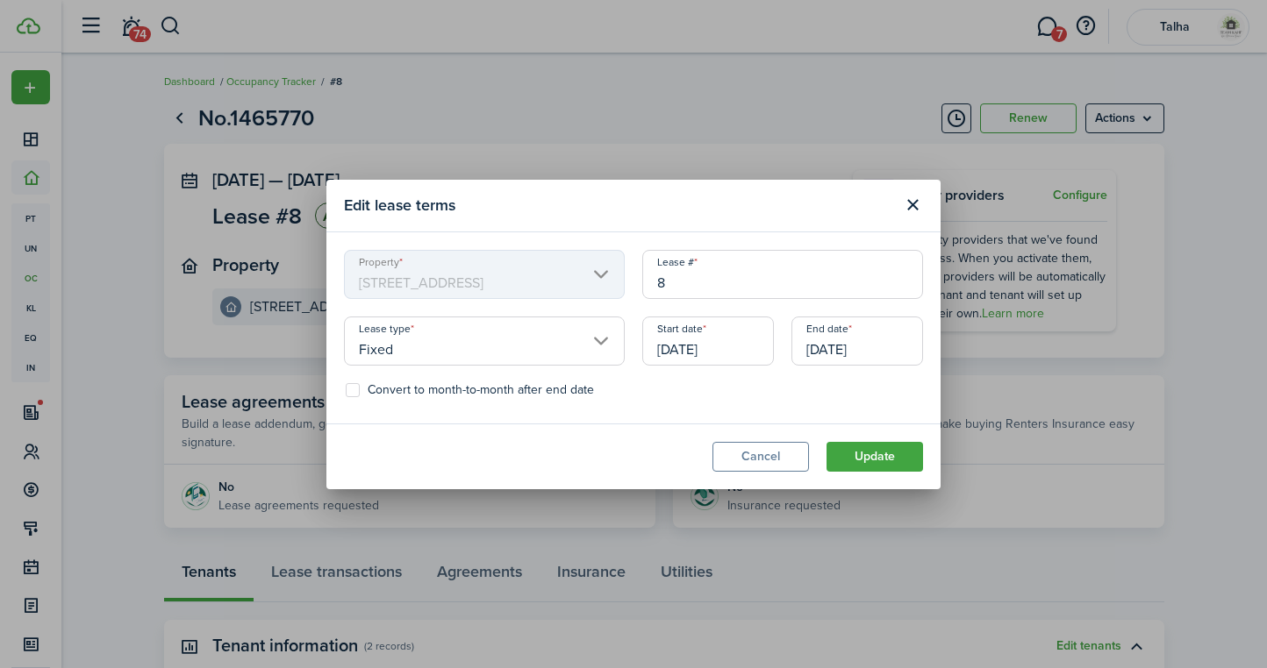
click at [854, 346] on input "[DATE]" at bounding box center [857, 341] width 132 height 49
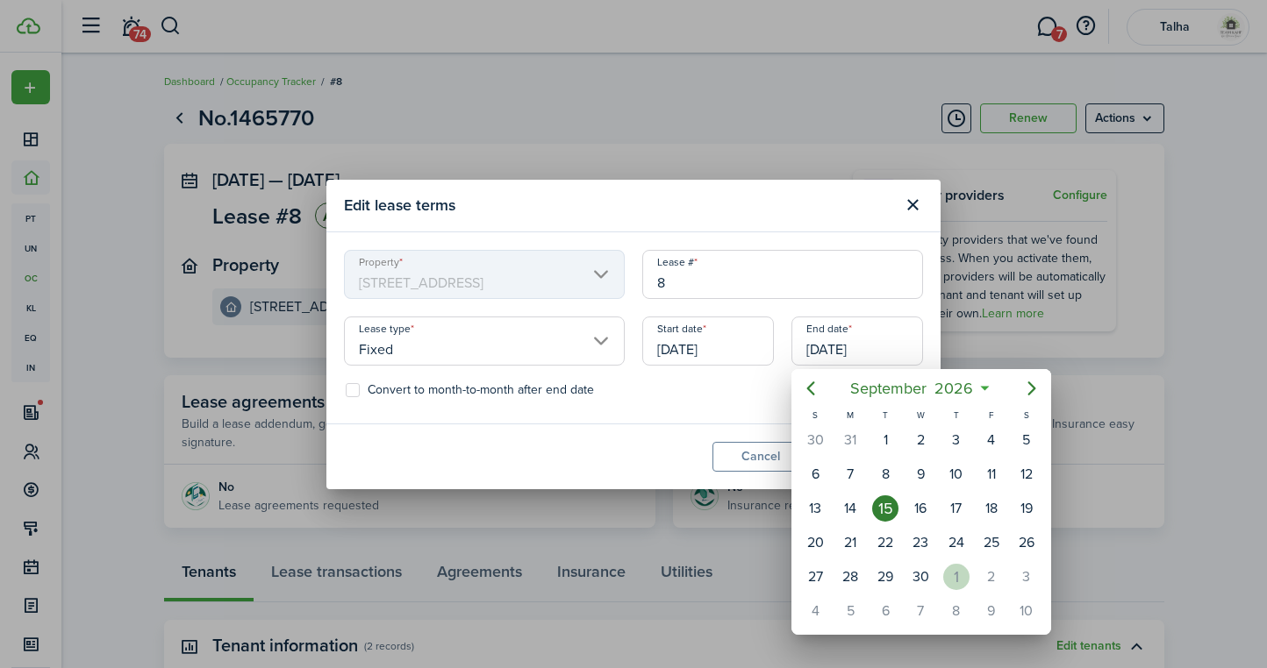
click at [951, 573] on div "1" at bounding box center [956, 577] width 26 height 26
type input "[DATE]"
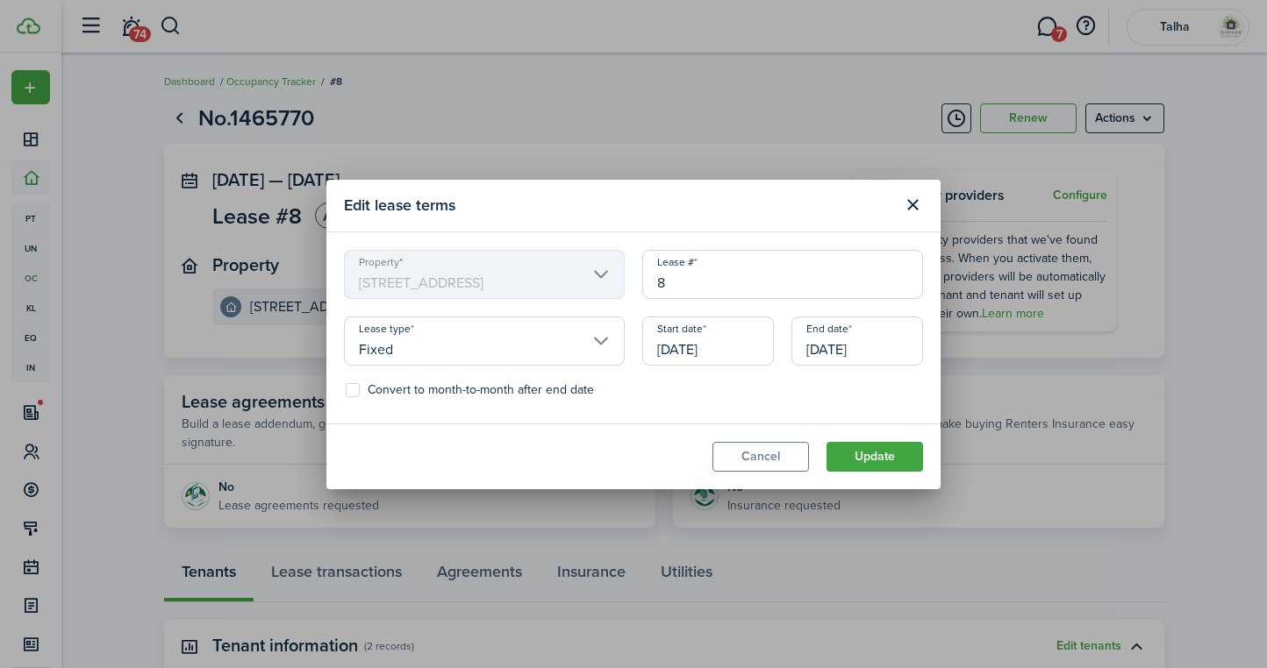
click at [355, 385] on label "Convert to month-to-month after end date" at bounding box center [470, 390] width 248 height 14
click at [346, 389] on input "Convert to month-to-month after end date" at bounding box center [345, 389] width 1 height 1
checkbox input "true"
click at [880, 459] on button "Update" at bounding box center [874, 457] width 96 height 30
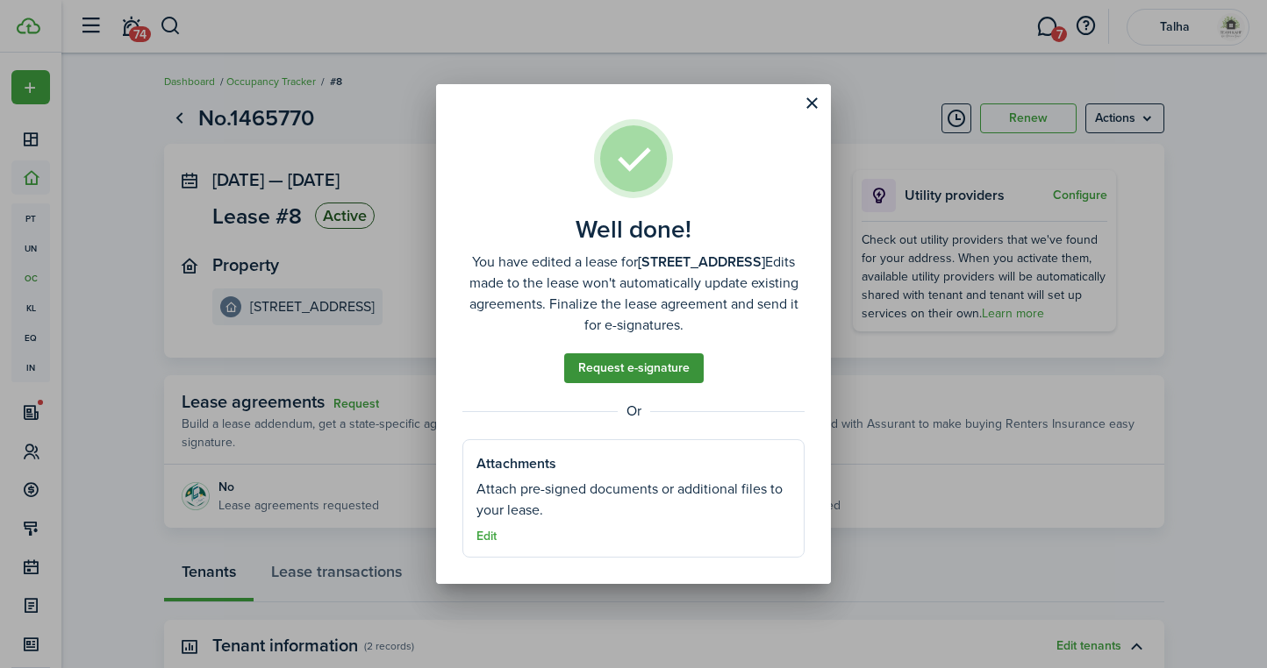
click at [681, 371] on link "Request e-signature" at bounding box center [633, 368] width 139 height 30
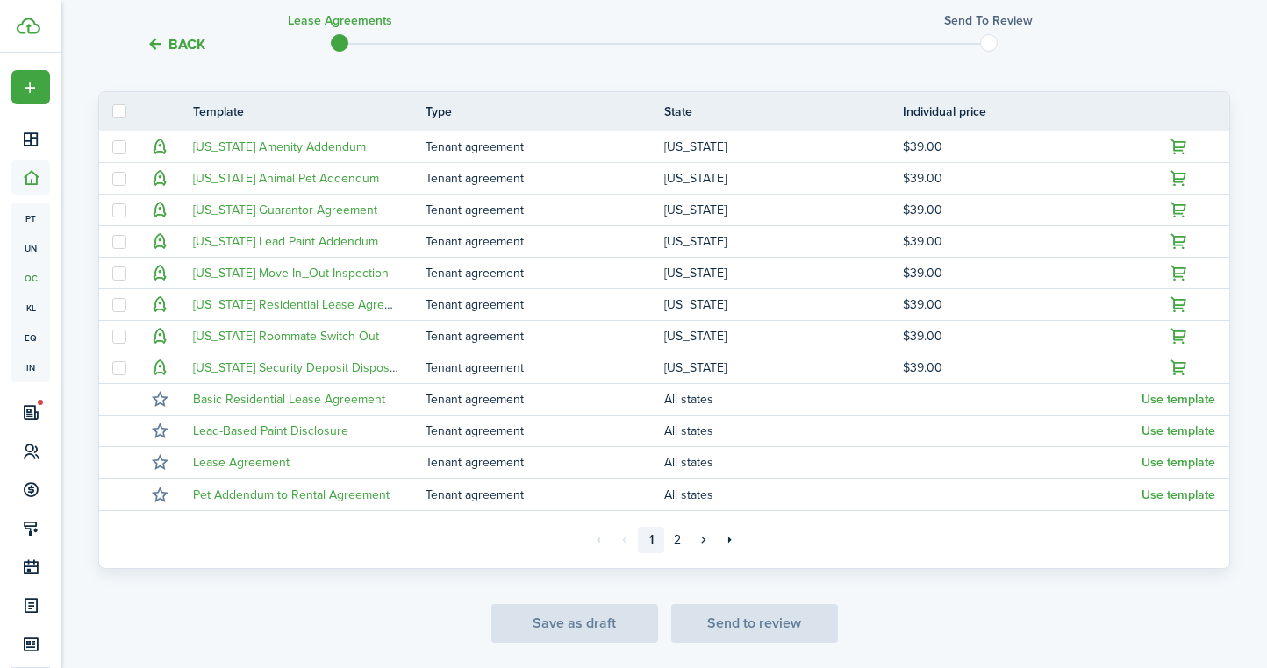
scroll to position [386, 0]
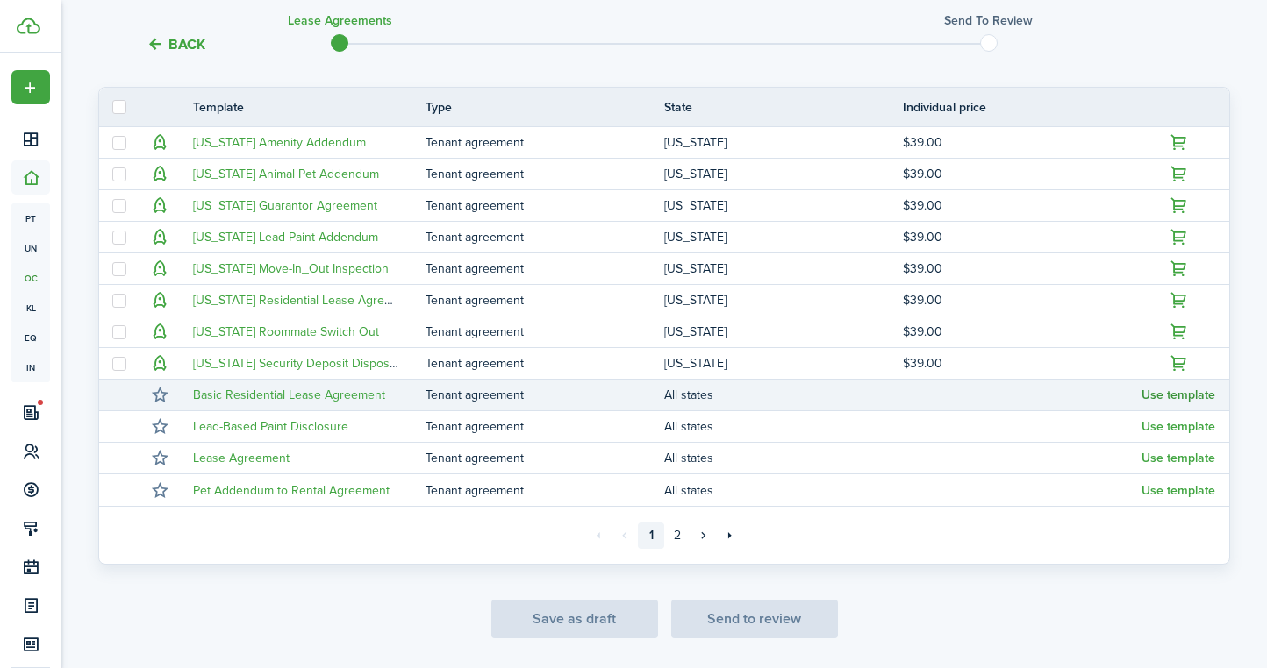
click at [1178, 393] on button "Use template" at bounding box center [1178, 396] width 74 height 14
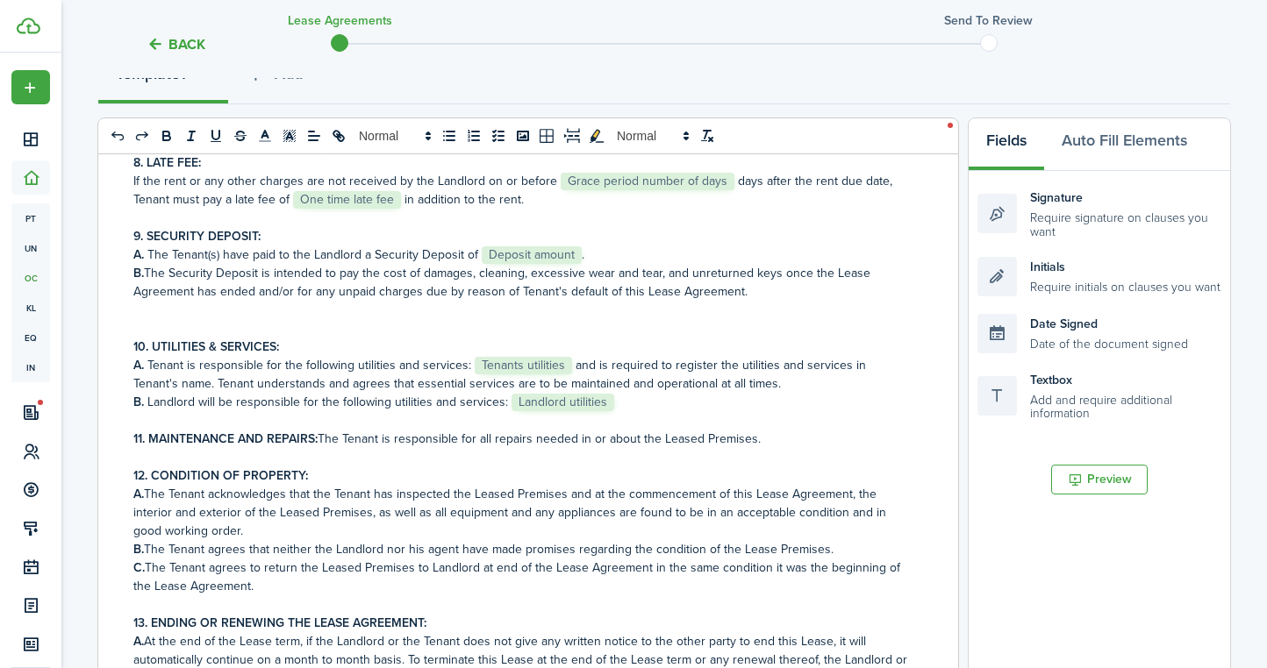
scroll to position [550, 0]
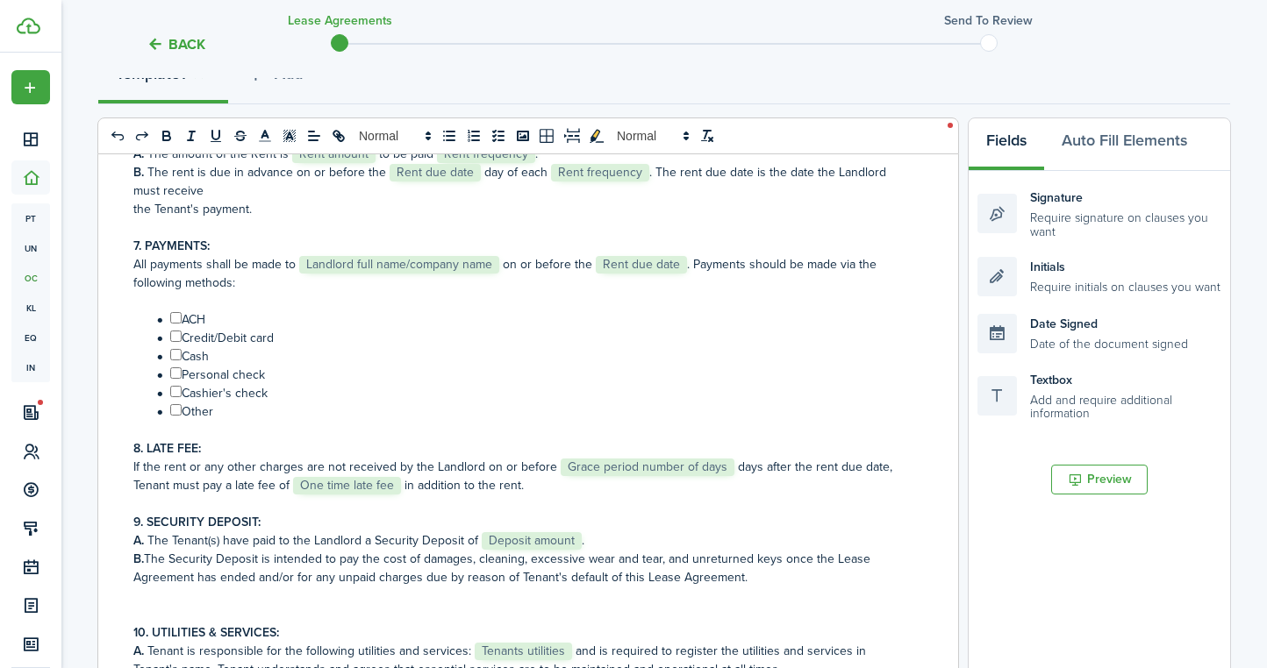
click at [174, 396] on input "﻿ ﻿" at bounding box center [175, 391] width 11 height 11
checkbox input "false"
click at [175, 412] on input "﻿ ﻿" at bounding box center [175, 409] width 11 height 11
checkbox input "true"
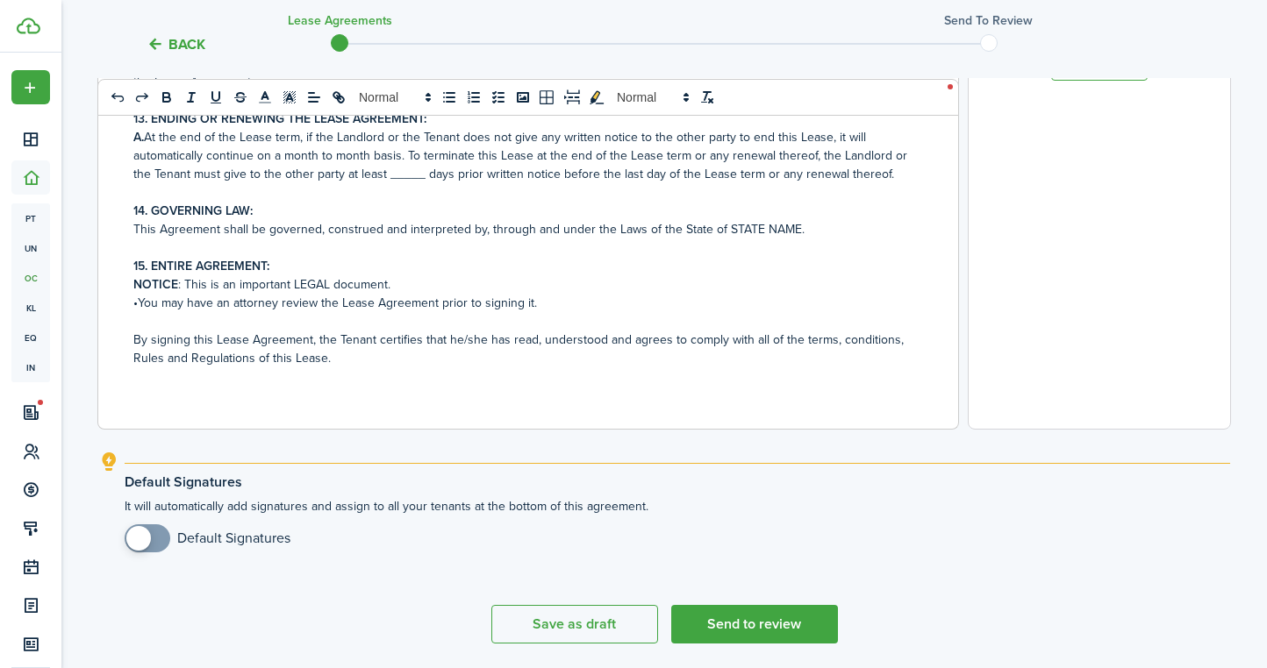
scroll to position [664, 0]
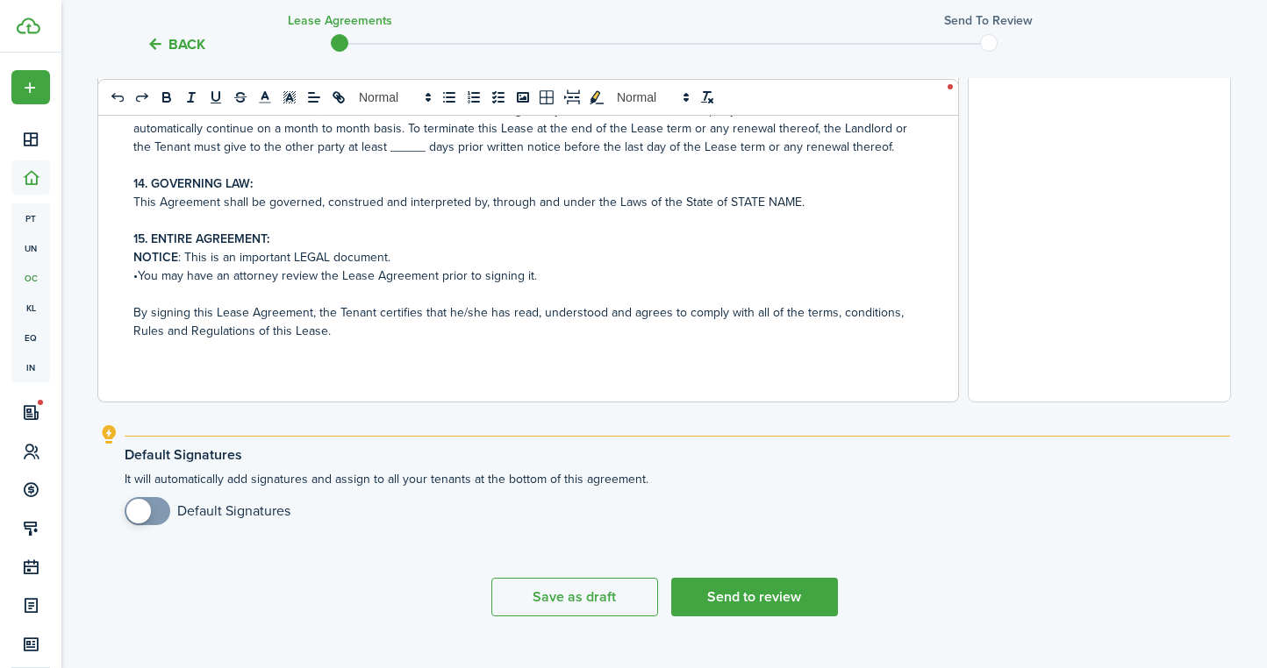
click at [572, 275] on p "•You may have an attorney review the Lease Agreement prior to signing it." at bounding box center [521, 276] width 776 height 18
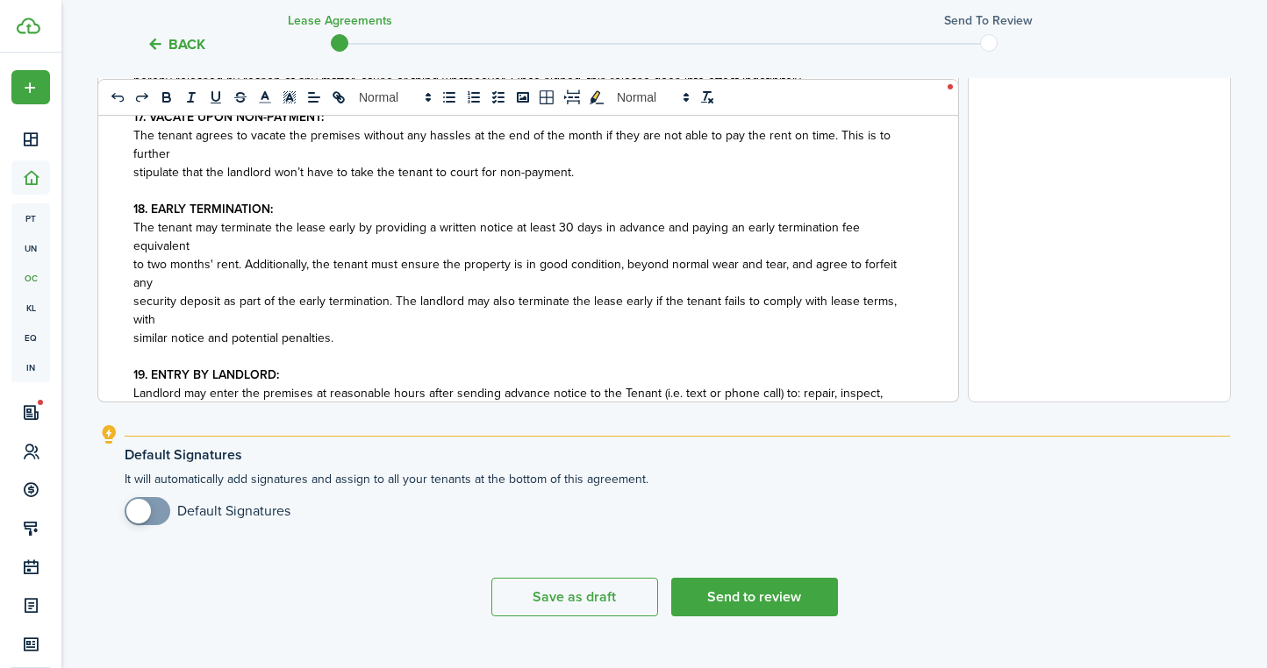
scroll to position [1298, 0]
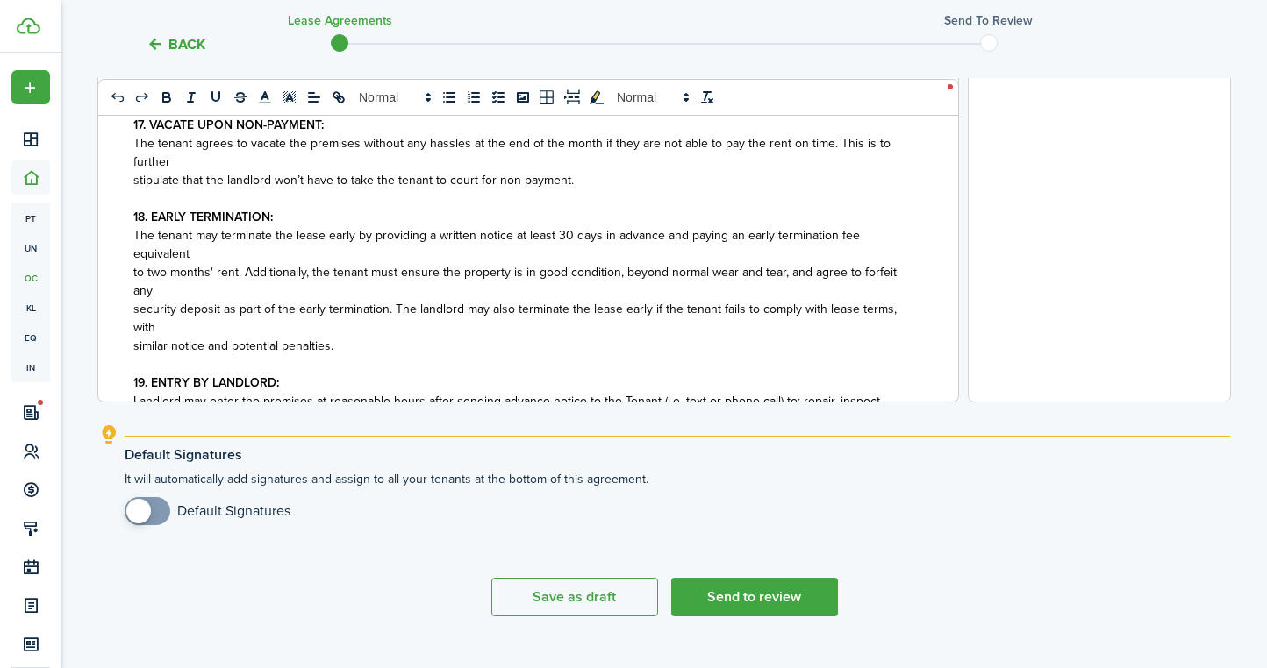
click at [134, 337] on span "similar notice and potential penalties." at bounding box center [233, 346] width 200 height 18
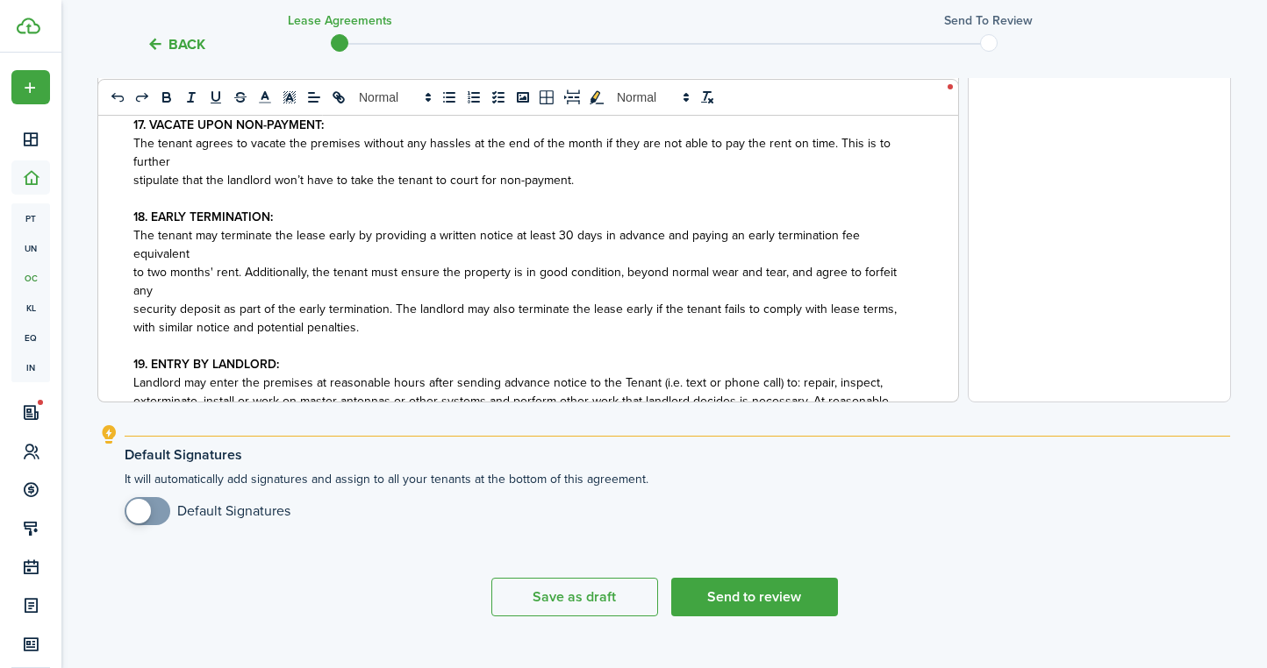
click at [128, 270] on div "RESIDENTIAL LEASE AGREEMENT This agreement, dated ﻿ Lease start date ﻿, is betw…" at bounding box center [521, 57] width 846 height 689
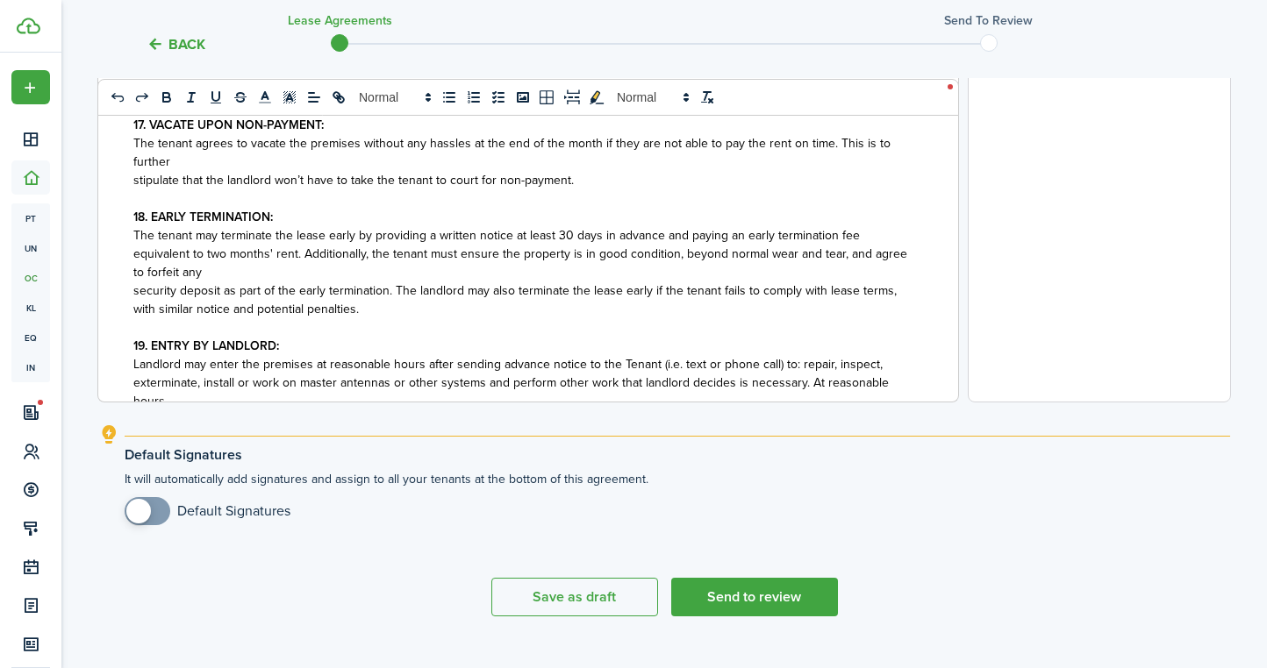
click at [131, 296] on div "RESIDENTIAL LEASE AGREEMENT This agreement, dated ﻿ Lease start date ﻿, is betw…" at bounding box center [521, 57] width 846 height 689
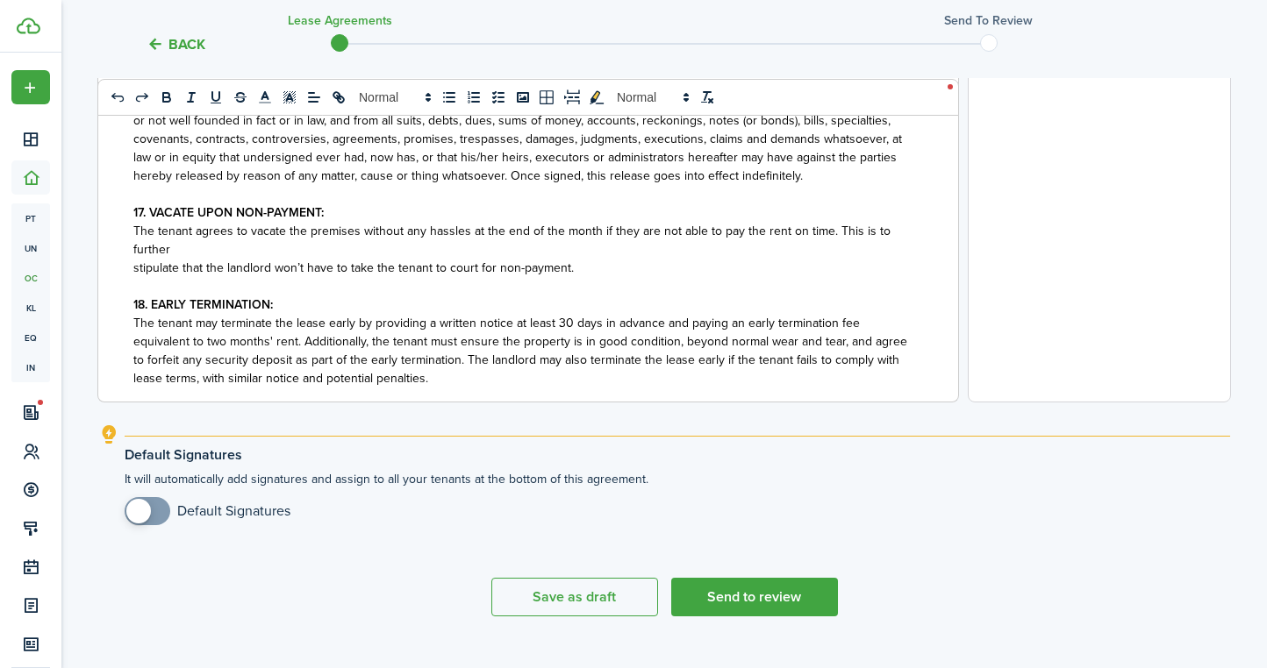
scroll to position [1202, 0]
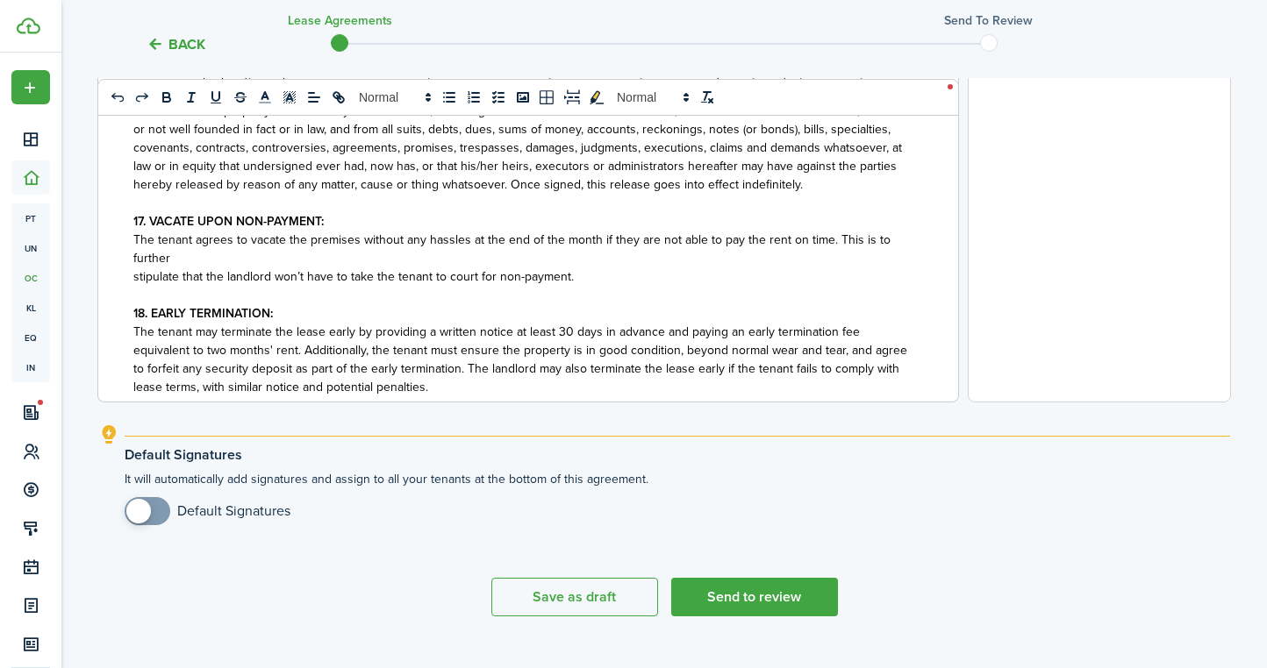
click at [132, 275] on div "RESIDENTIAL LEASE AGREEMENT This agreement, dated ﻿ Lease start date ﻿, is betw…" at bounding box center [521, 57] width 846 height 689
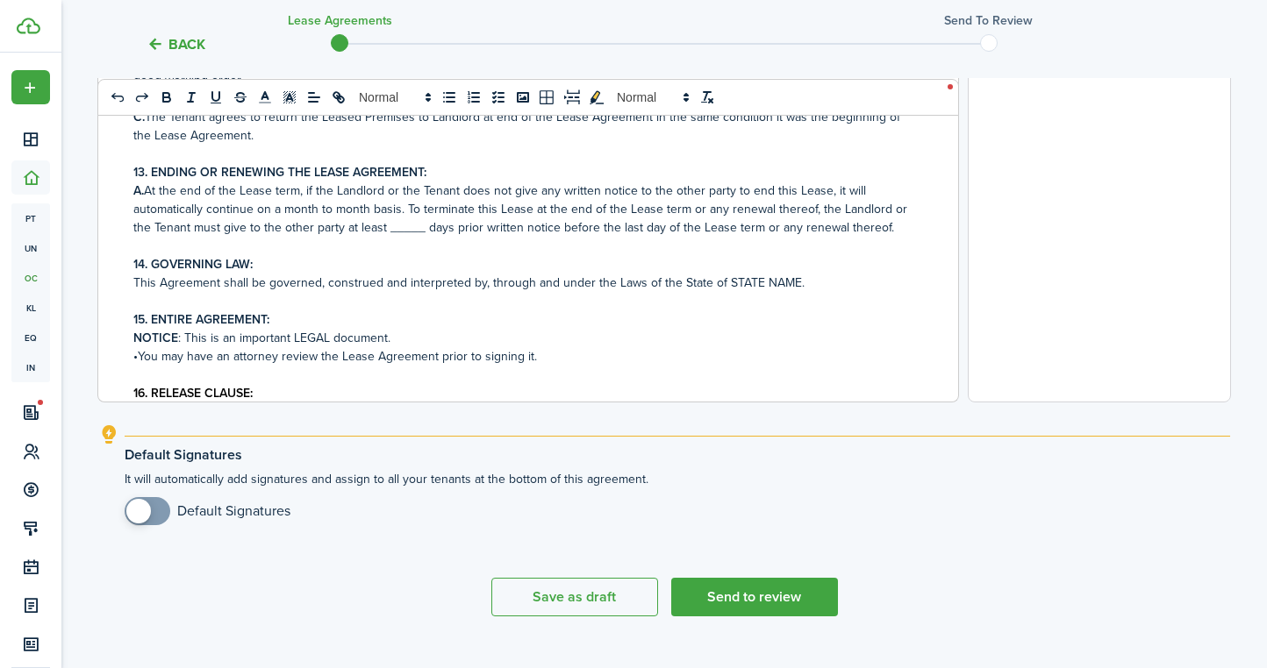
scroll to position [839, 0]
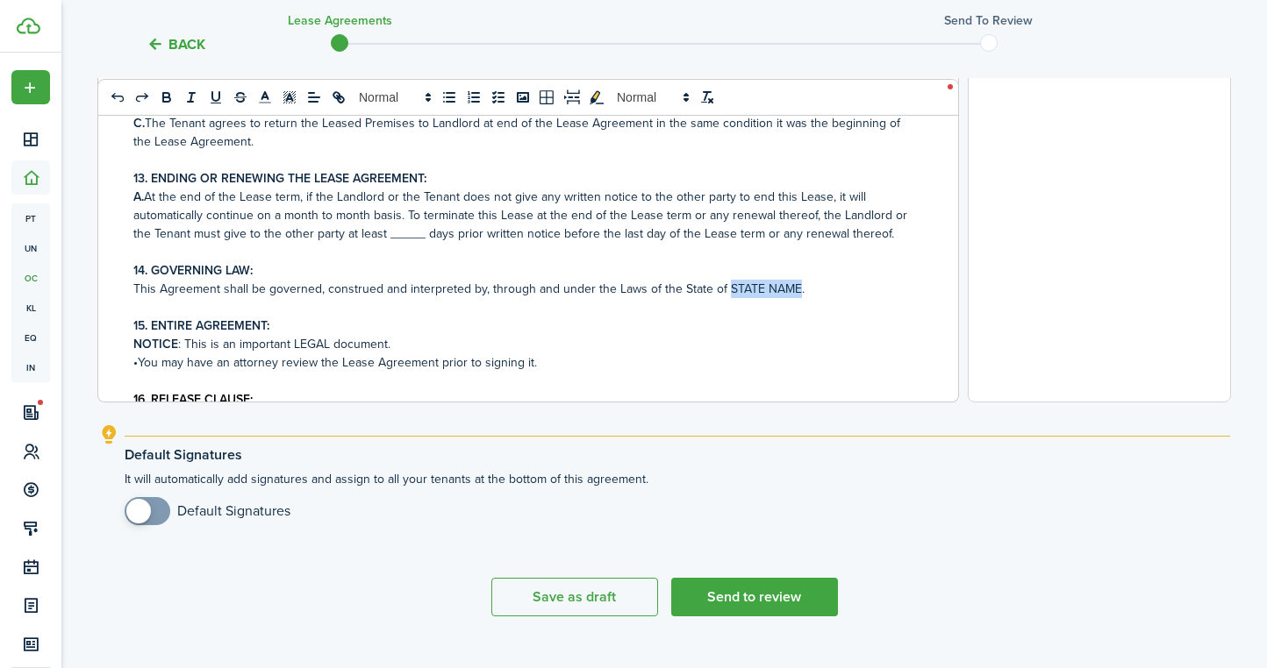
drag, startPoint x: 720, startPoint y: 287, endPoint x: 789, endPoint y: 282, distance: 68.6
click at [789, 282] on p "This Agreement shall be governed, construed and interpreted by, through and und…" at bounding box center [521, 289] width 776 height 18
